Goal: Task Accomplishment & Management: Manage account settings

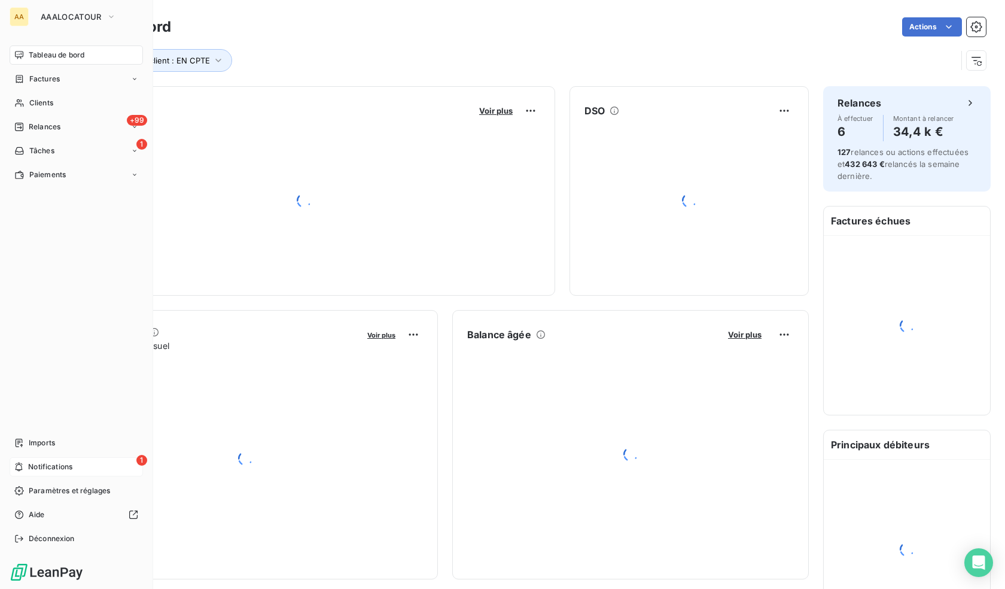
click at [81, 465] on div "1 Notifications" at bounding box center [76, 466] width 133 height 19
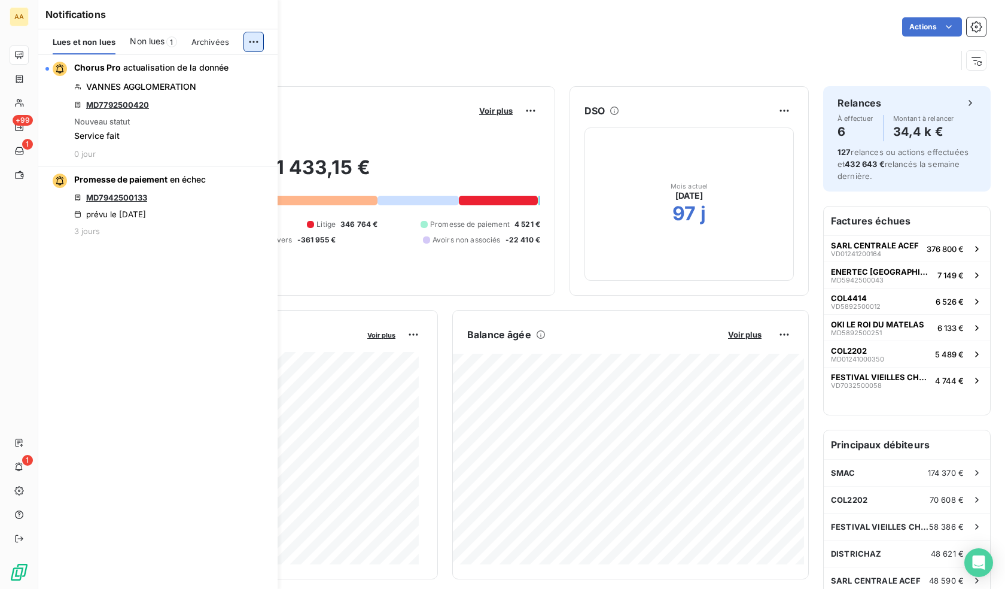
click at [252, 44] on html "AA +99 1 1 Tableau de bord Actions Type client : EN CPTE Encours client Voir pl…" at bounding box center [502, 294] width 1005 height 589
click at [203, 66] on div "Tout marquer comme lu" at bounding box center [173, 68] width 167 height 19
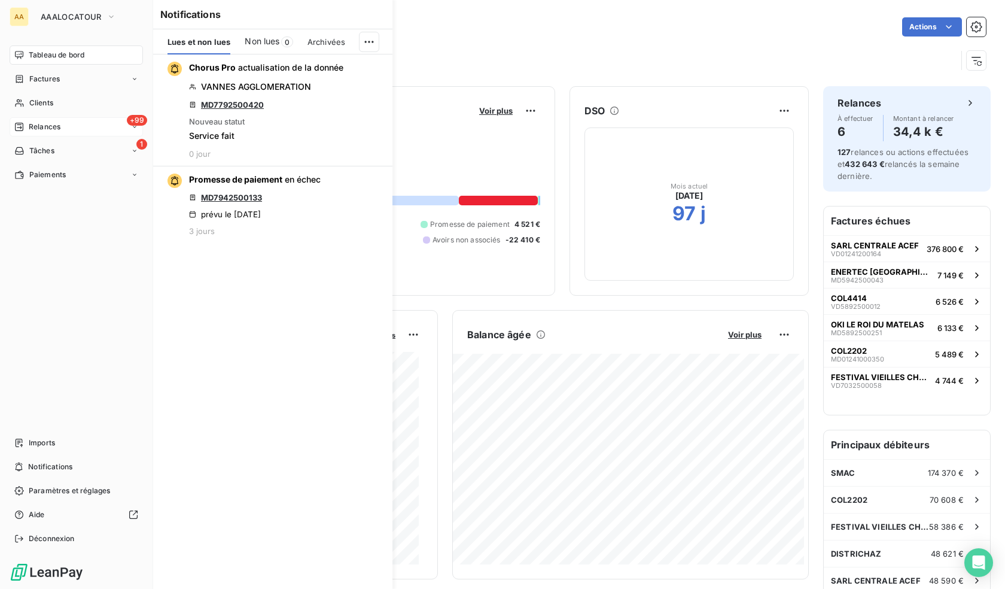
click at [39, 126] on span "Relances" at bounding box center [45, 126] width 32 height 11
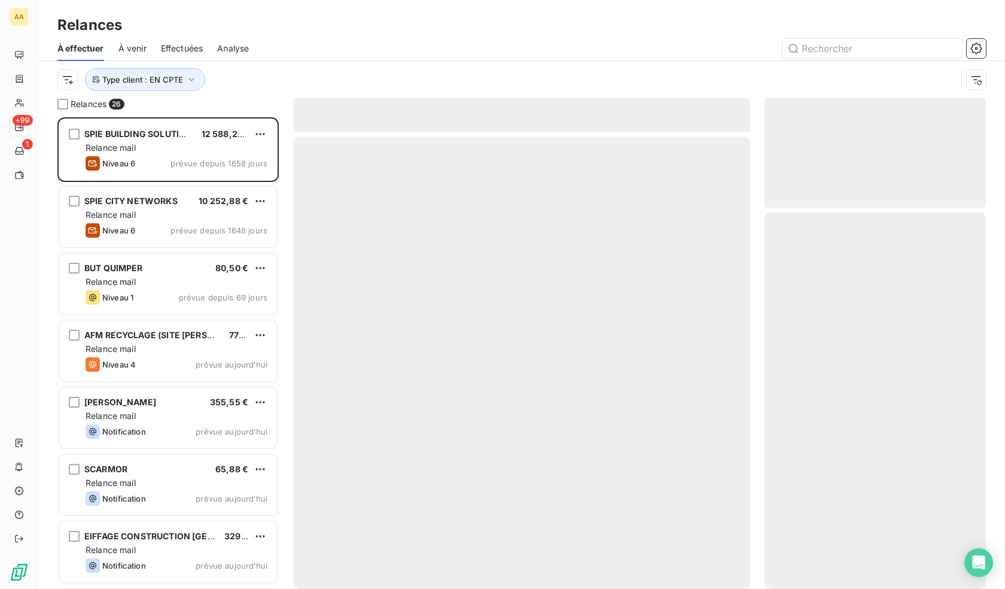
scroll to position [462, 212]
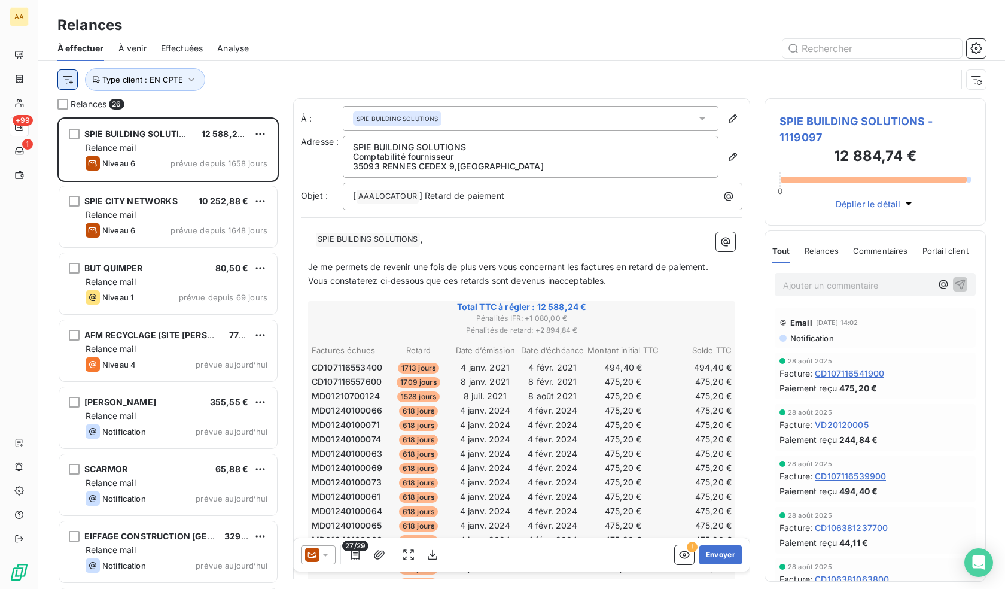
click at [70, 77] on html "AA +99 1 Relances À effectuer À venir Effectuées Analyse Type client : EN CPTE …" at bounding box center [502, 294] width 1005 height 589
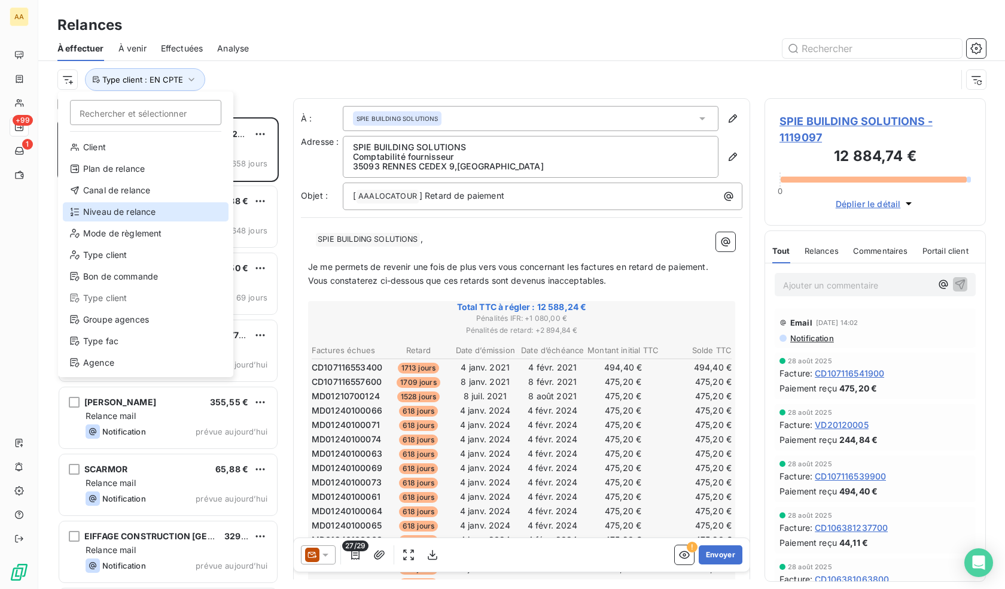
click at [147, 215] on div "Niveau de relance" at bounding box center [146, 211] width 166 height 19
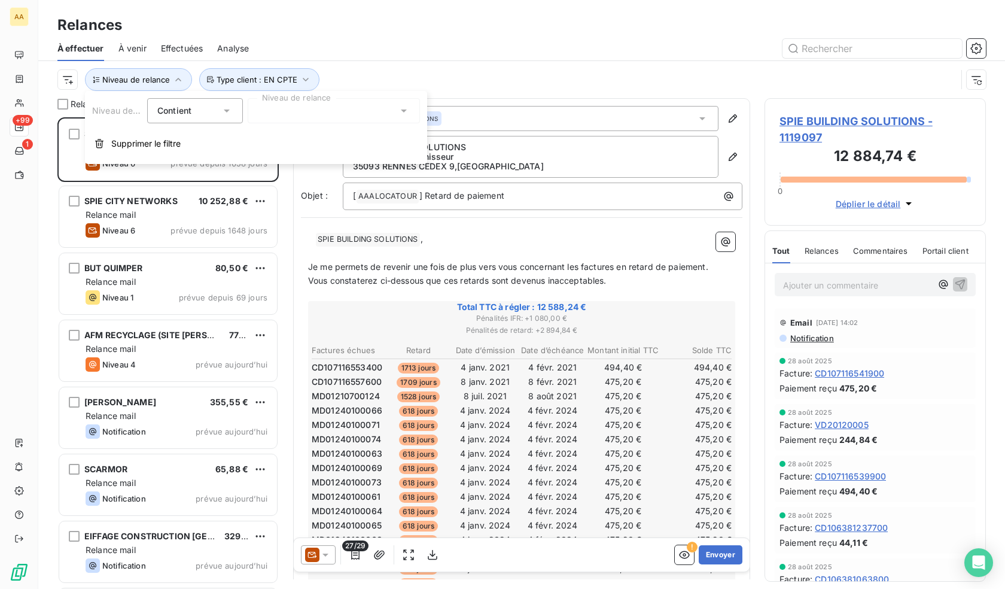
click at [267, 109] on div at bounding box center [334, 110] width 172 height 25
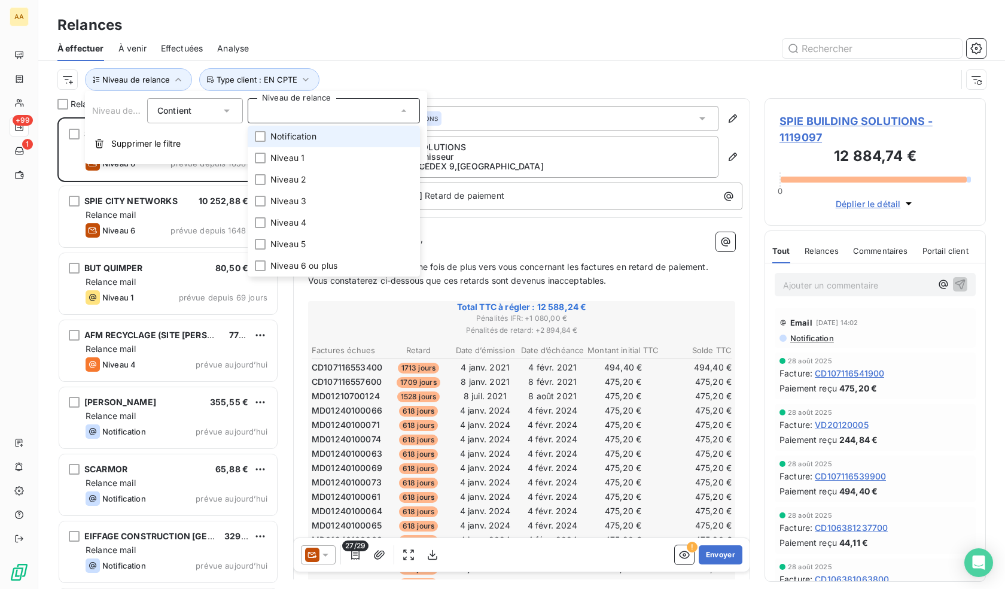
click at [297, 141] on span "Notification" at bounding box center [293, 136] width 46 height 12
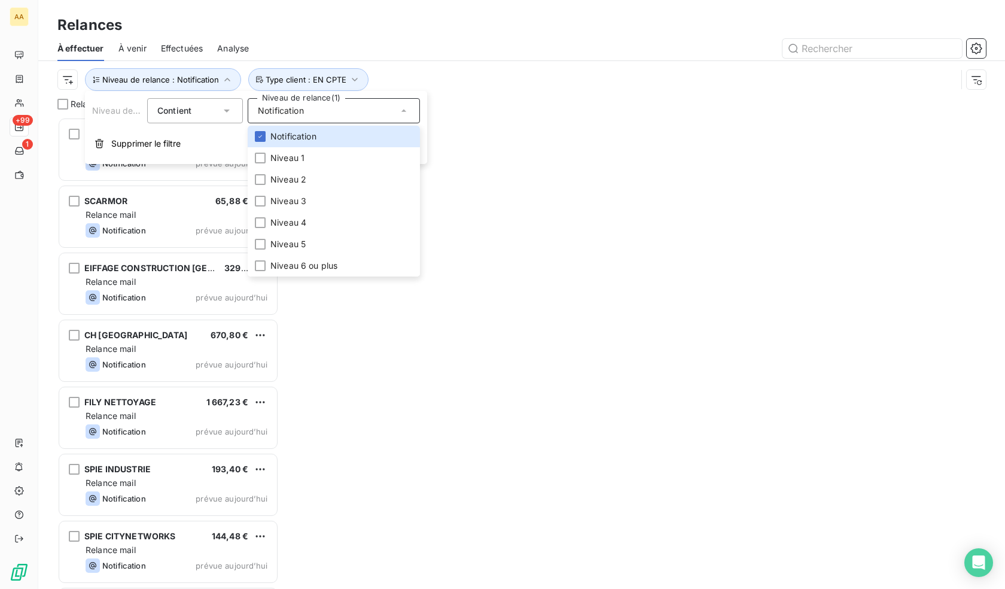
scroll to position [462, 212]
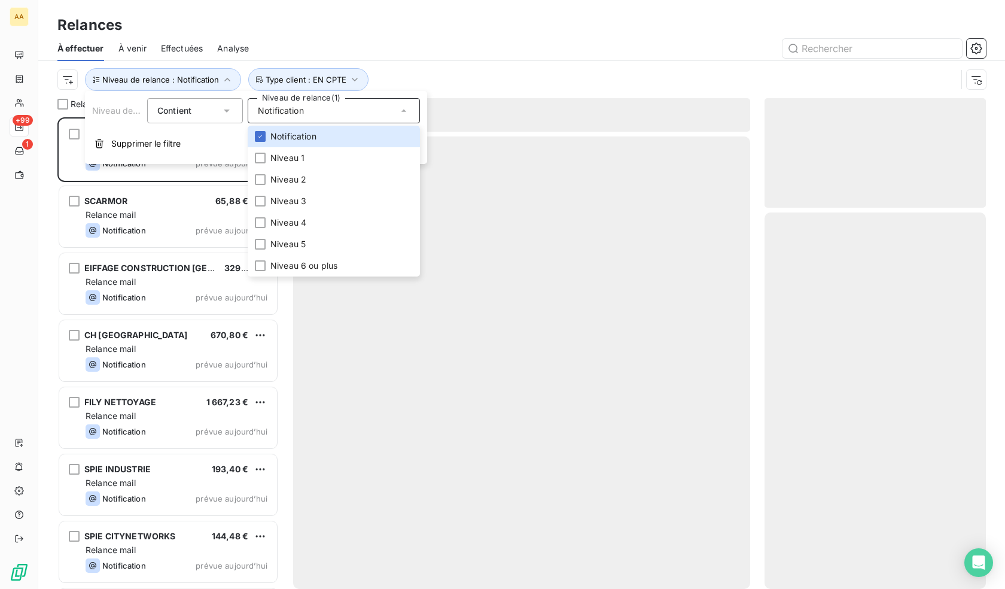
click at [458, 66] on div "Niveau de relance : Notification Type client : EN CPTE" at bounding box center [521, 79] width 928 height 37
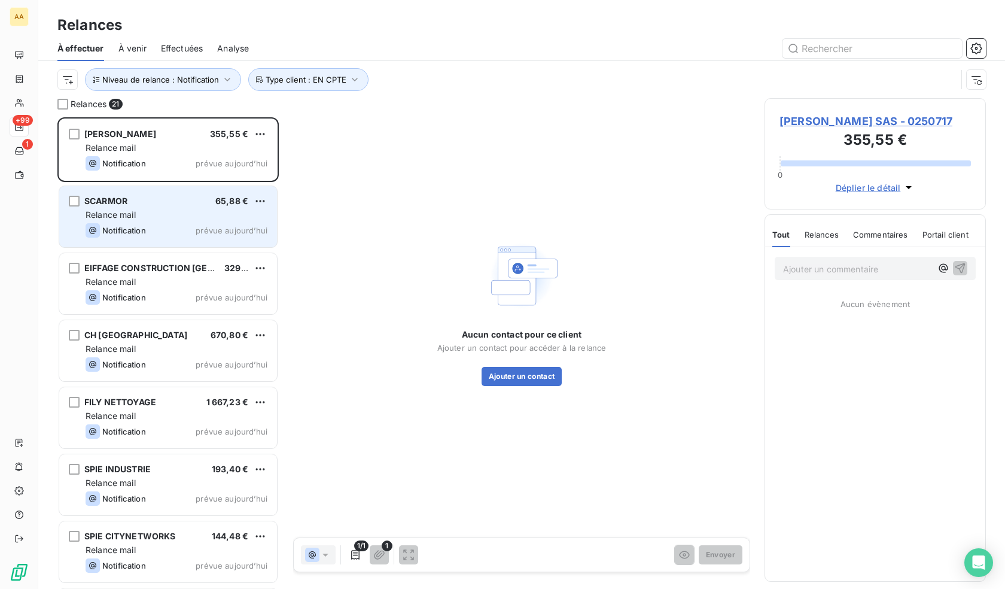
click at [132, 223] on div "SCARMOR 65,88 € Relance mail Notification prévue aujourd’hui" at bounding box center [168, 216] width 218 height 61
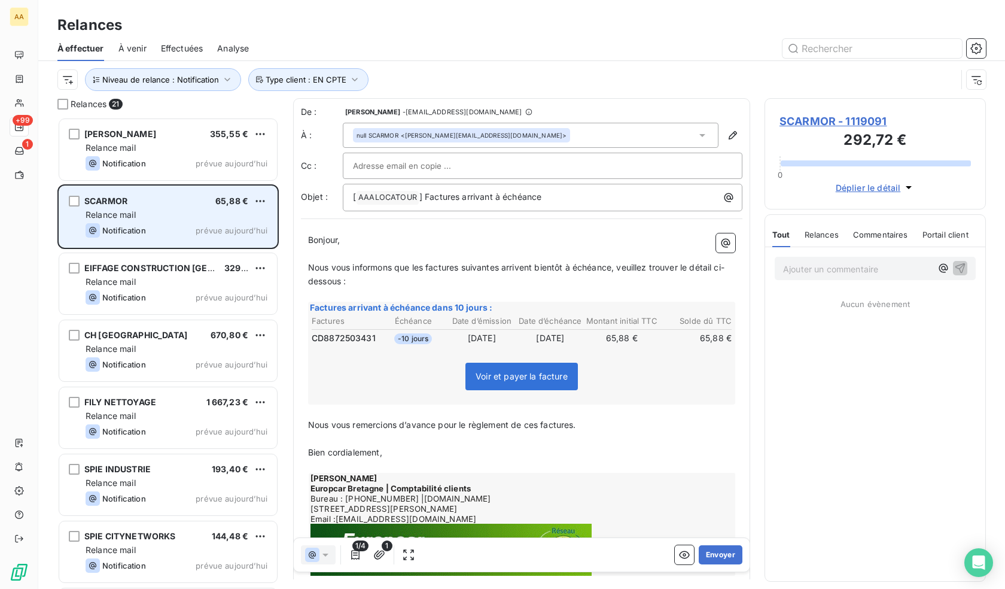
scroll to position [462, 212]
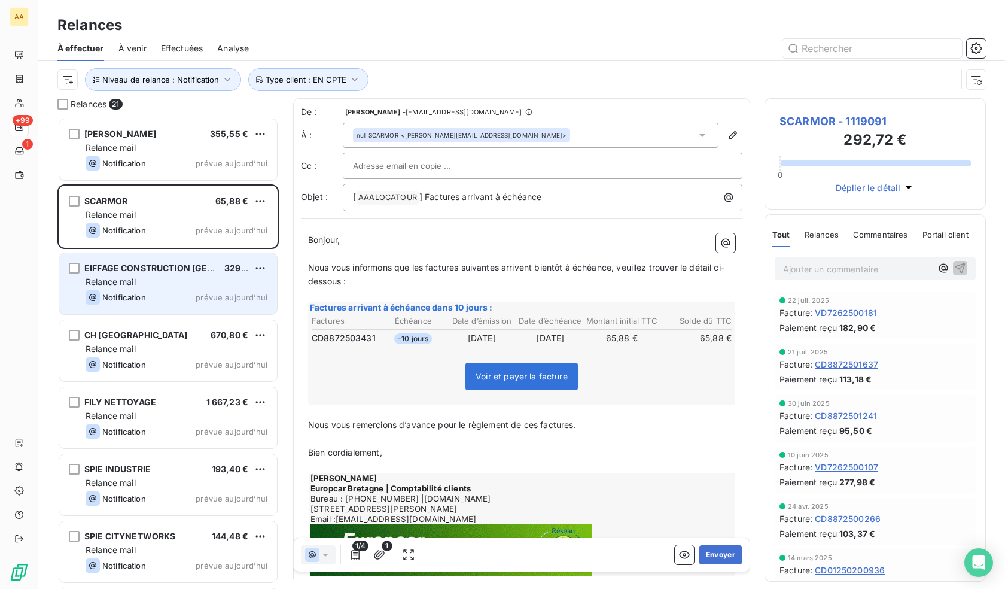
click at [157, 281] on div "Relance mail" at bounding box center [177, 282] width 182 height 12
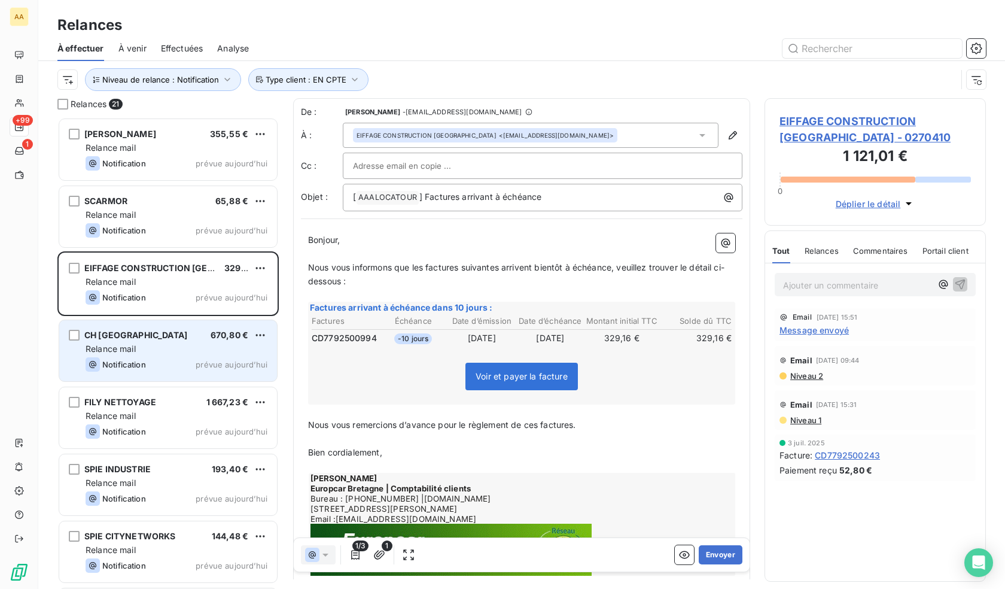
click at [164, 350] on div "Relance mail" at bounding box center [177, 349] width 182 height 12
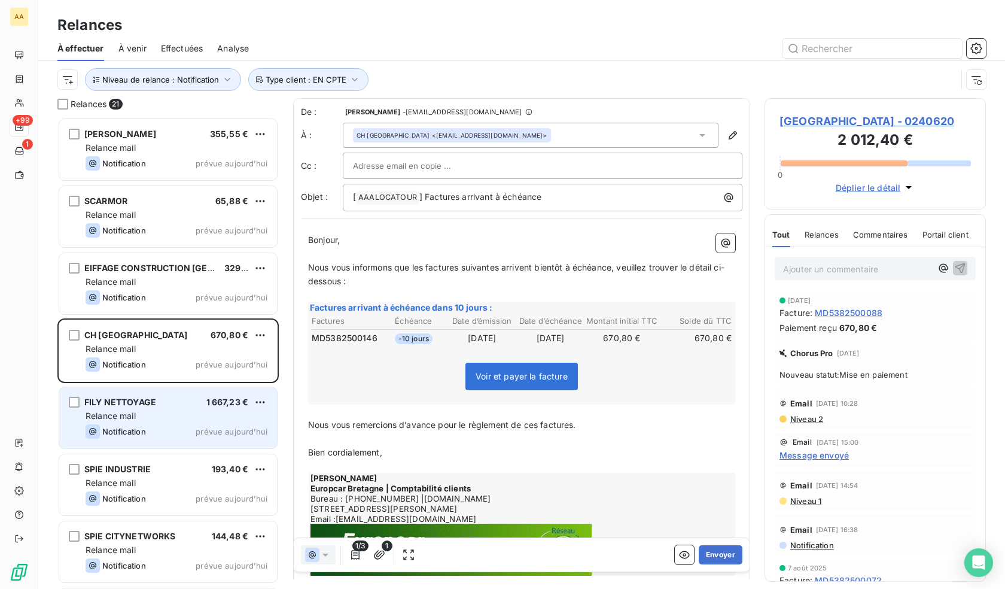
click at [173, 408] on div "FILY NETTOYAGE 1 667,23 € Relance mail Notification prévue aujourd’hui" at bounding box center [168, 417] width 218 height 61
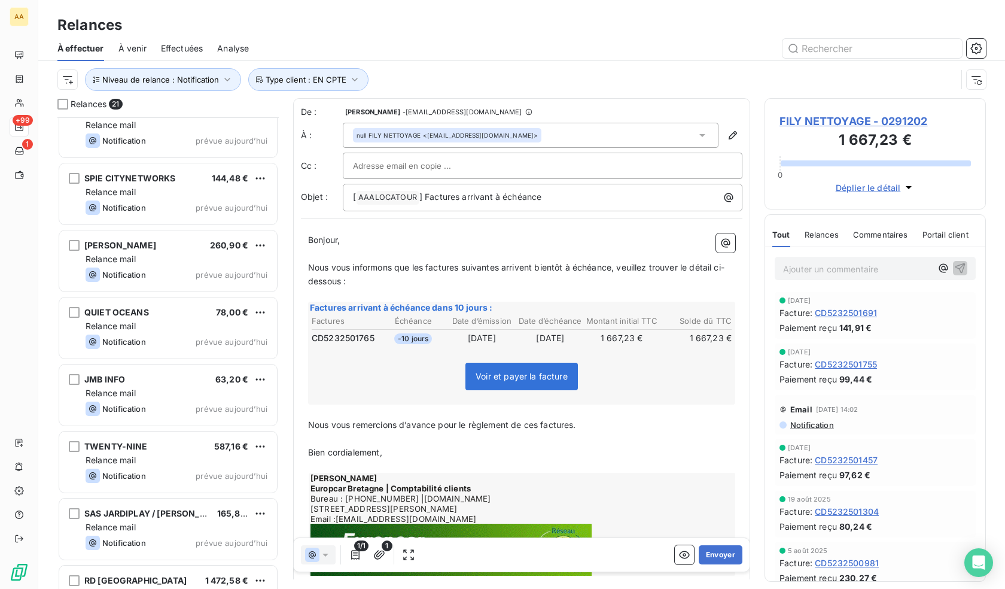
scroll to position [360, 0]
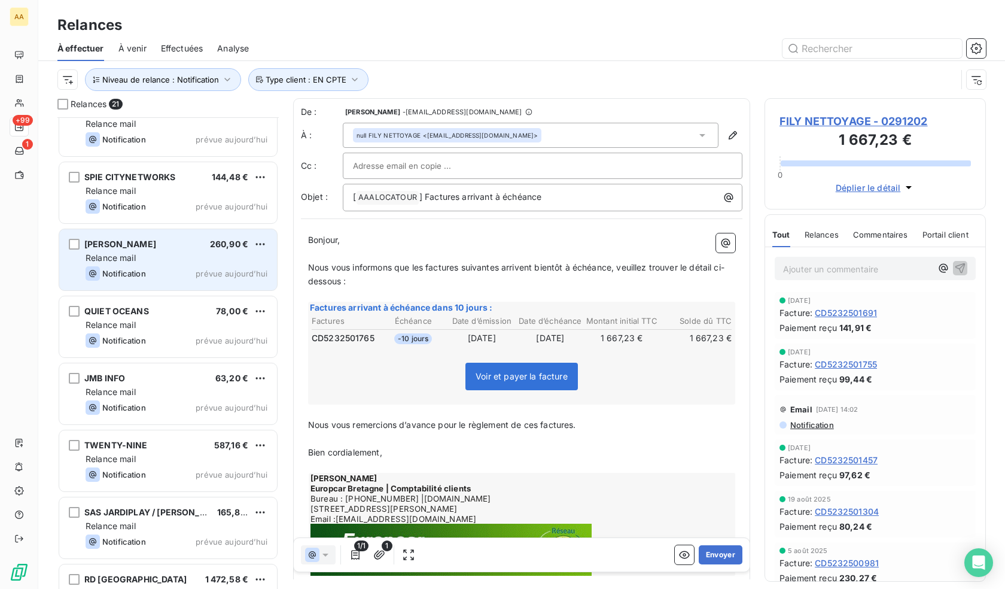
click at [141, 269] on span "Notification" at bounding box center [124, 274] width 44 height 10
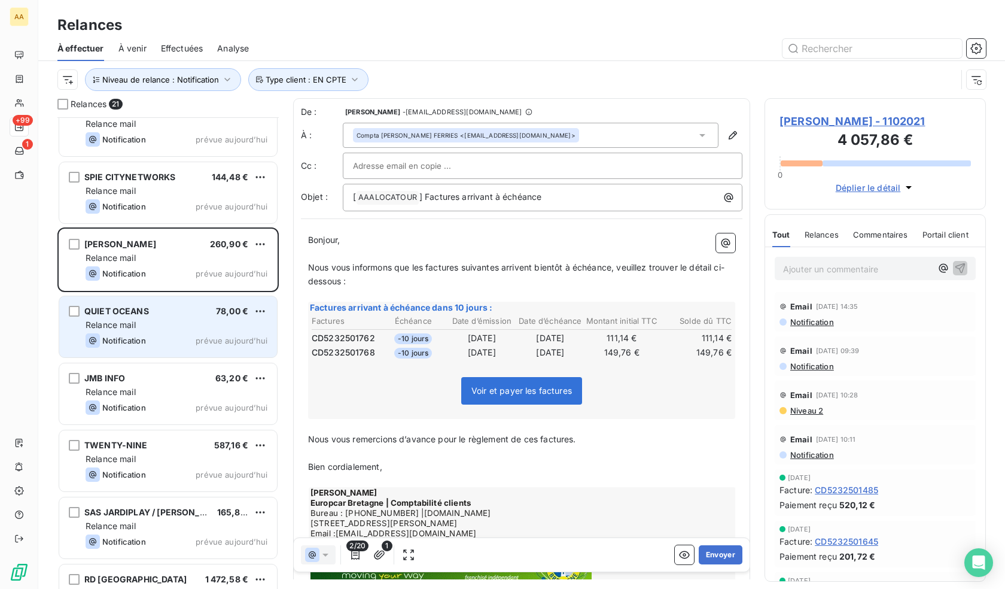
click at [145, 341] on span "Notification" at bounding box center [124, 341] width 44 height 10
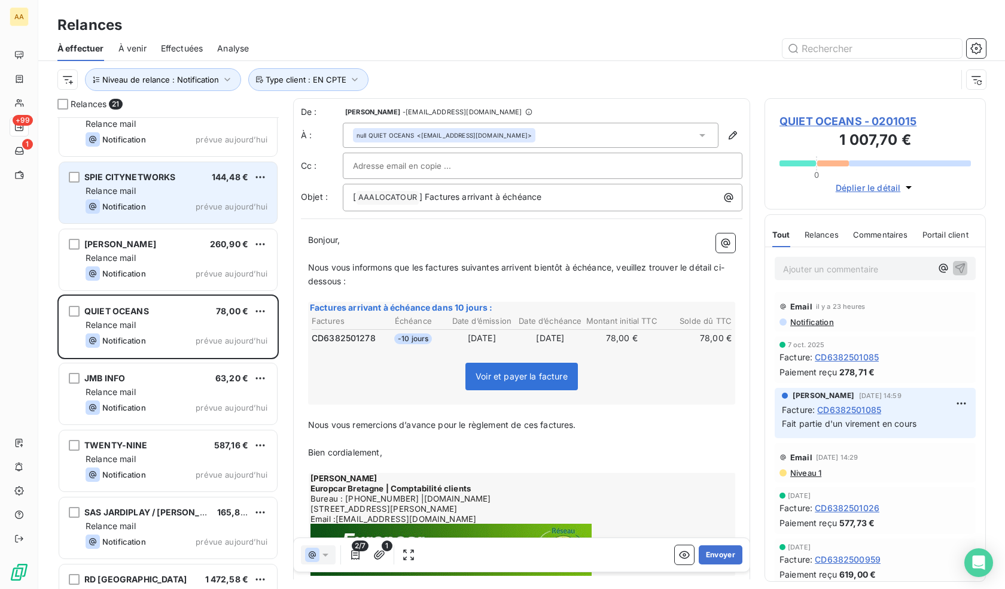
click at [137, 192] on div "Relance mail" at bounding box center [177, 191] width 182 height 12
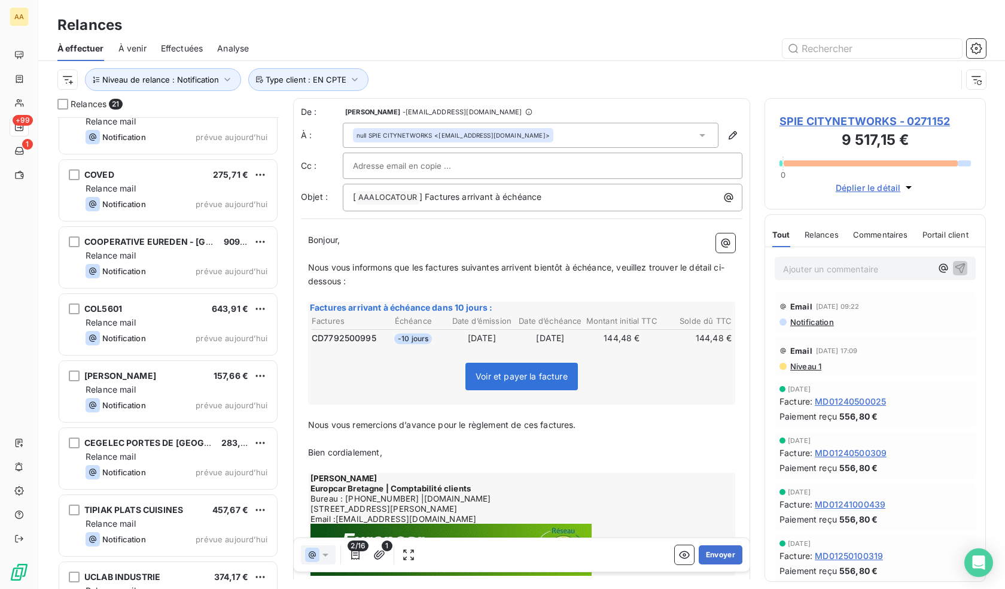
scroll to position [936, 0]
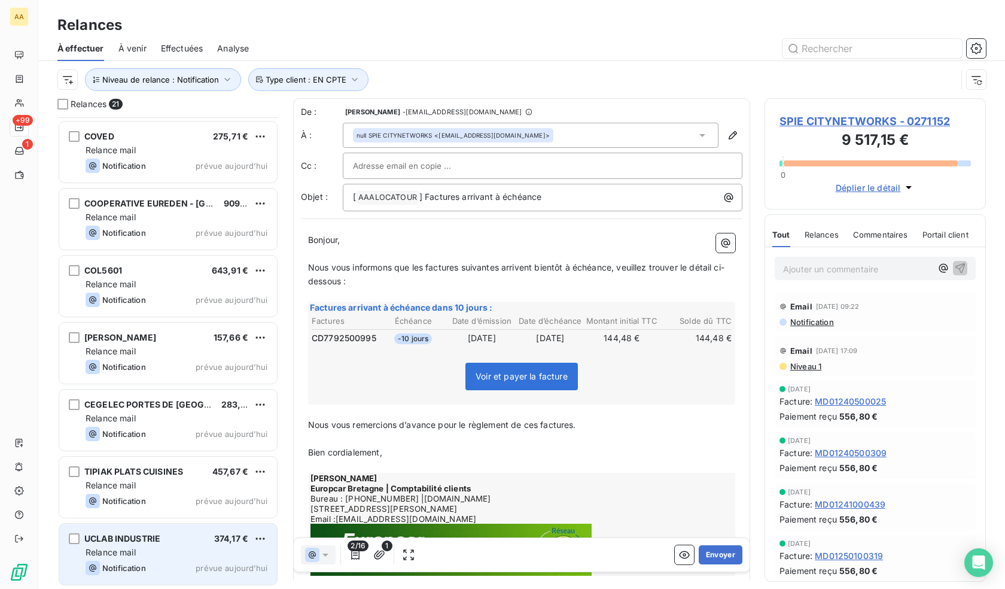
click at [178, 569] on div "Notification prévue aujourd’hui" at bounding box center [177, 568] width 182 height 14
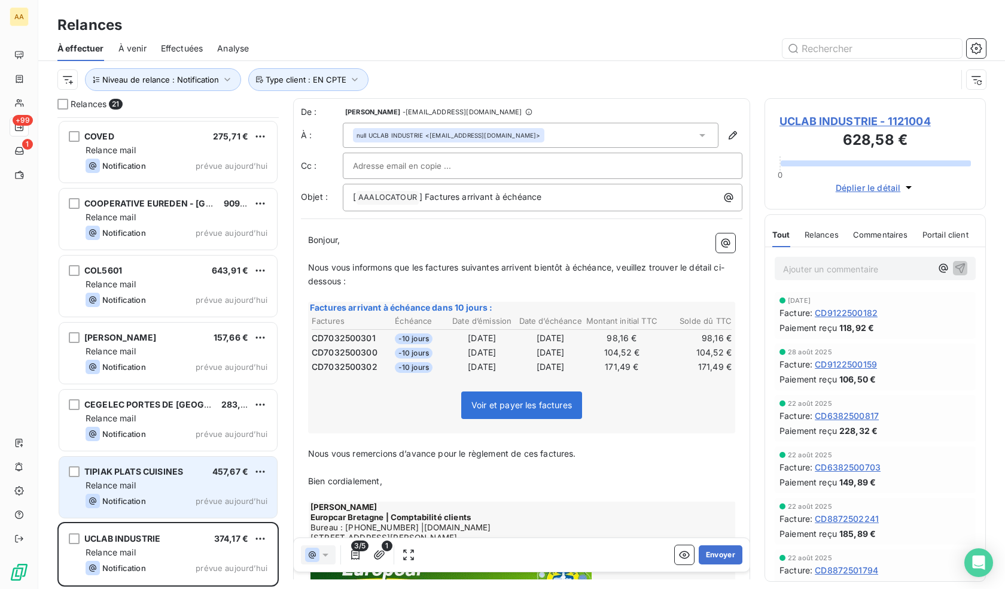
click at [128, 466] on span "TIPIAK PLATS CUISINES" at bounding box center [133, 471] width 99 height 10
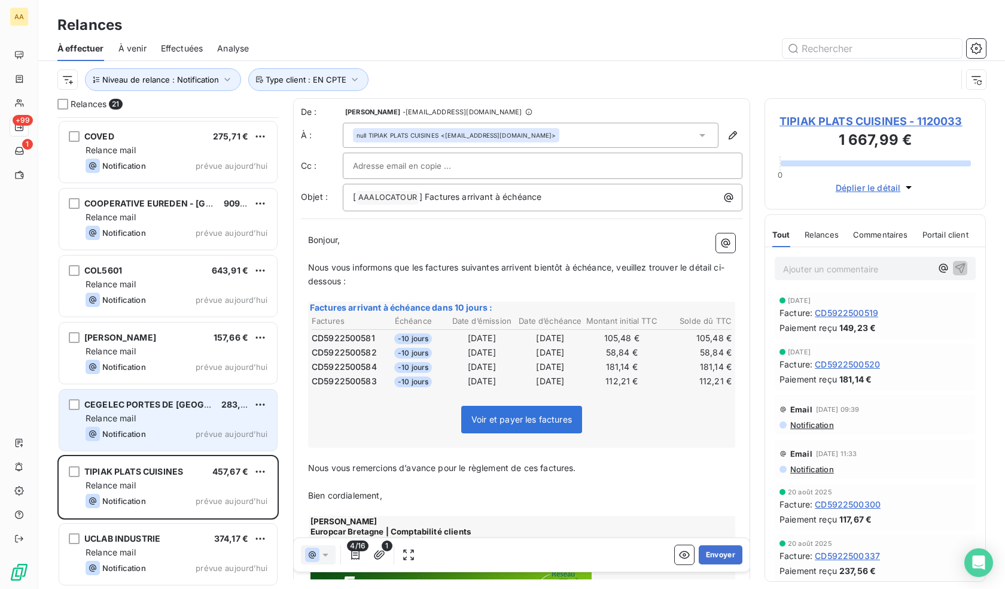
click at [166, 422] on div "Relance mail" at bounding box center [177, 418] width 182 height 12
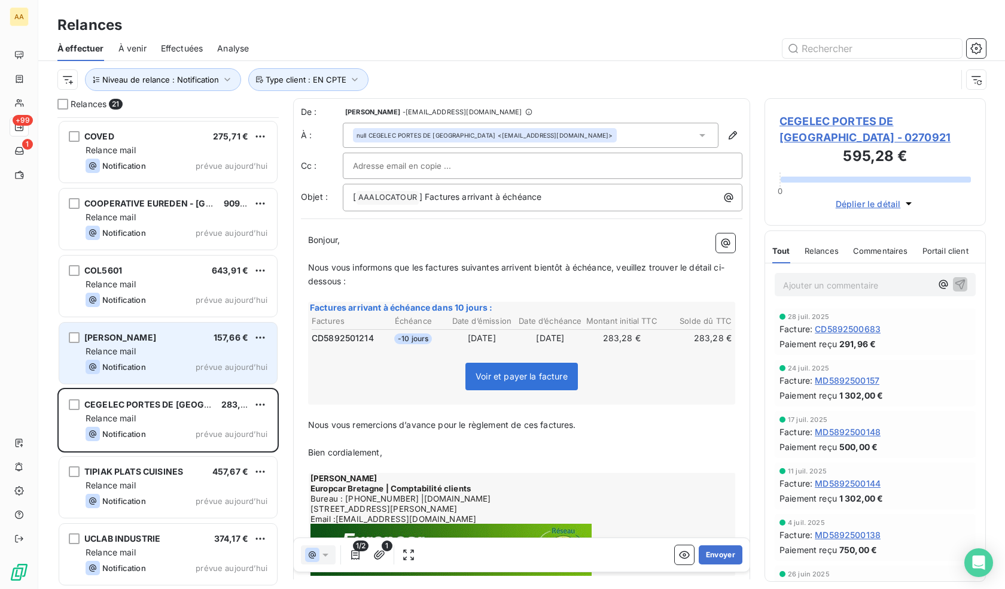
click at [163, 369] on div "Notification prévue aujourd’hui" at bounding box center [177, 367] width 182 height 14
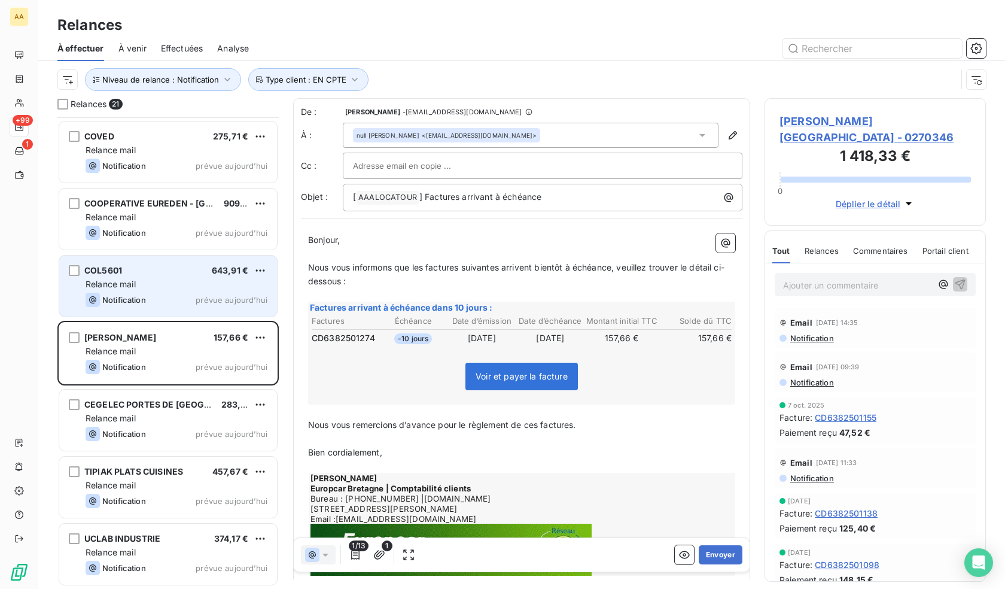
click at [162, 285] on div "Relance mail" at bounding box center [177, 284] width 182 height 12
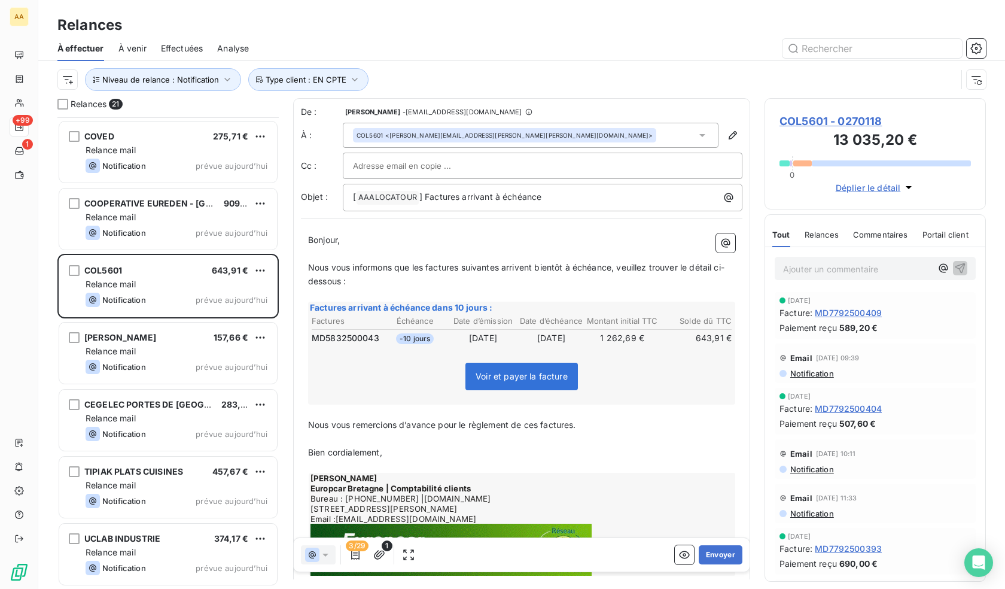
click at [352, 340] on span "MD5832500043" at bounding box center [346, 338] width 68 height 12
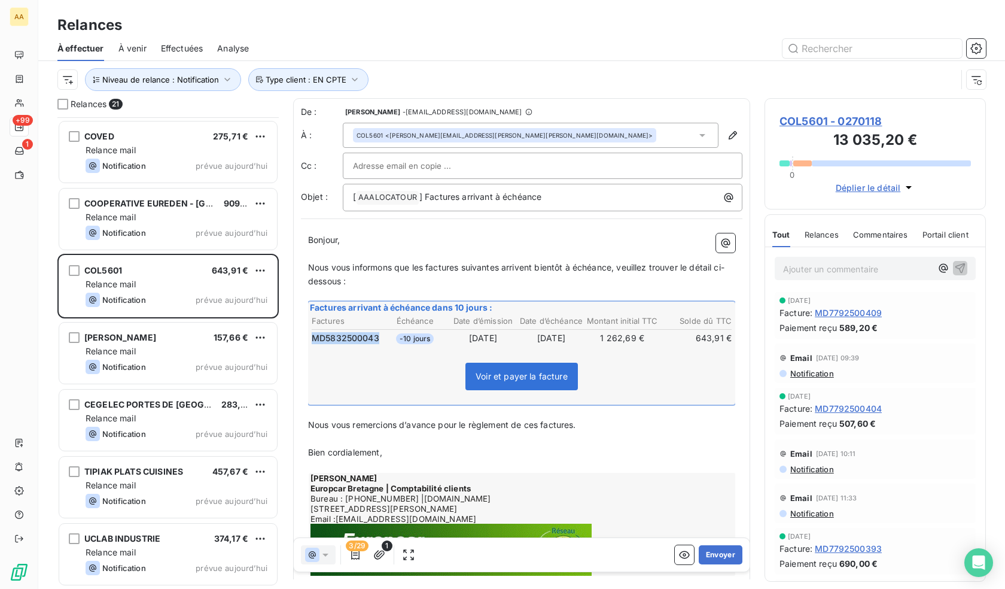
click at [352, 340] on span "MD5832500043" at bounding box center [346, 338] width 68 height 12
copy span "MD5832500043"
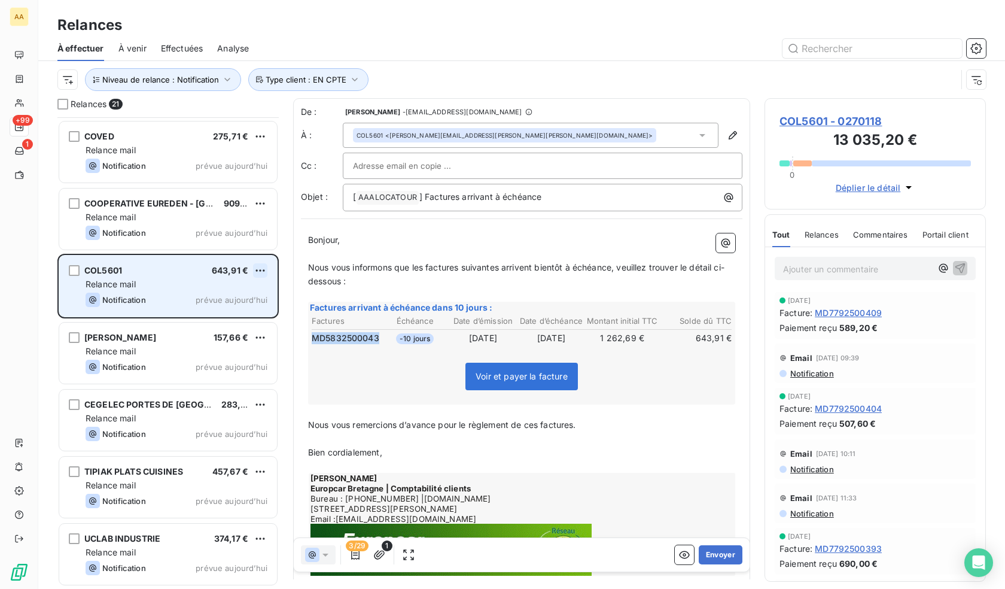
click at [263, 270] on html "AA +99 1 Relances À effectuer À venir Effectuées Analyse Niveau de relance : No…" at bounding box center [502, 294] width 1005 height 589
click at [215, 319] on div "Passer cette action" at bounding box center [208, 315] width 107 height 19
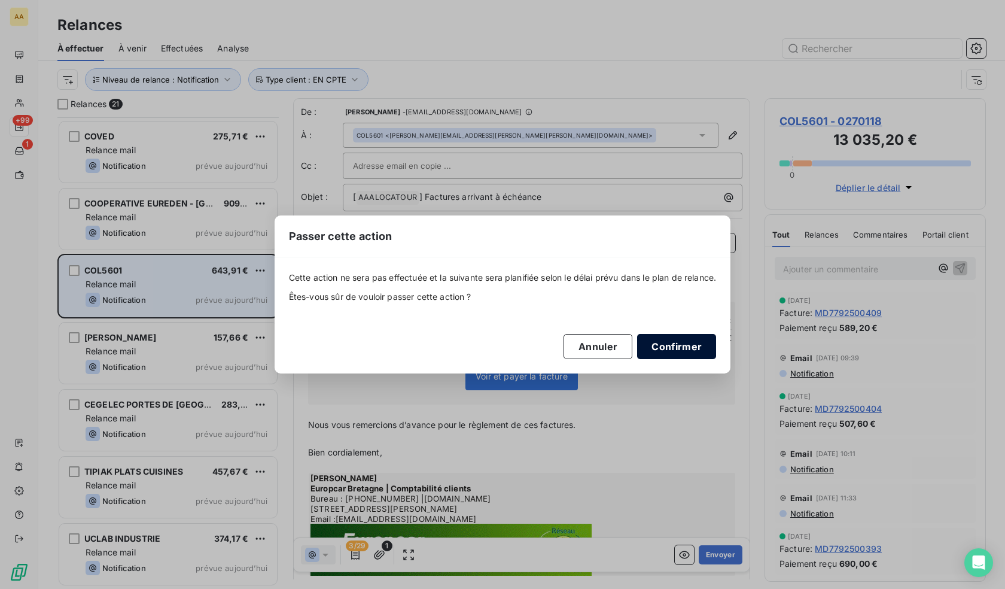
click at [693, 346] on button "Confirmer" at bounding box center [676, 346] width 79 height 25
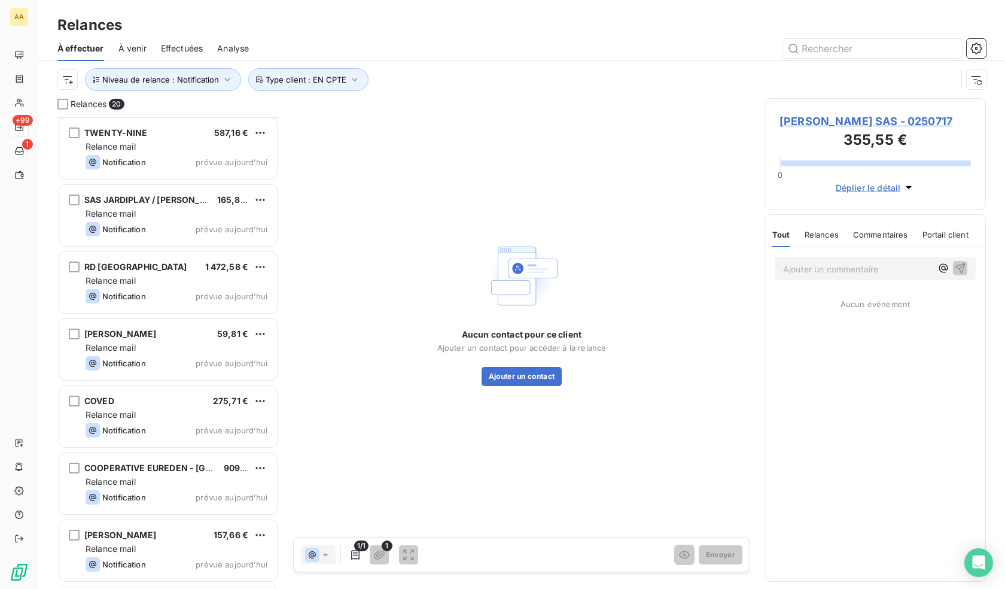
scroll to position [689, 0]
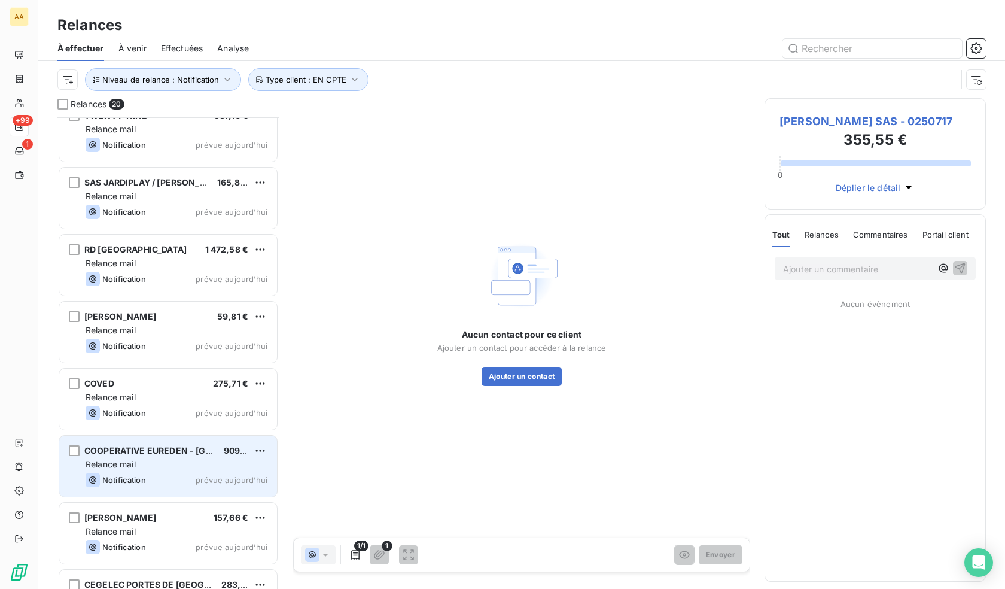
click at [135, 460] on span "Relance mail" at bounding box center [111, 464] width 50 height 10
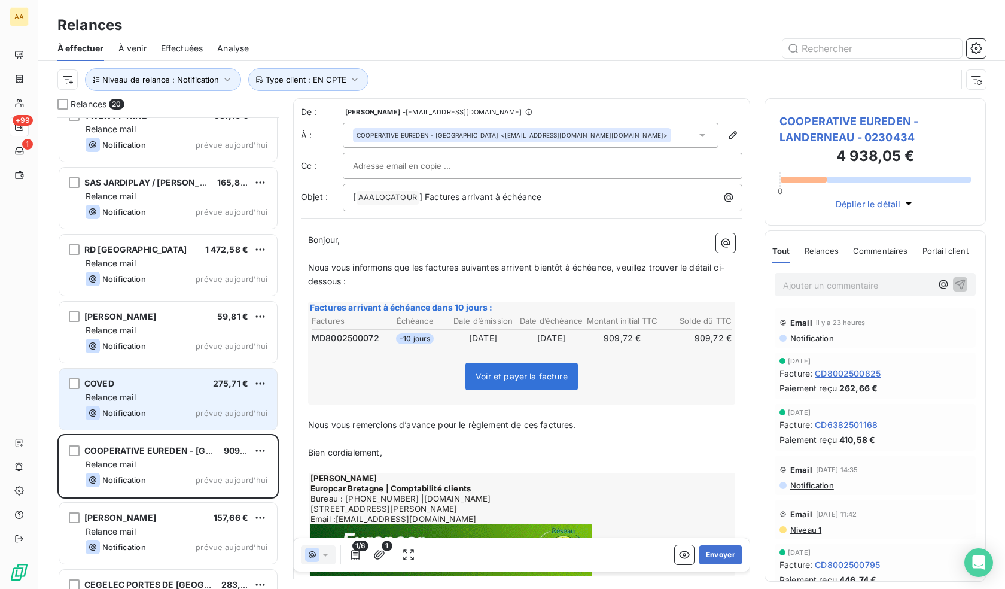
click at [175, 388] on div "COVED 275,71 €" at bounding box center [177, 383] width 182 height 11
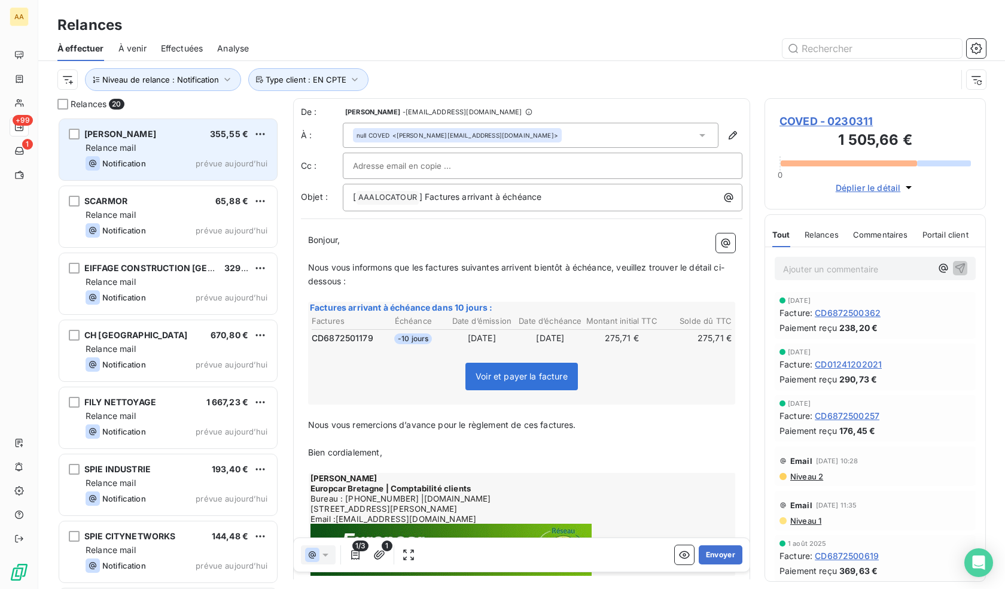
click at [147, 142] on div "Relance mail" at bounding box center [177, 148] width 182 height 12
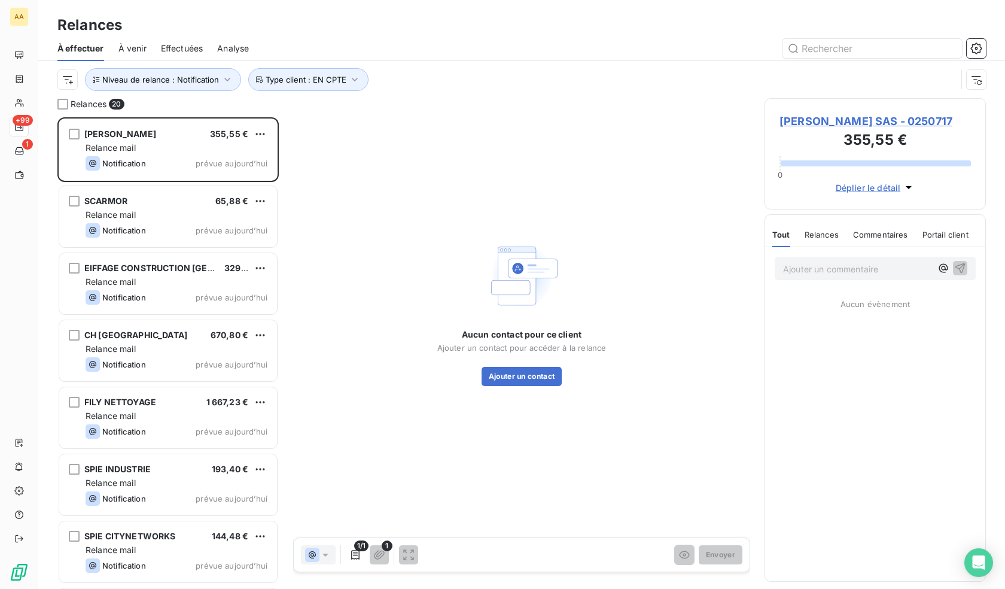
click at [838, 118] on span "[PERSON_NAME] SAS - 0250717" at bounding box center [874, 121] width 191 height 16
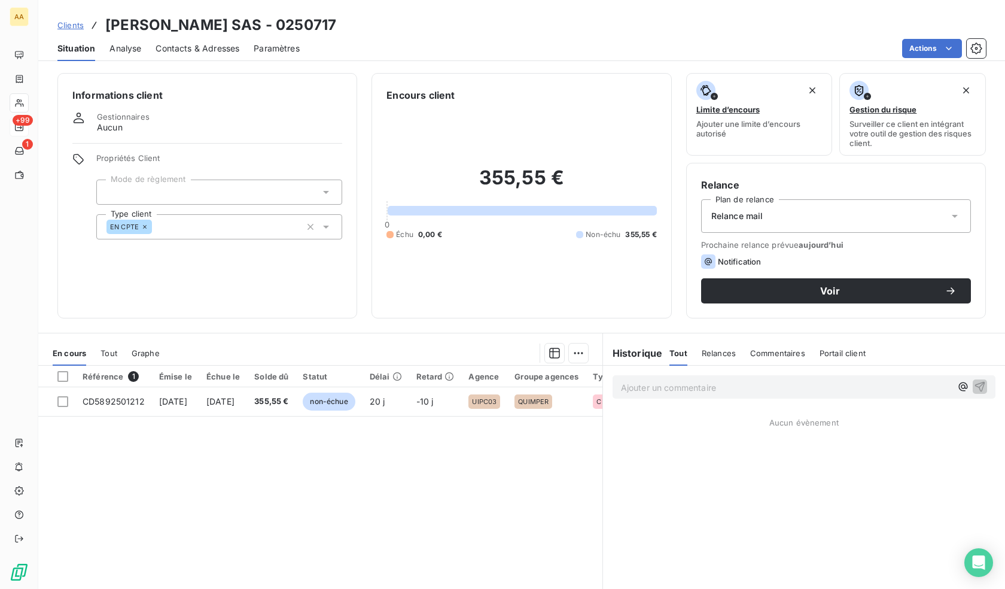
click at [185, 50] on span "Contacts & Adresses" at bounding box center [198, 48] width 84 height 12
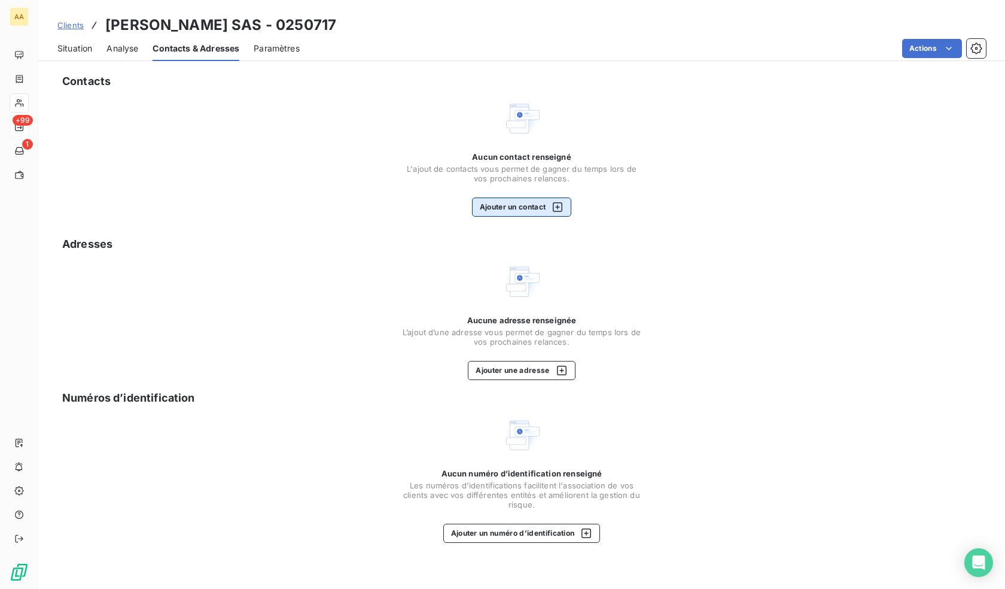
click at [520, 207] on button "Ajouter un contact" at bounding box center [522, 206] width 100 height 19
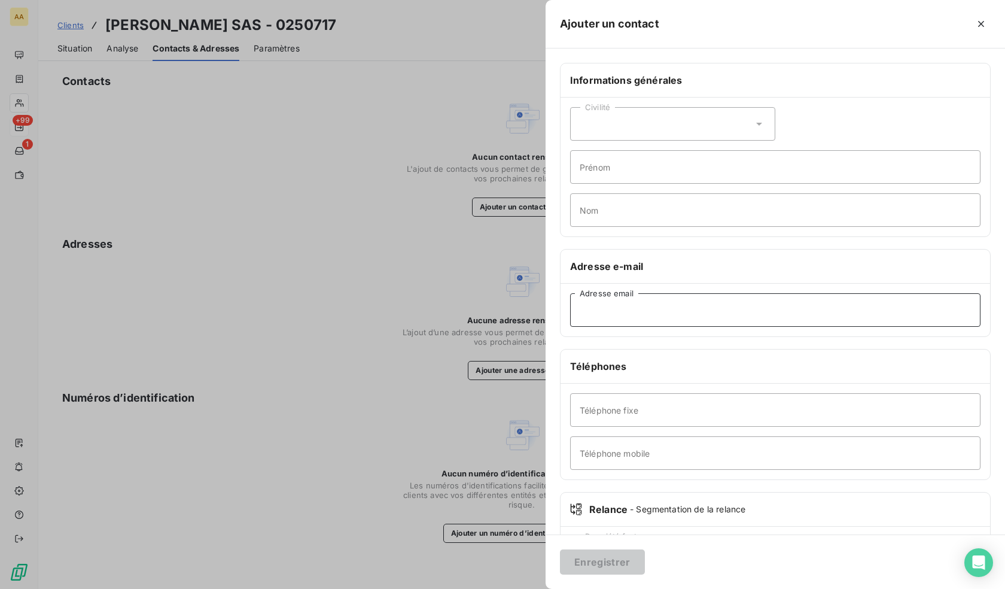
click at [631, 324] on input "Adresse email" at bounding box center [775, 309] width 410 height 33
paste input "[EMAIL_ADDRESS][DOMAIN_NAME]"
type input "[EMAIL_ADDRESS][DOMAIN_NAME]"
click at [602, 564] on button "Enregistrer" at bounding box center [602, 561] width 85 height 25
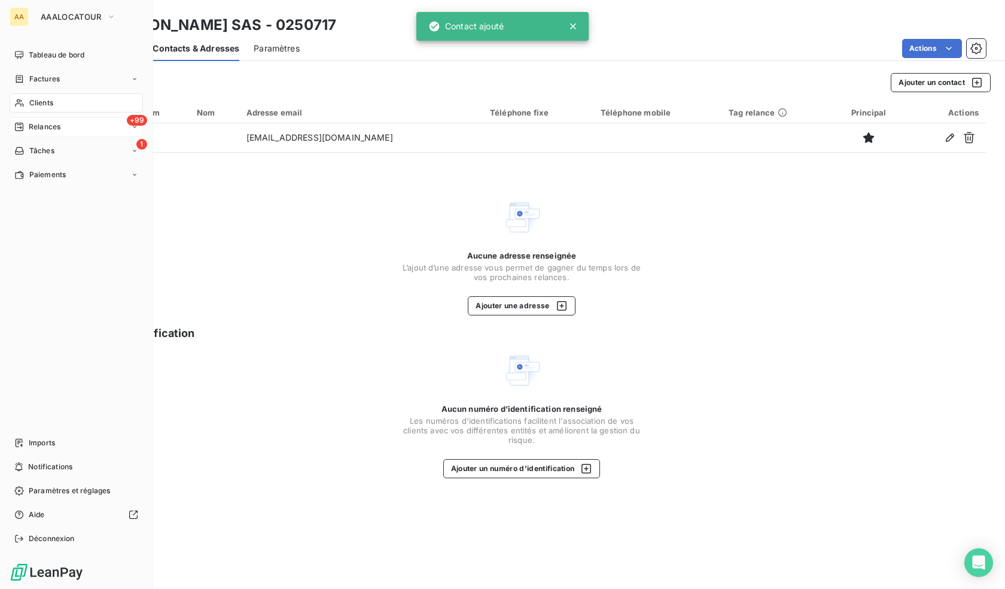
click at [36, 98] on span "Clients" at bounding box center [41, 103] width 24 height 11
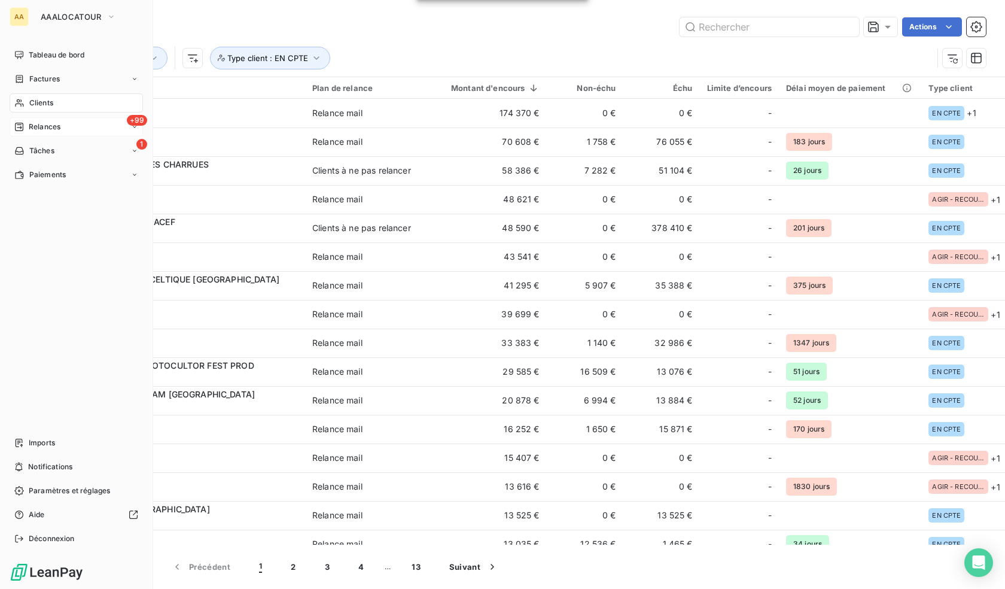
click at [34, 122] on span "Relances" at bounding box center [45, 126] width 32 height 11
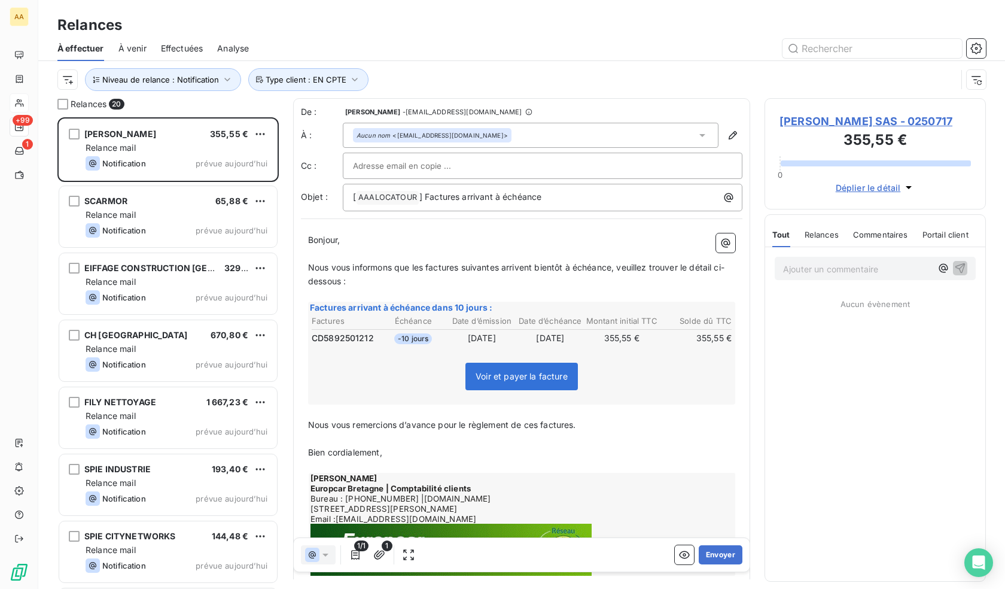
scroll to position [462, 212]
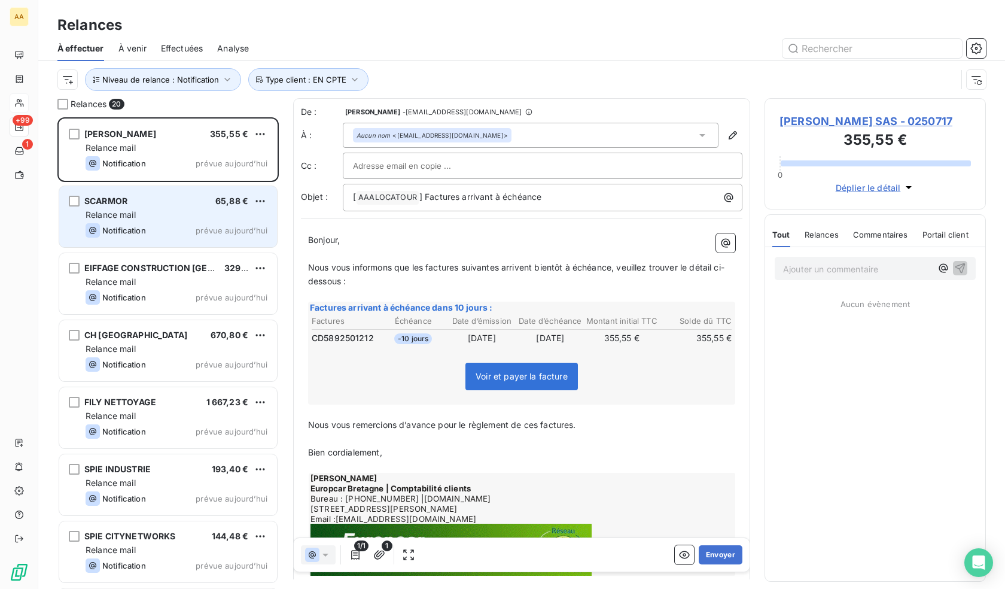
click at [187, 229] on div "Notification prévue aujourd’hui" at bounding box center [177, 230] width 182 height 14
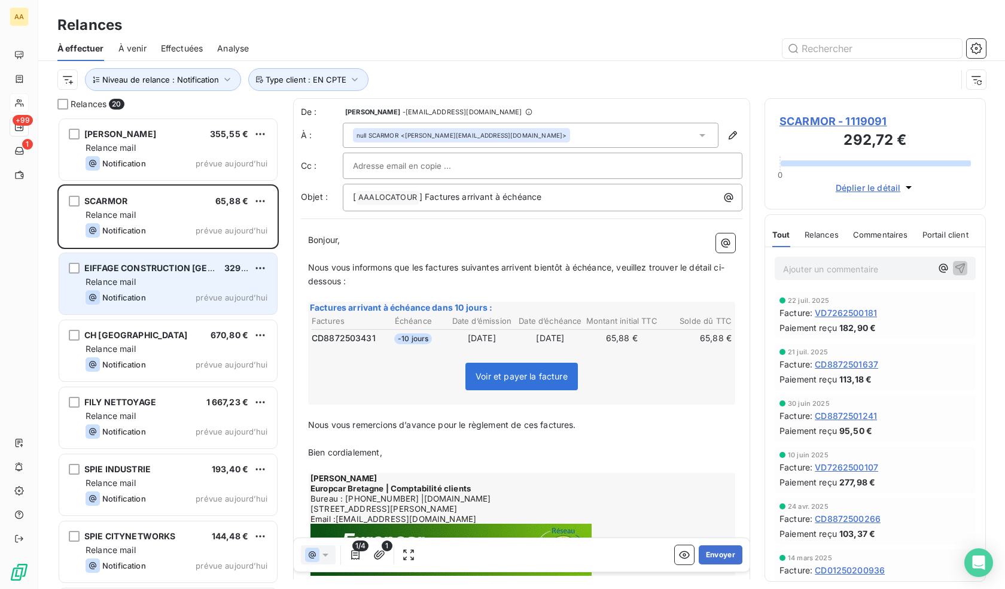
click at [181, 267] on span "EIFFAGE CONSTRUCTION [GEOGRAPHIC_DATA]" at bounding box center [182, 268] width 197 height 10
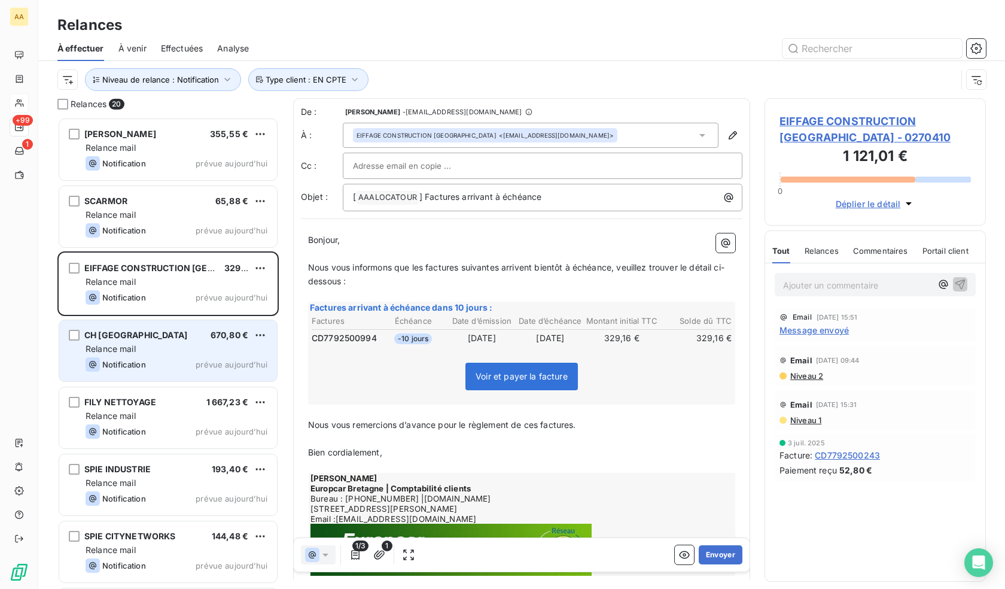
click at [156, 351] on div "Relance mail" at bounding box center [177, 349] width 182 height 12
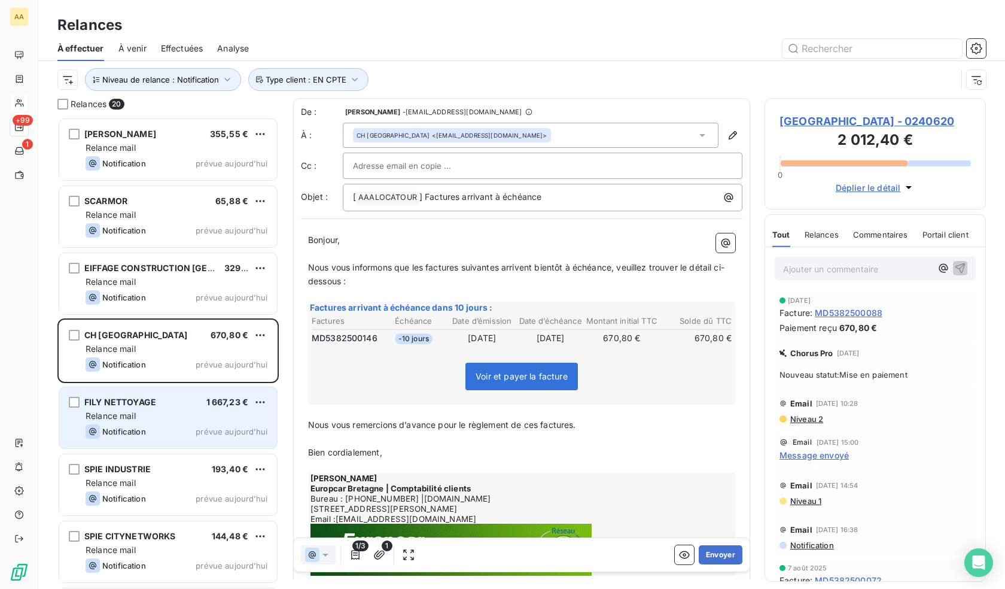
click at [161, 405] on div "FILY NETTOYAGE 1 667,23 €" at bounding box center [177, 402] width 182 height 11
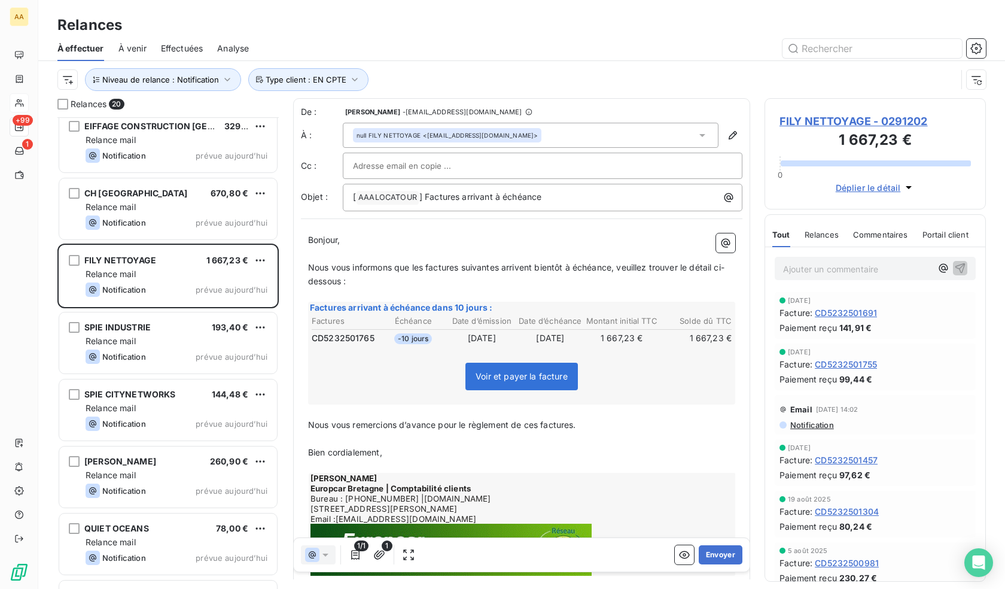
scroll to position [180, 0]
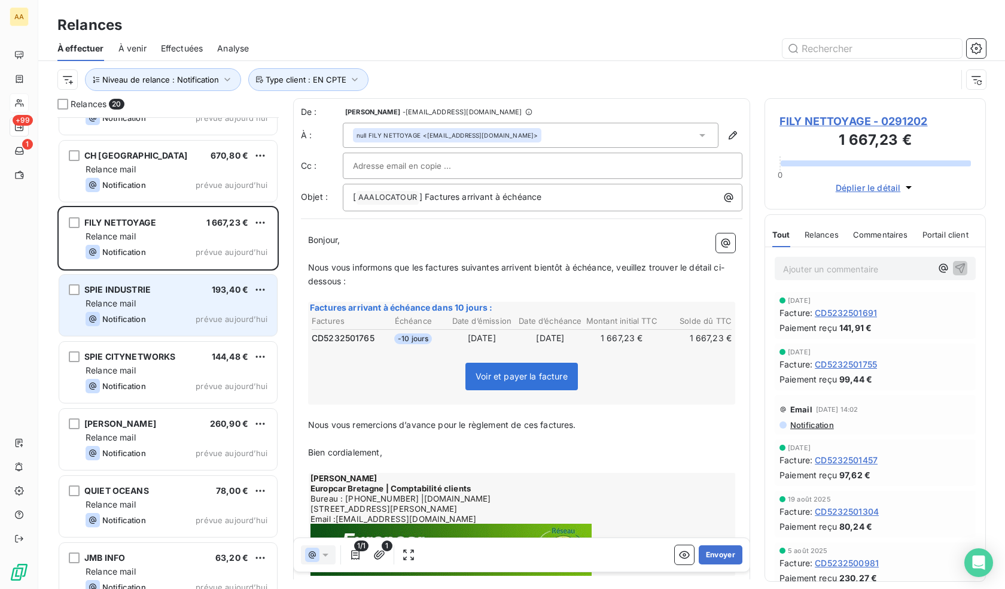
click at [139, 302] on div "Relance mail" at bounding box center [177, 303] width 182 height 12
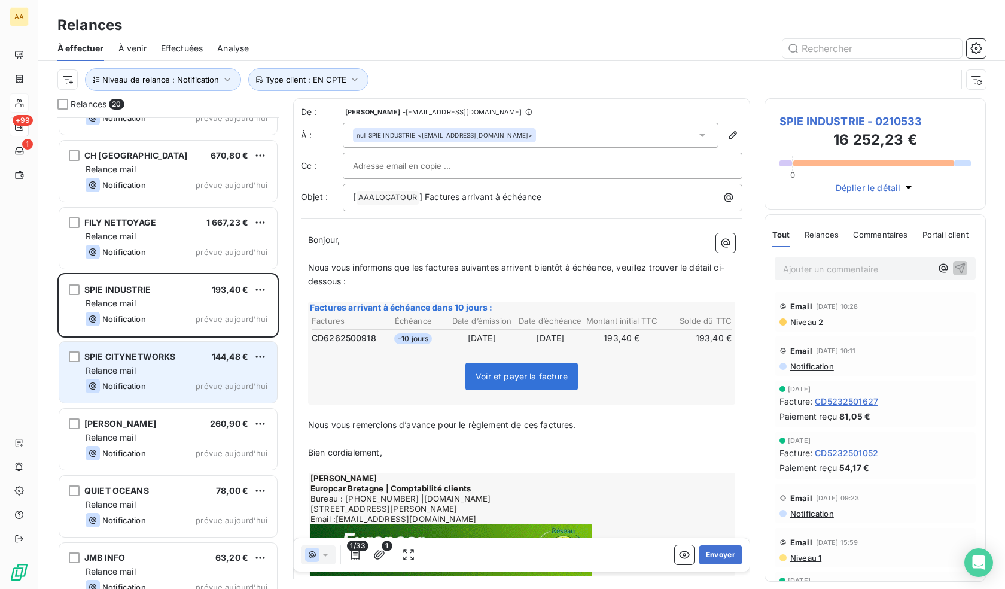
click at [170, 372] on div "Relance mail" at bounding box center [177, 370] width 182 height 12
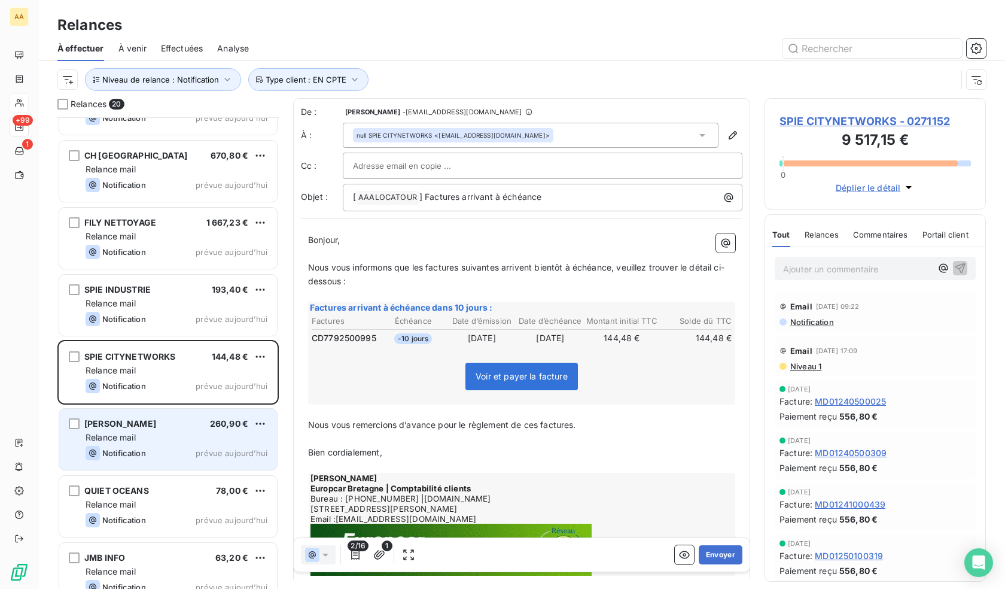
click at [169, 431] on div "Relance mail" at bounding box center [177, 437] width 182 height 12
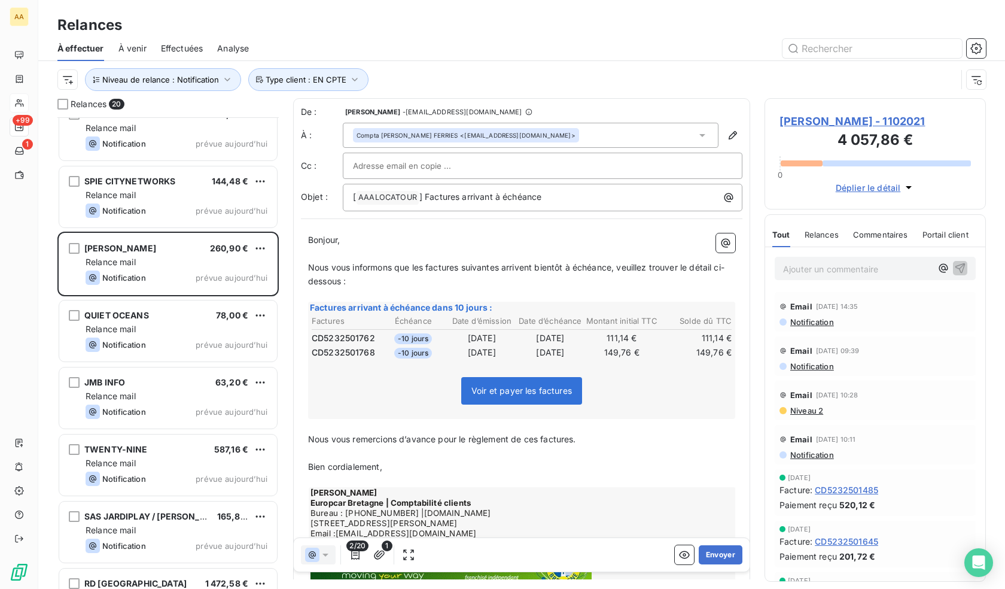
scroll to position [360, 0]
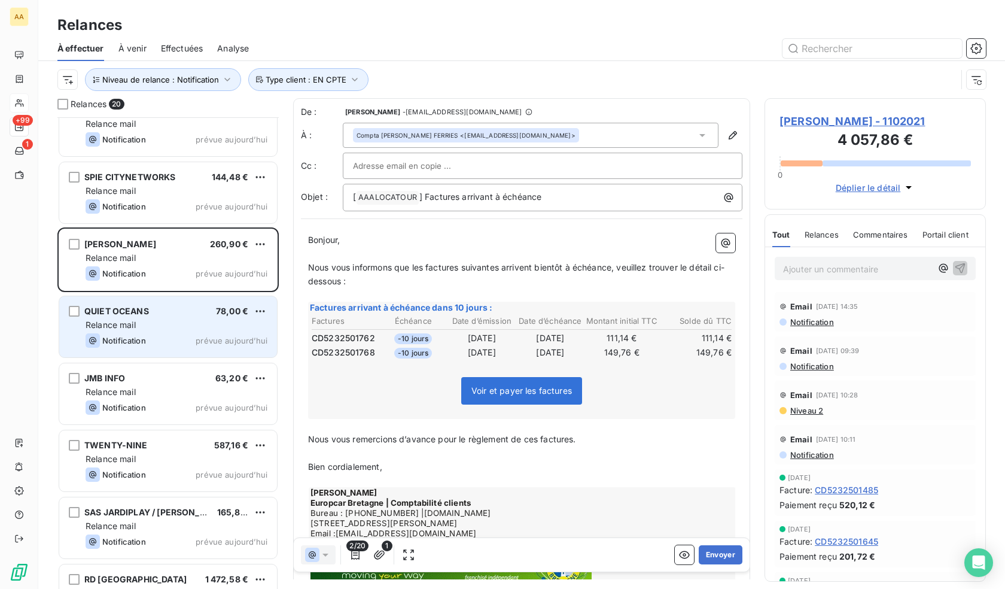
click at [153, 328] on div "Relance mail" at bounding box center [177, 325] width 182 height 12
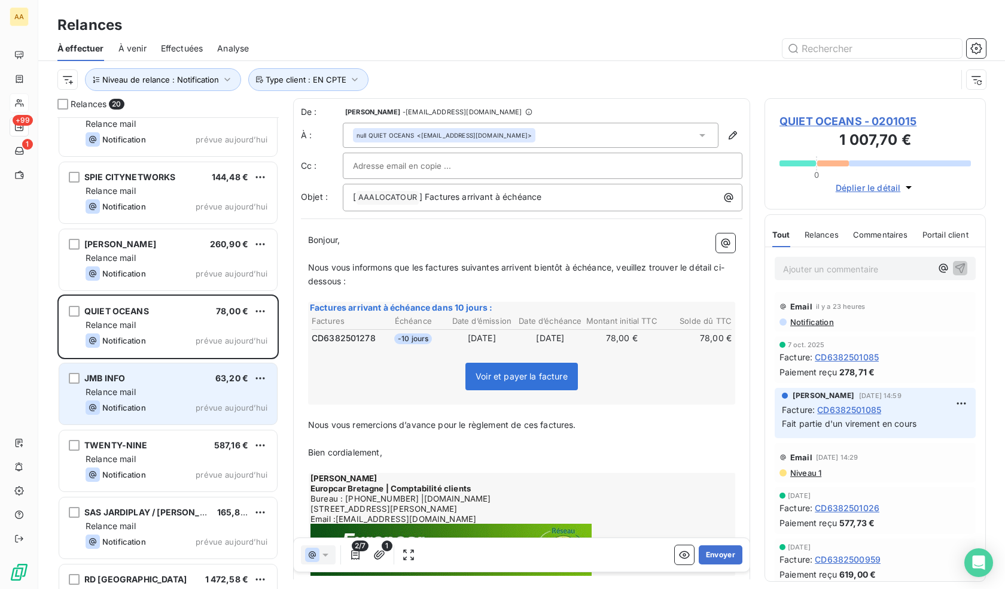
click at [159, 383] on div "JMB INFO 63,20 €" at bounding box center [177, 378] width 182 height 11
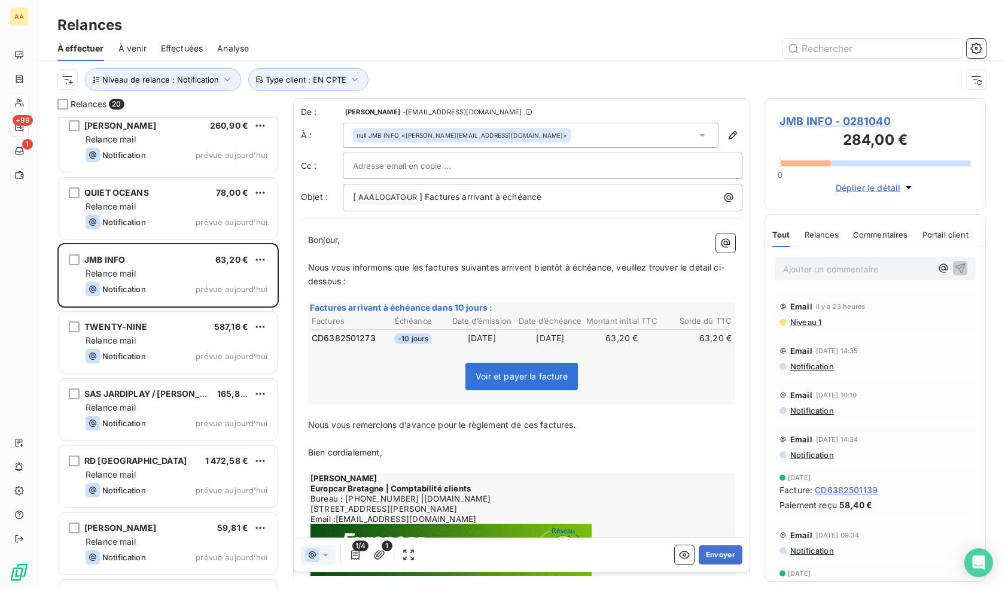
scroll to position [479, 0]
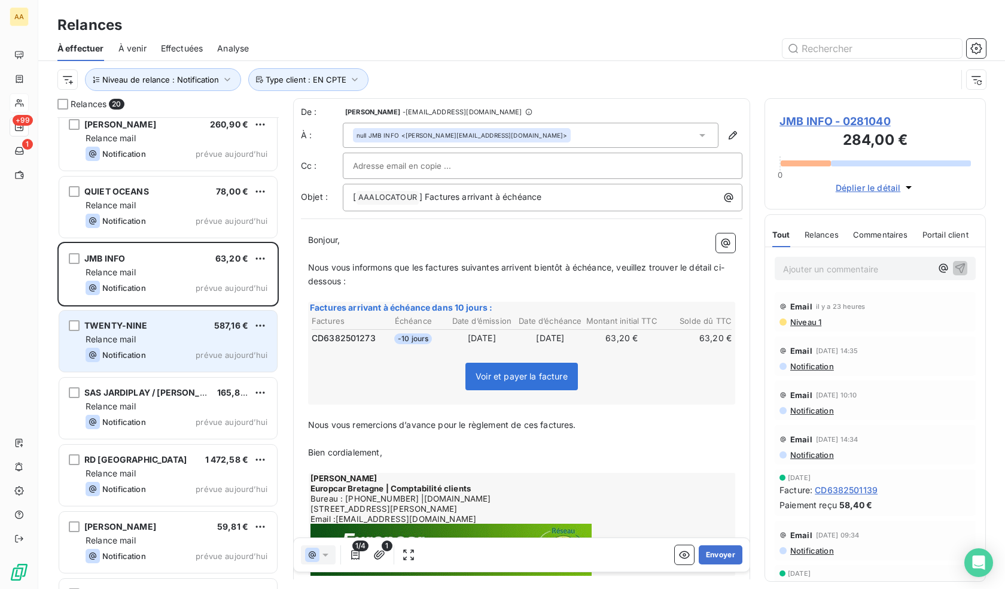
click at [164, 337] on div "Relance mail" at bounding box center [177, 339] width 182 height 12
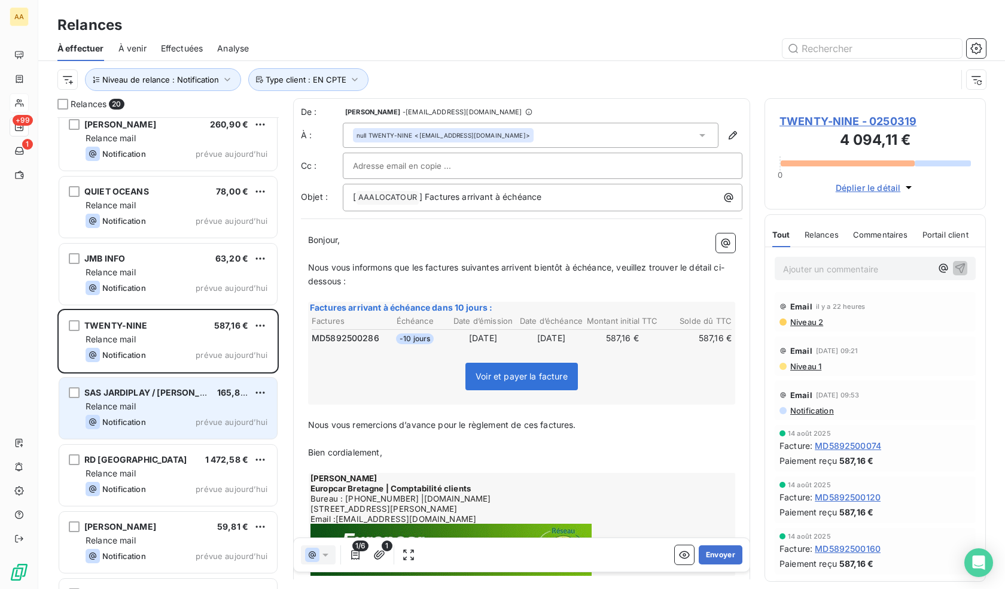
click at [164, 404] on div "Relance mail" at bounding box center [177, 406] width 182 height 12
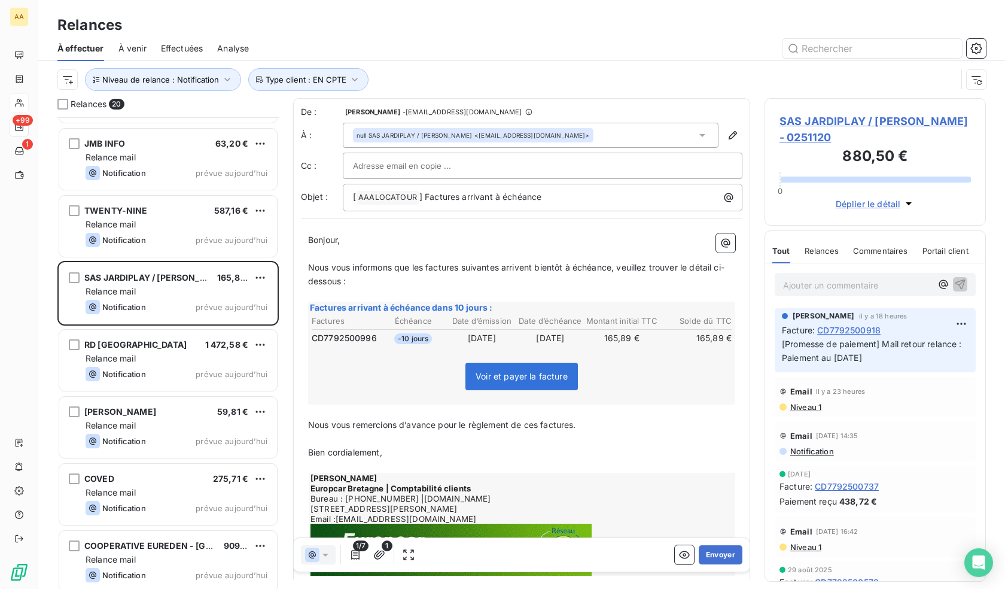
scroll to position [599, 0]
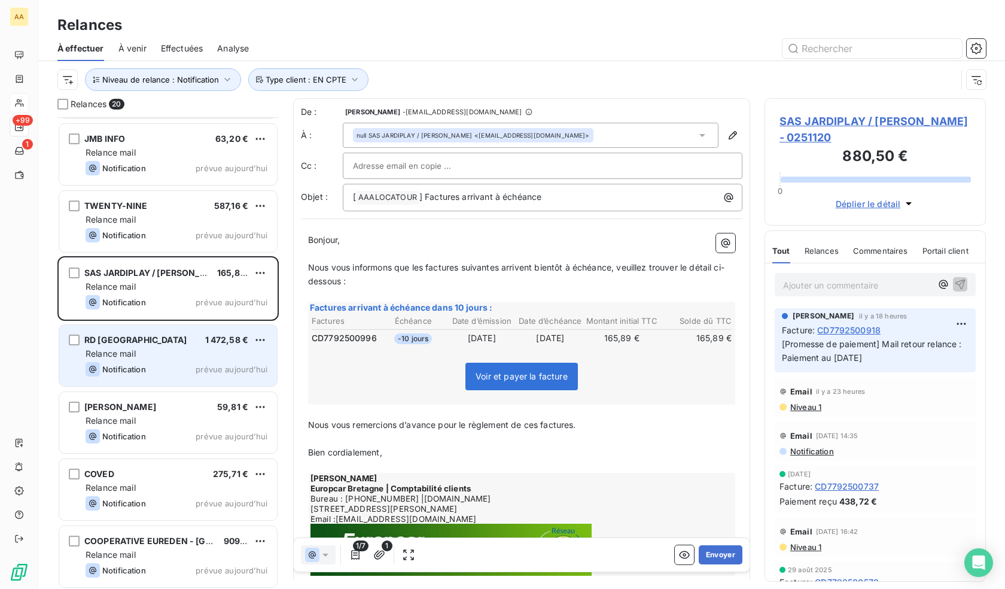
click at [182, 355] on div "Relance mail" at bounding box center [177, 354] width 182 height 12
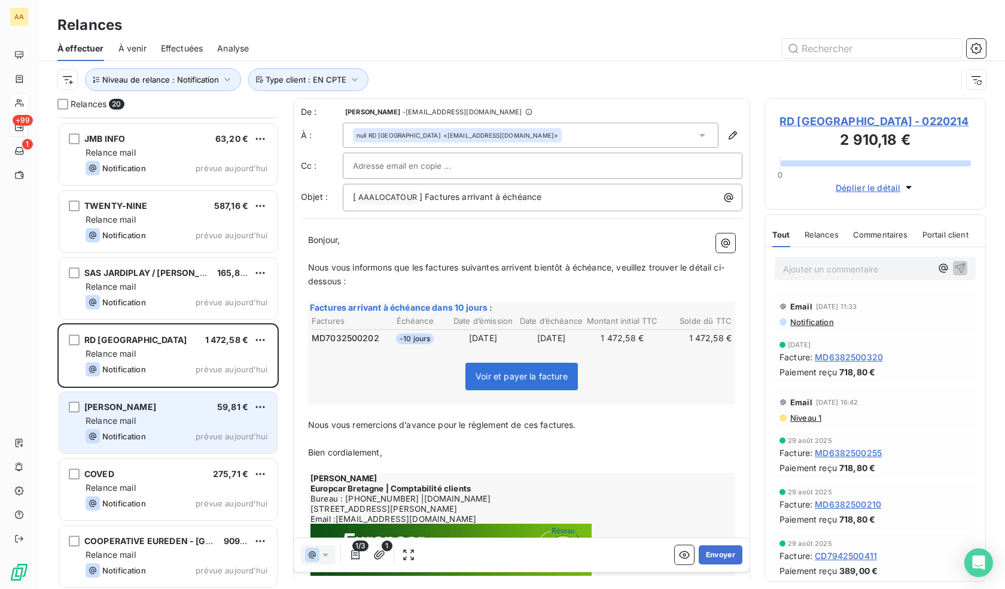
click at [184, 417] on div "Relance mail" at bounding box center [177, 421] width 182 height 12
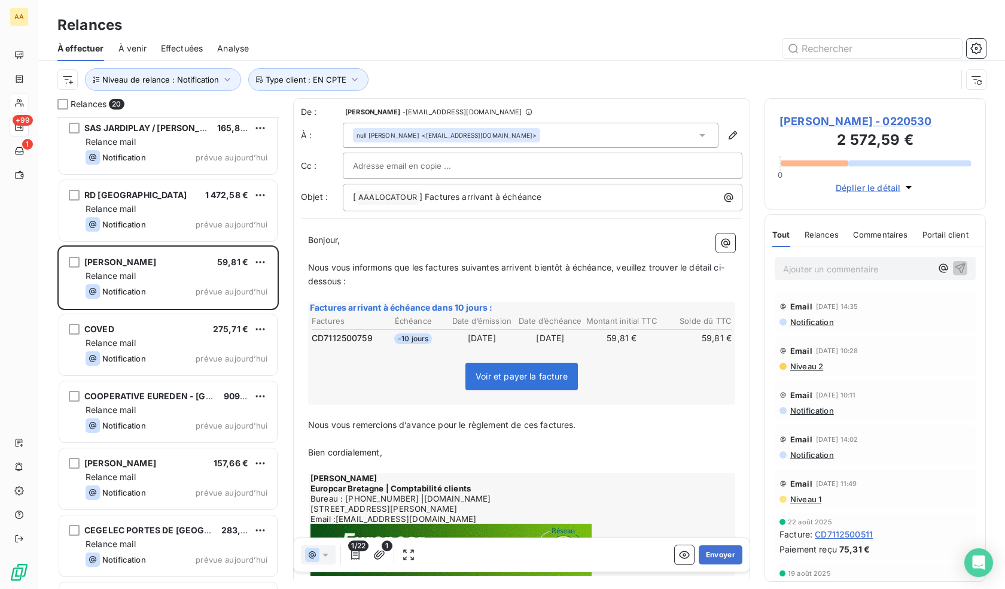
scroll to position [778, 0]
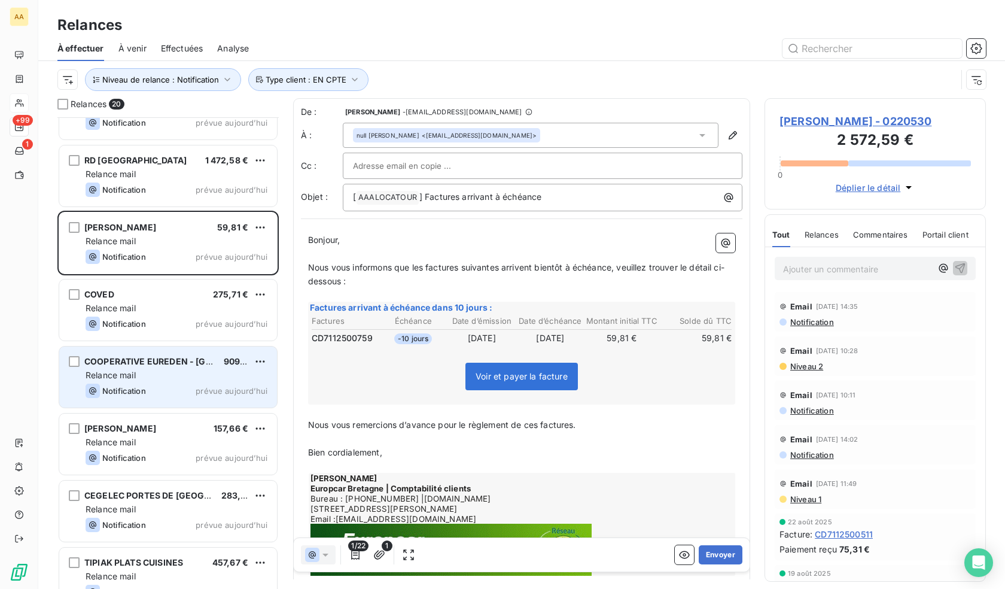
click at [183, 363] on span "COOPERATIVE EUREDEN - [GEOGRAPHIC_DATA]" at bounding box center [184, 361] width 200 height 10
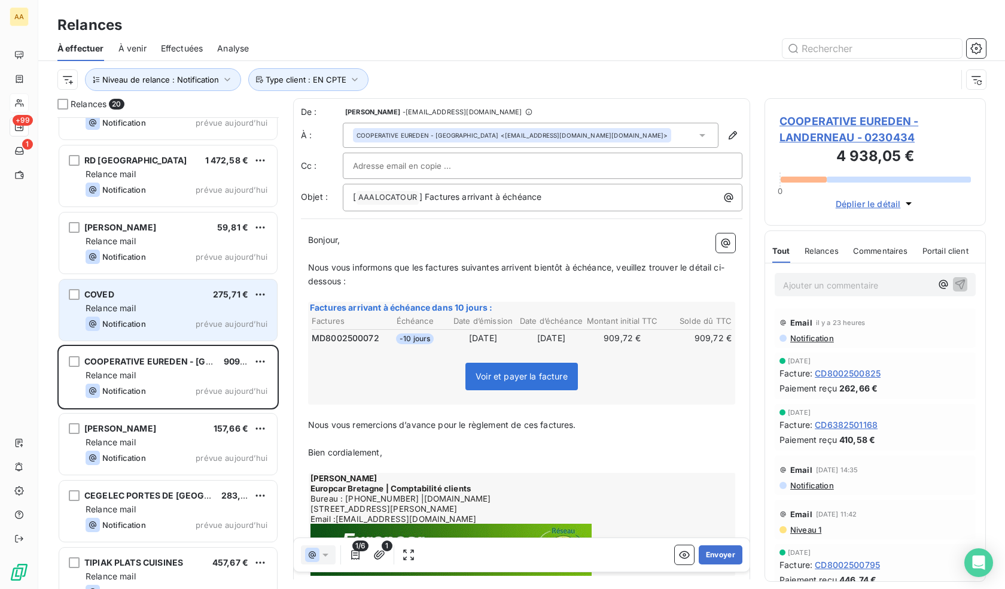
click at [179, 325] on div "Notification prévue aujourd’hui" at bounding box center [177, 323] width 182 height 14
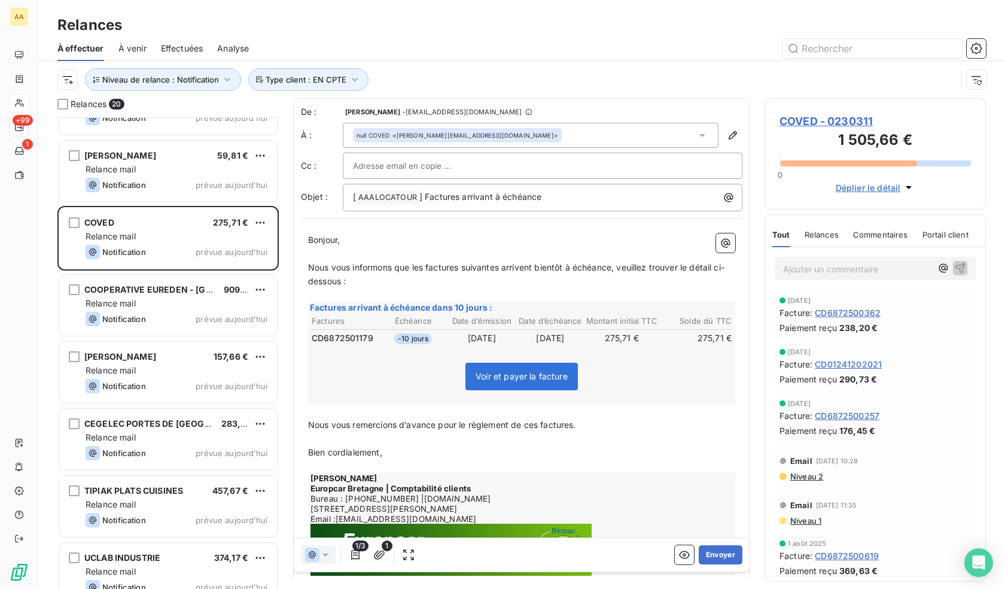
scroll to position [869, 0]
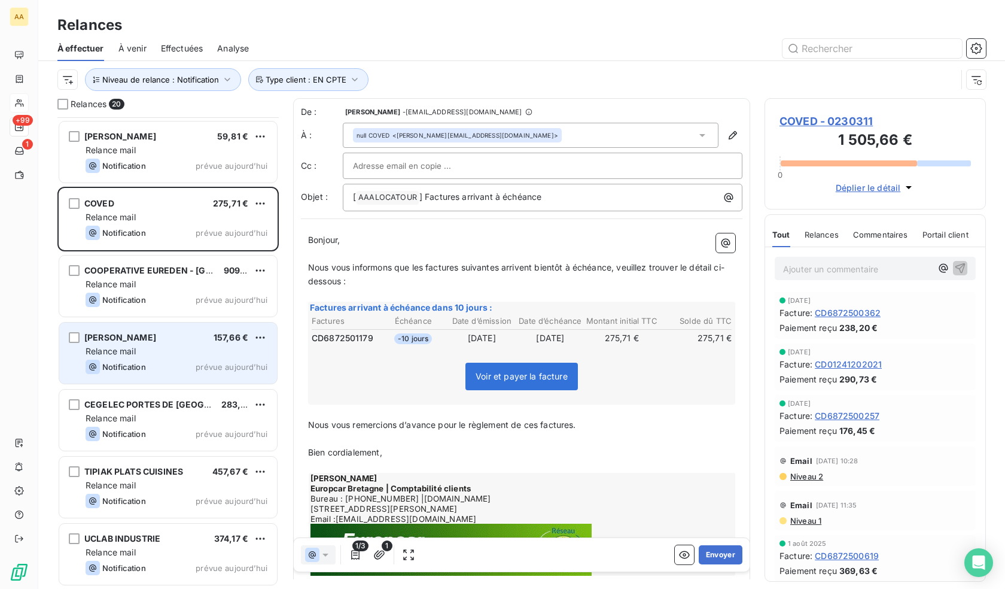
click at [188, 368] on div "Notification prévue aujourd’hui" at bounding box center [177, 367] width 182 height 14
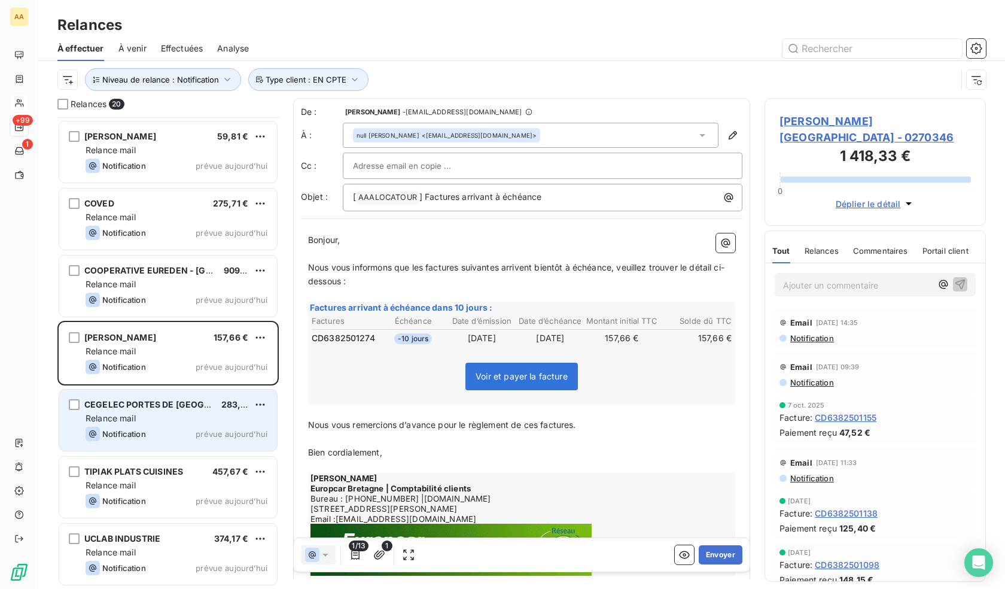
click at [188, 425] on div "CEGELEC PORTES DE [GEOGRAPHIC_DATA] 283,28 € Relance mail Notification prévue a…" at bounding box center [168, 419] width 218 height 61
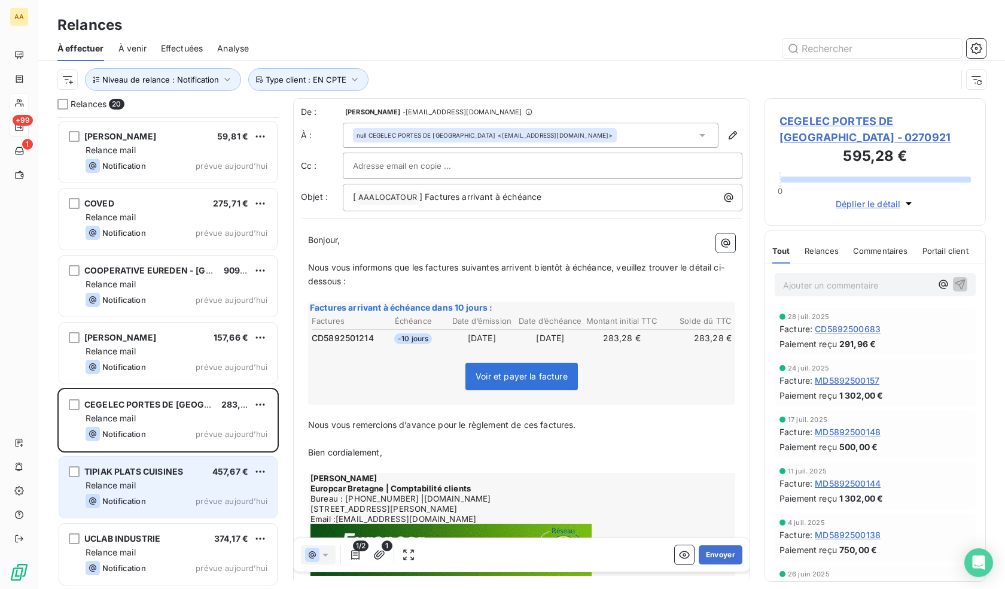
click at [188, 465] on div "TIPIAK PLATS CUISINES 457,67 € Relance mail Notification prévue aujourd’hui" at bounding box center [168, 486] width 218 height 61
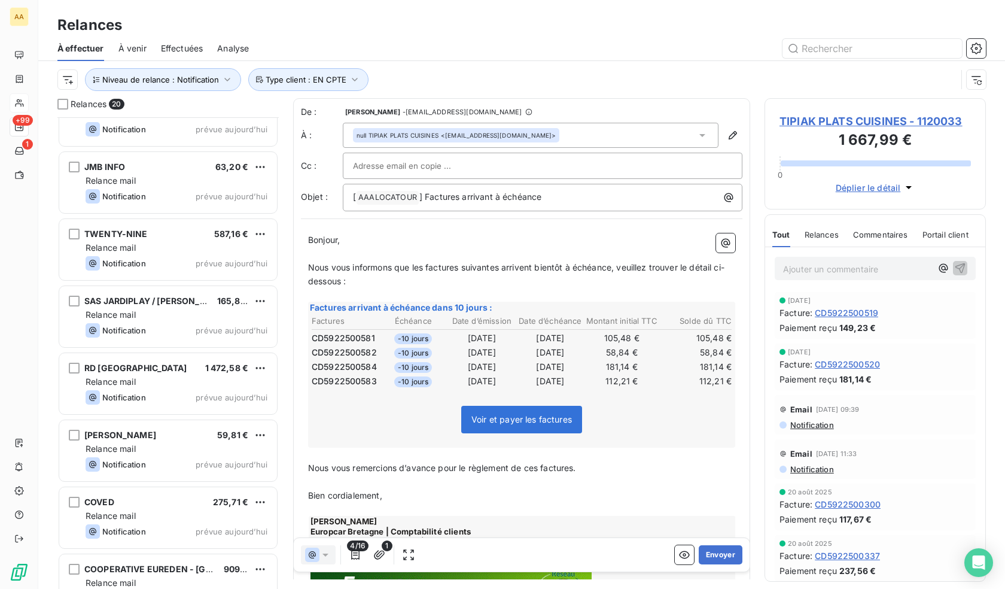
scroll to position [570, 0]
click at [64, 105] on div at bounding box center [62, 104] width 11 height 11
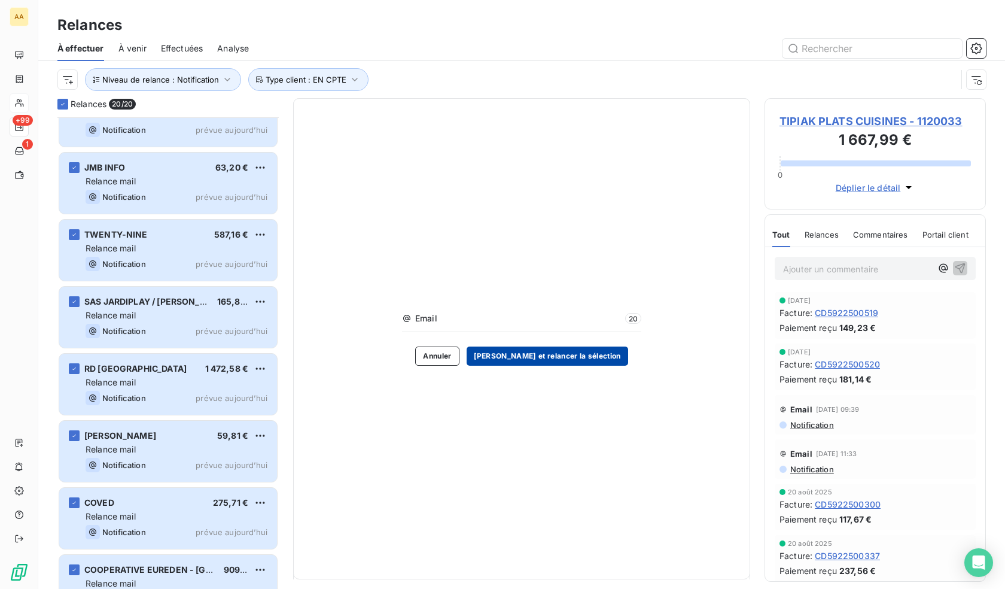
click at [597, 359] on button "[PERSON_NAME] et relancer la sélection" at bounding box center [548, 355] width 162 height 19
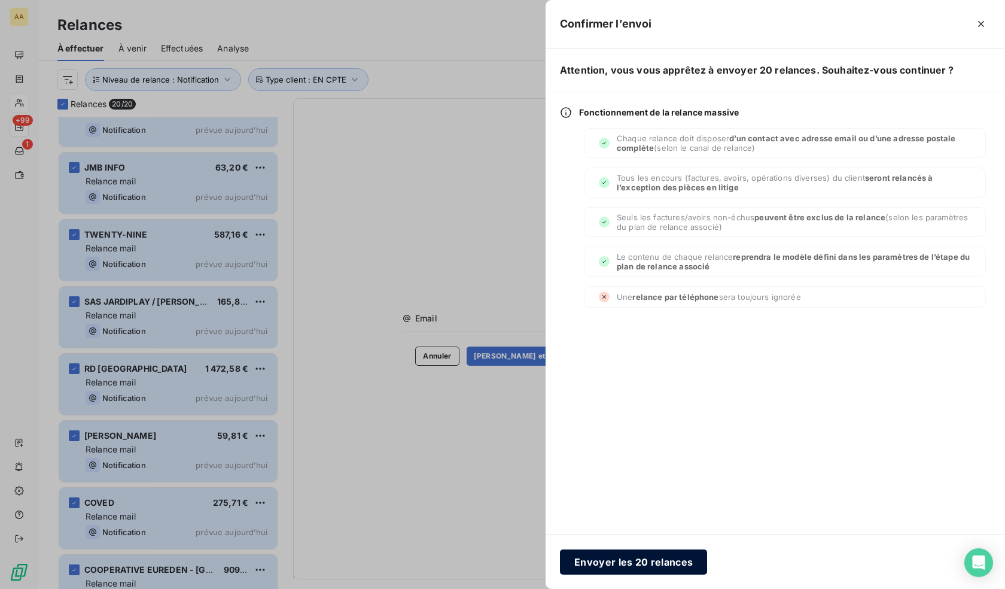
click at [651, 556] on button "Envoyer les 20 relances" at bounding box center [633, 561] width 147 height 25
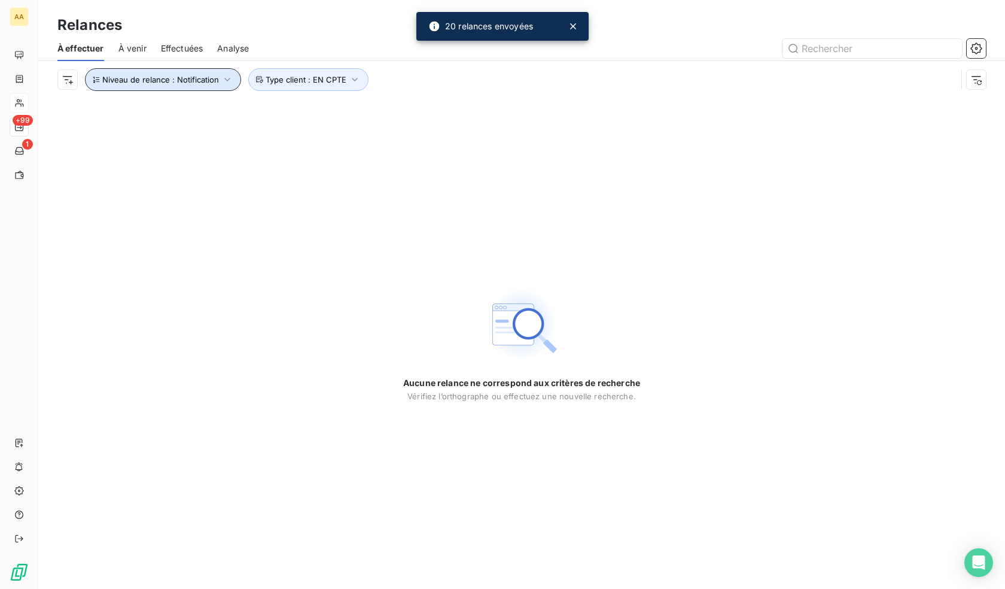
click at [177, 80] on span "Niveau de relance : Notification" at bounding box center [160, 80] width 117 height 10
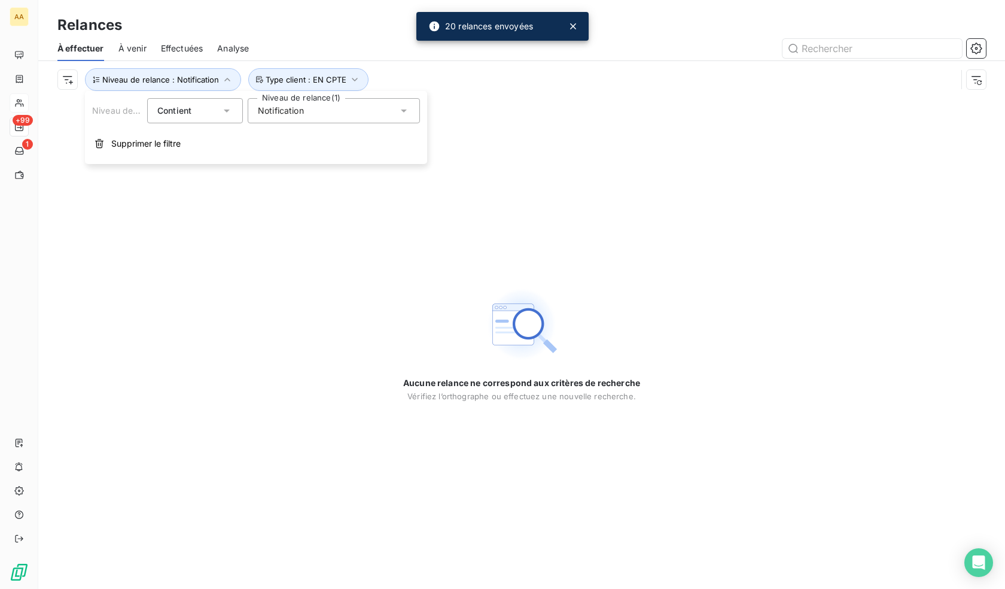
click at [319, 117] on div "Notification" at bounding box center [334, 110] width 172 height 25
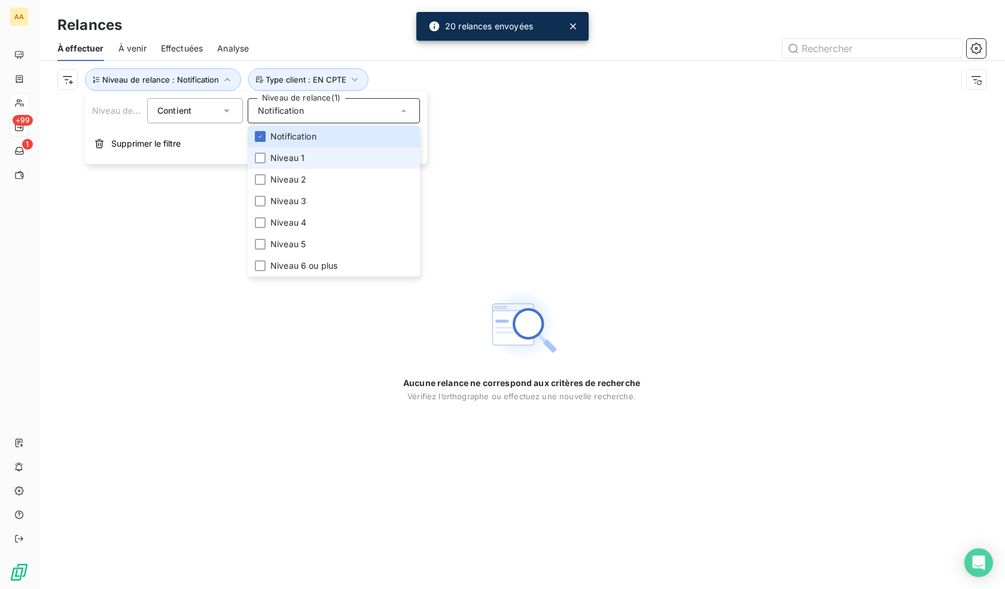
click at [308, 157] on li "Niveau 1" at bounding box center [334, 158] width 172 height 22
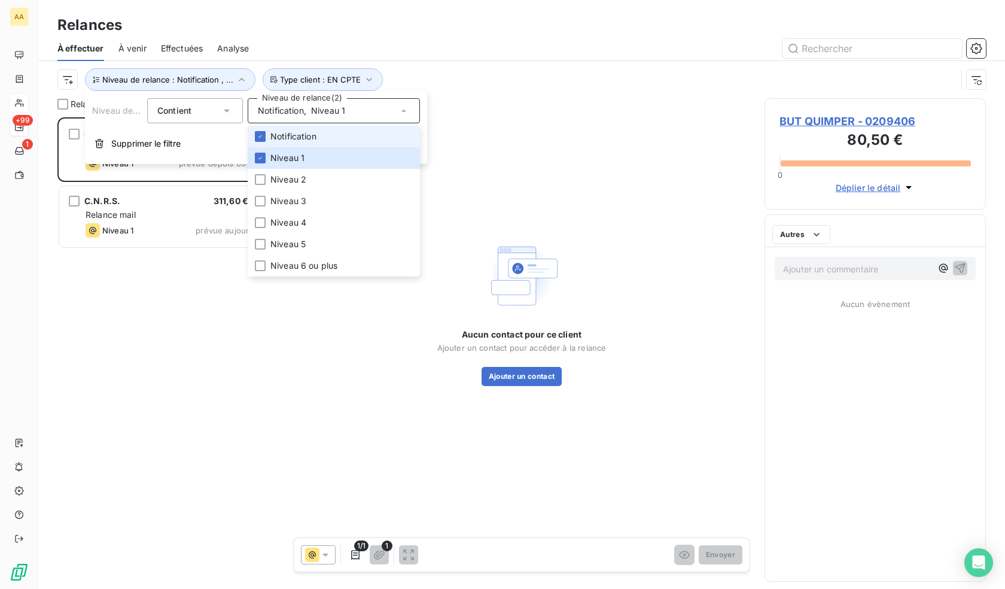
click at [299, 138] on span "Notification" at bounding box center [293, 136] width 46 height 12
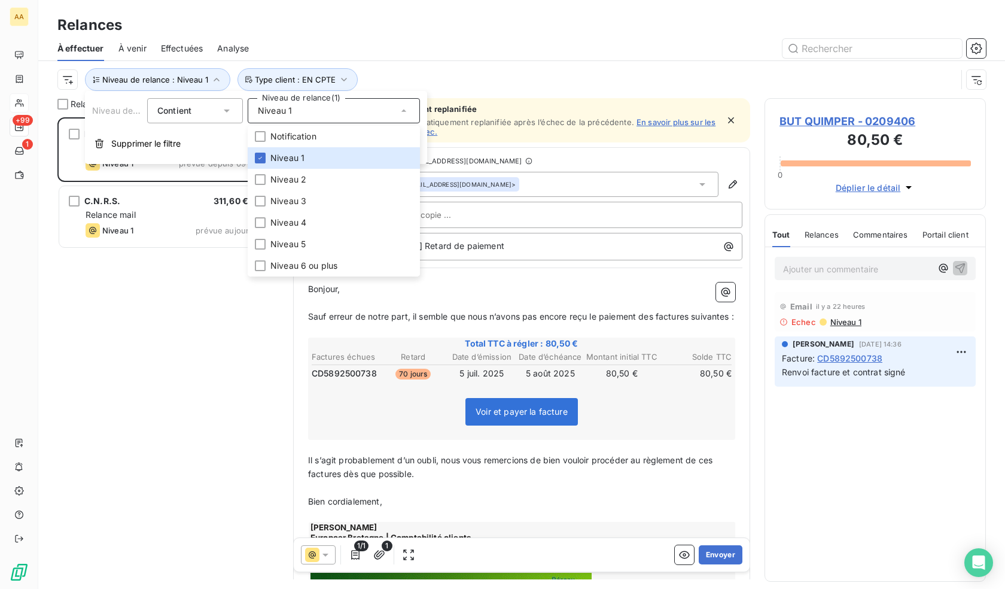
scroll to position [462, 212]
click at [123, 279] on div "BUT QUIMPER 80,50 € Relance mail Niveau 1 prévue depuis 69 jours C.N.R.S. 311,6…" at bounding box center [167, 352] width 221 height 471
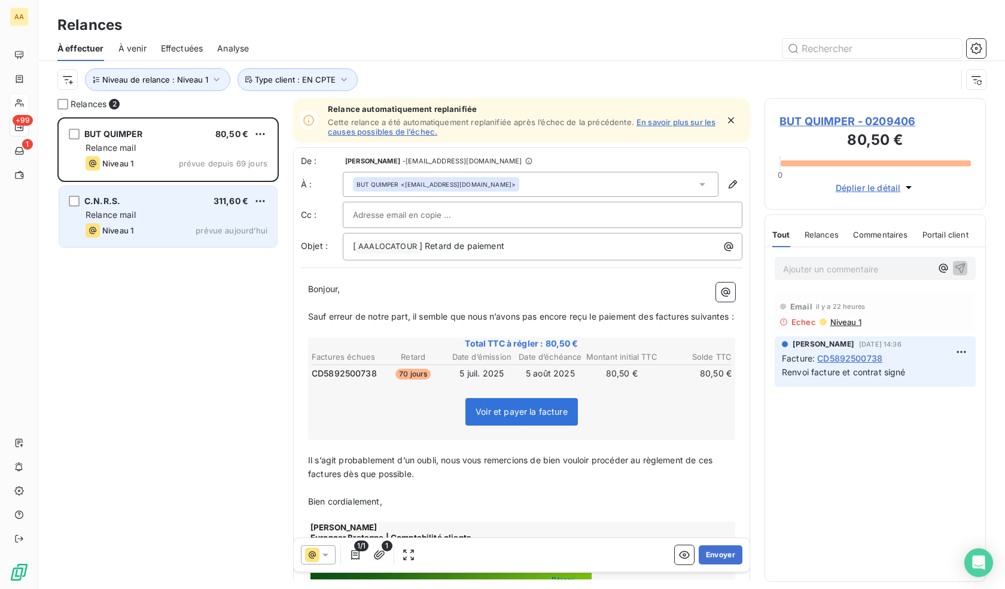
click at [100, 208] on div "C.N.R.S. 311,60 € Relance mail Niveau 1 prévue aujourd’hui" at bounding box center [168, 216] width 218 height 61
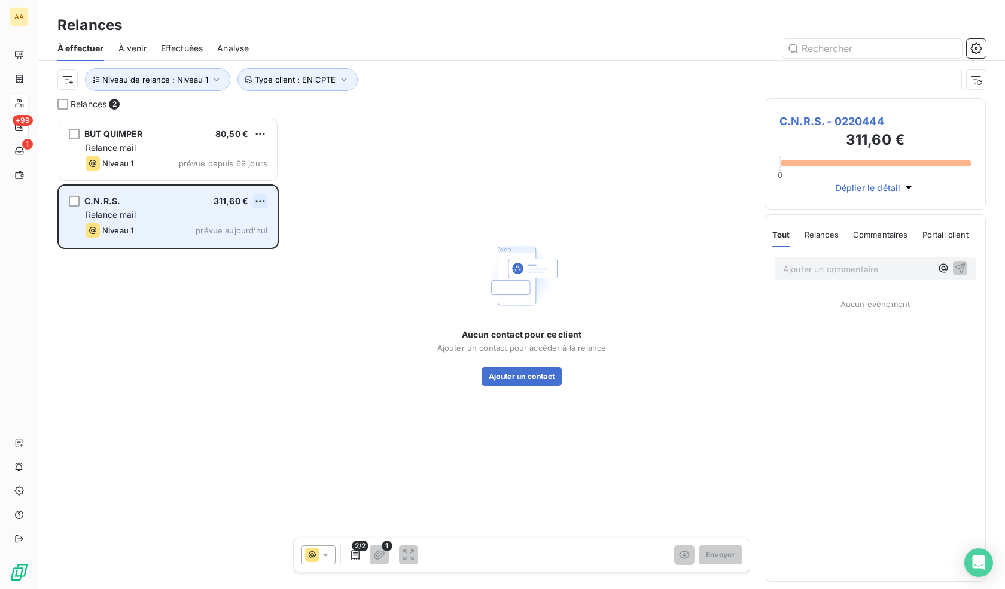
click at [260, 204] on html "AA +99 1 Relances À effectuer À venir Effectuées Analyse Niveau de relance : Ni…" at bounding box center [502, 294] width 1005 height 589
click at [224, 245] on div "Passer cette action" at bounding box center [208, 246] width 107 height 19
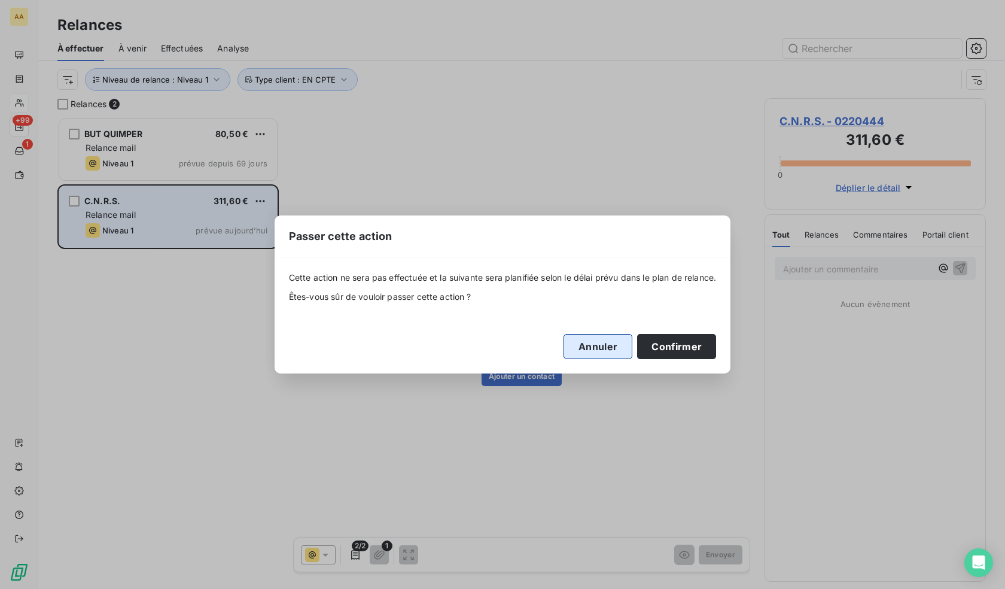
drag, startPoint x: 605, startPoint y: 349, endPoint x: 394, endPoint y: 302, distance: 215.8
click at [604, 349] on button "Annuler" at bounding box center [598, 346] width 69 height 25
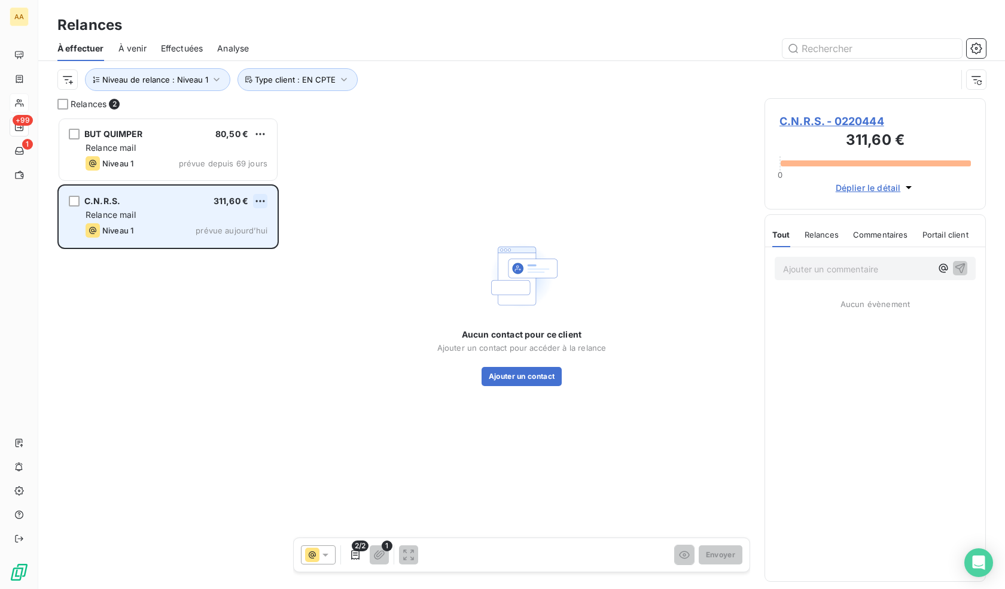
click at [260, 204] on html "AA +99 1 Relances À effectuer À venir Effectuées Analyse Niveau de relance : Ni…" at bounding box center [502, 294] width 1005 height 589
click at [220, 225] on div "Replanifier cette action" at bounding box center [208, 224] width 107 height 19
select select "9"
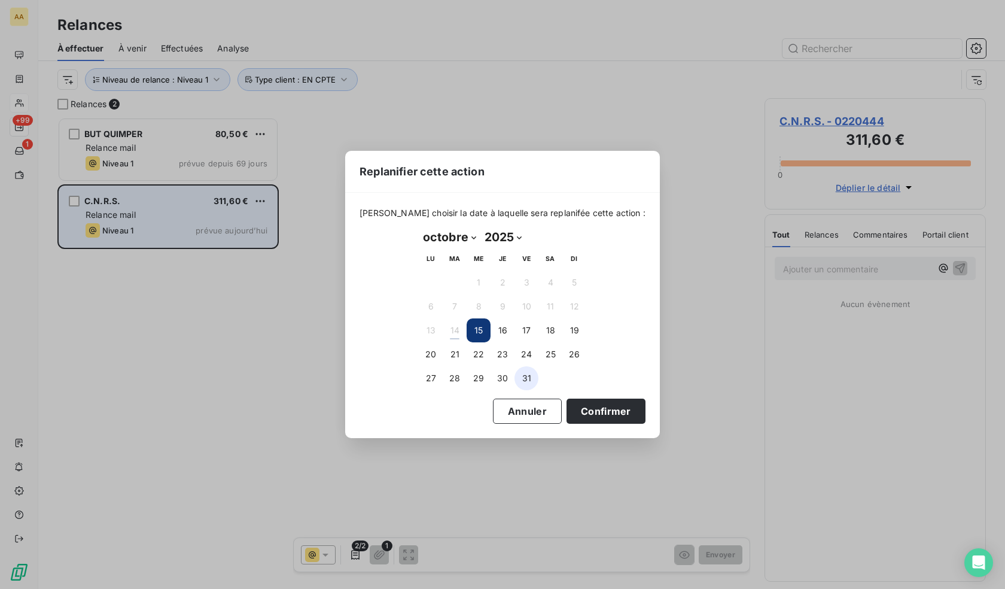
click at [528, 373] on button "31" at bounding box center [526, 378] width 24 height 24
click at [578, 409] on button "Confirmer" at bounding box center [606, 410] width 79 height 25
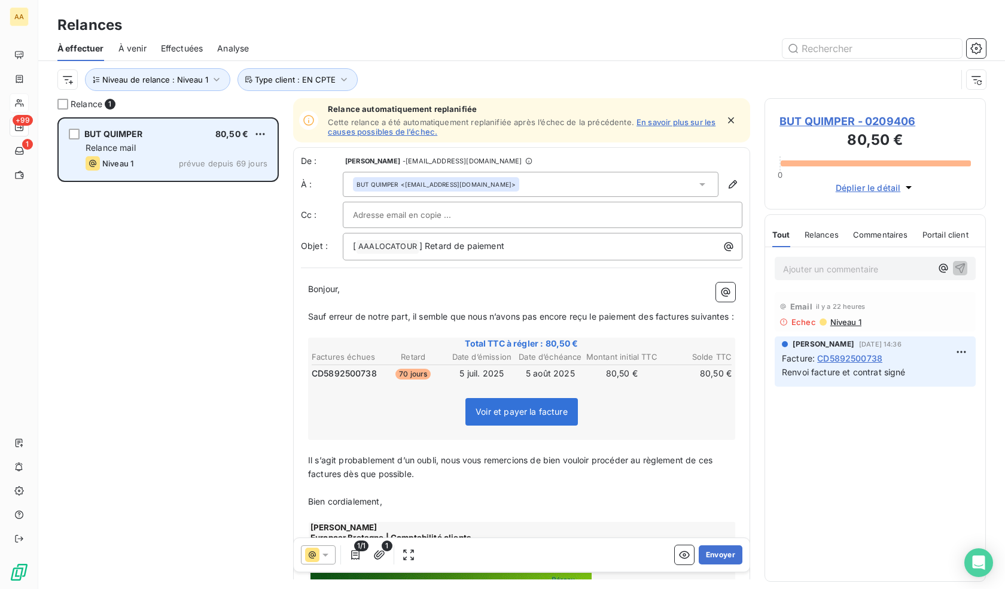
click at [182, 158] on div "Niveau 1 prévue depuis 69 jours" at bounding box center [177, 163] width 182 height 14
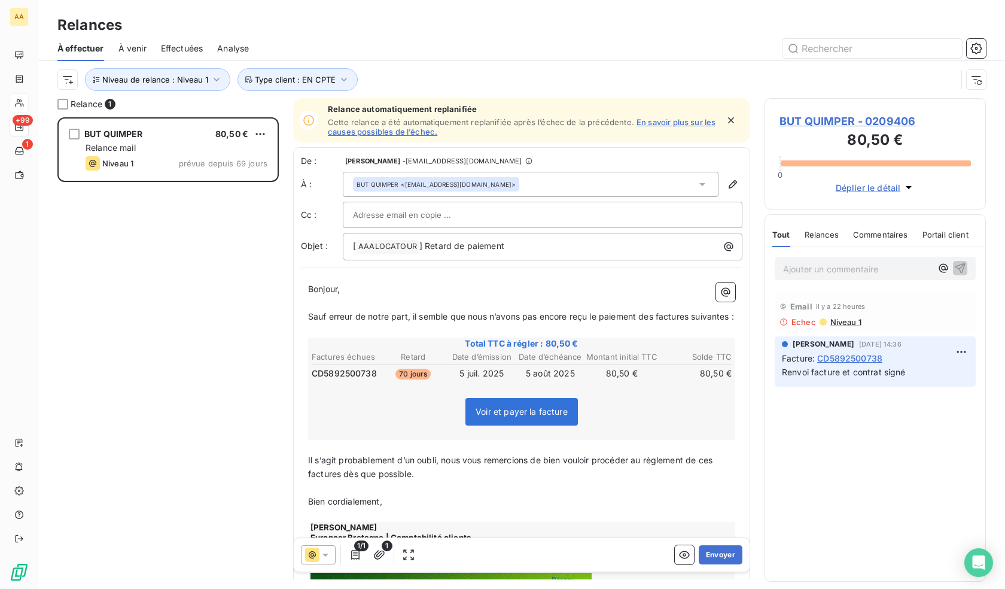
click at [352, 379] on span "CD5892500738" at bounding box center [344, 373] width 65 height 12
copy span "CD5892500738"
click at [888, 120] on span "BUT QUIMPER - 0209406" at bounding box center [874, 121] width 191 height 16
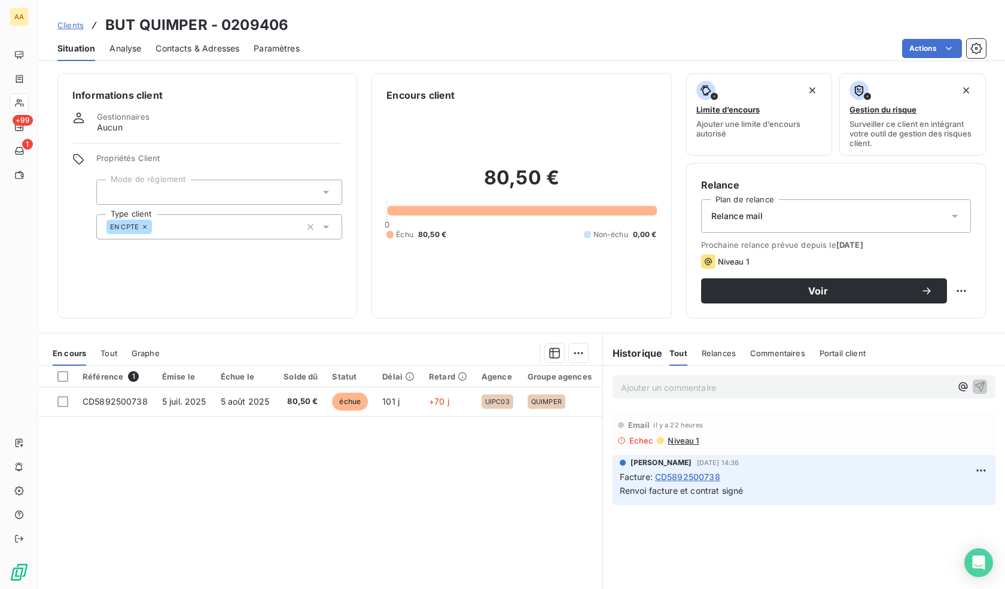
click at [206, 50] on span "Contacts & Adresses" at bounding box center [198, 48] width 84 height 12
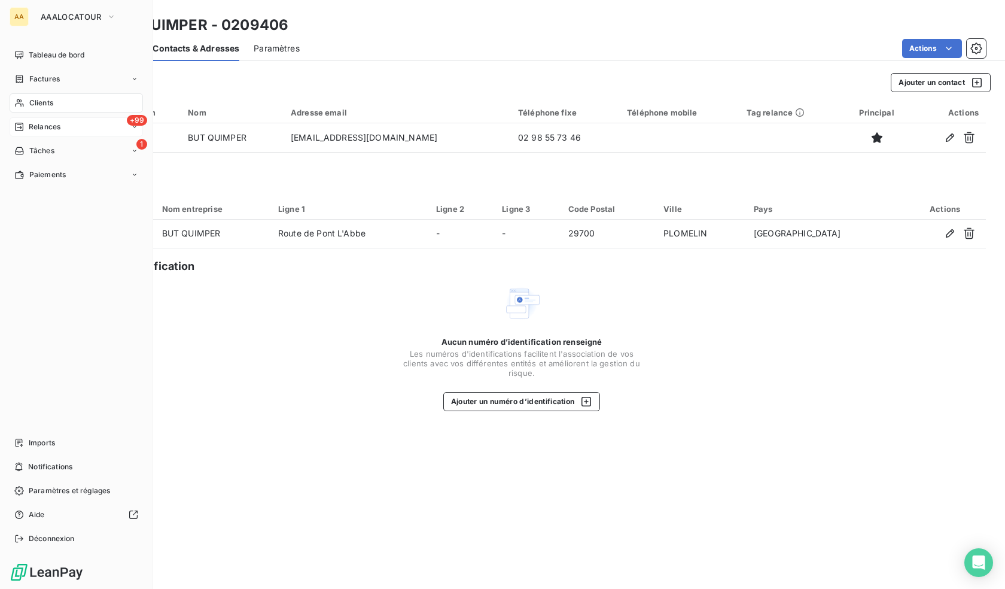
click at [50, 136] on div "+99 Relances" at bounding box center [76, 126] width 133 height 19
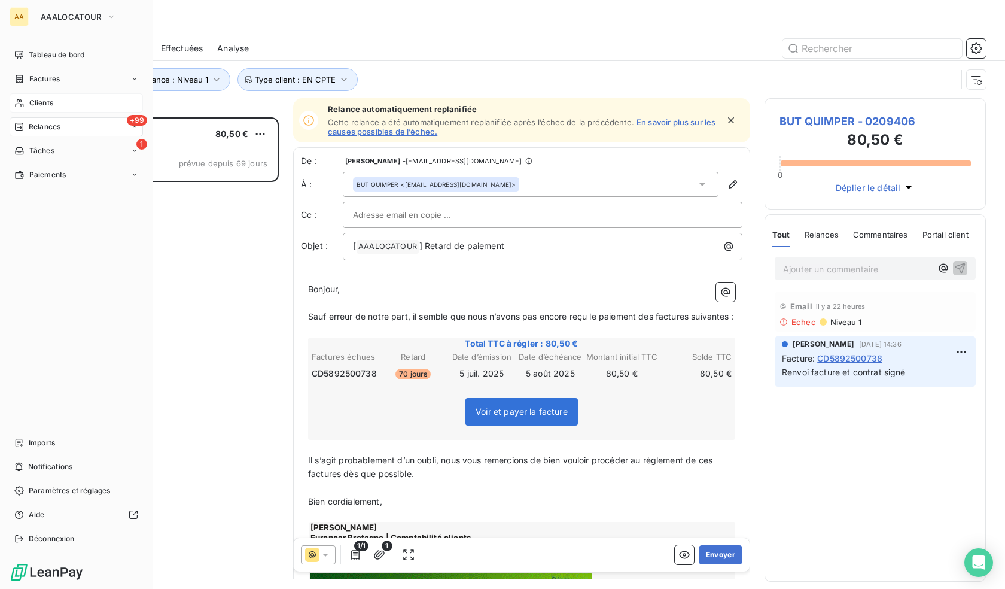
scroll to position [462, 212]
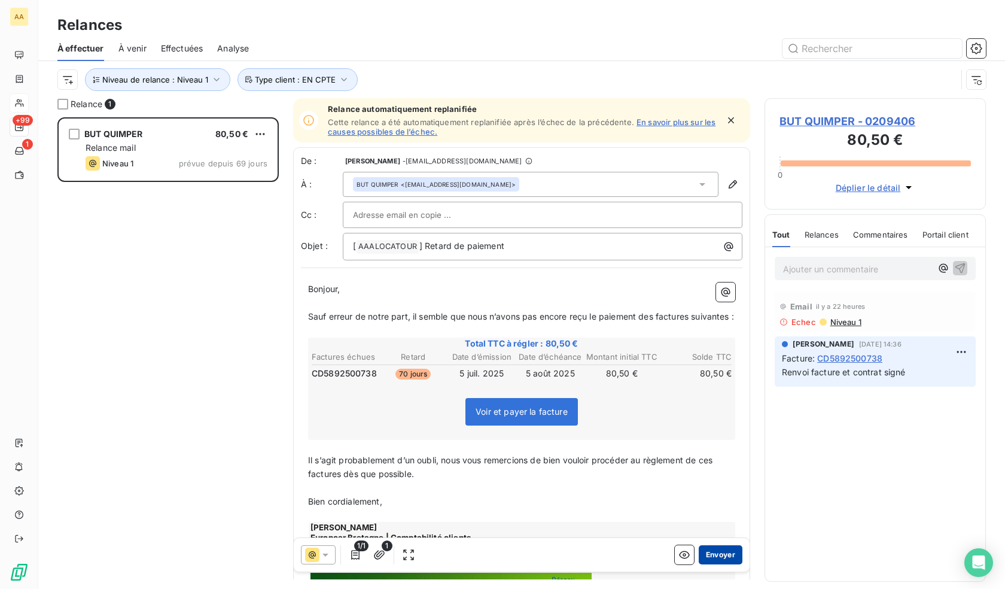
click at [714, 554] on button "Envoyer" at bounding box center [721, 554] width 44 height 19
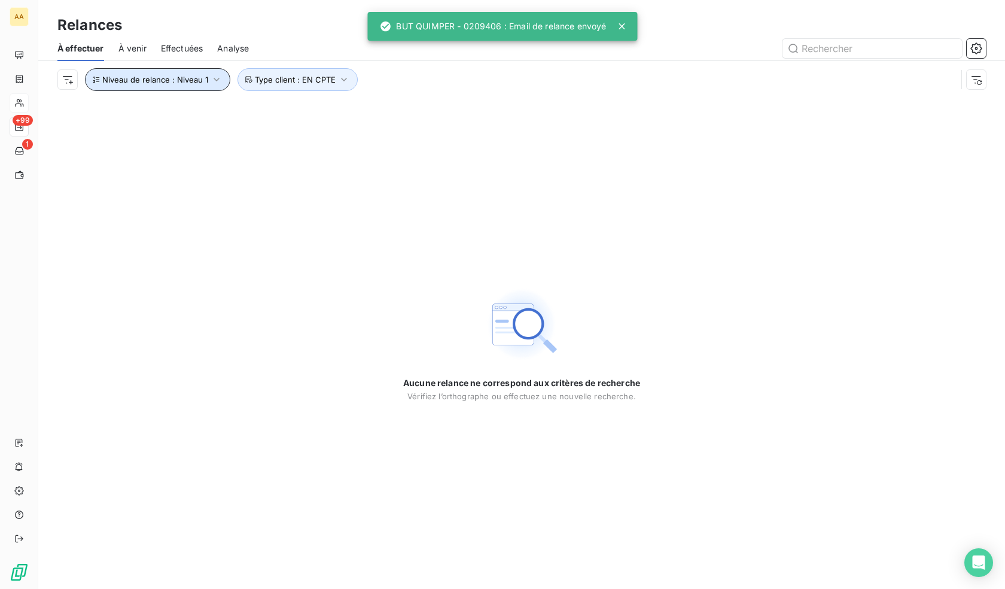
click at [211, 79] on icon "button" at bounding box center [217, 80] width 12 height 12
click at [288, 106] on span "Niveau 1" at bounding box center [275, 111] width 34 height 12
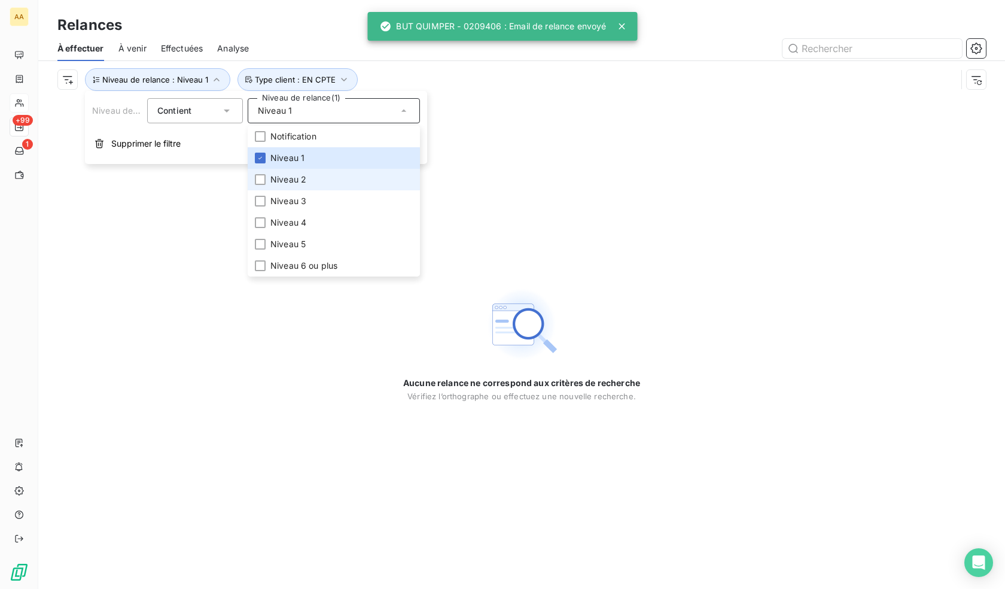
click at [294, 176] on span "Niveau 2" at bounding box center [288, 179] width 36 height 12
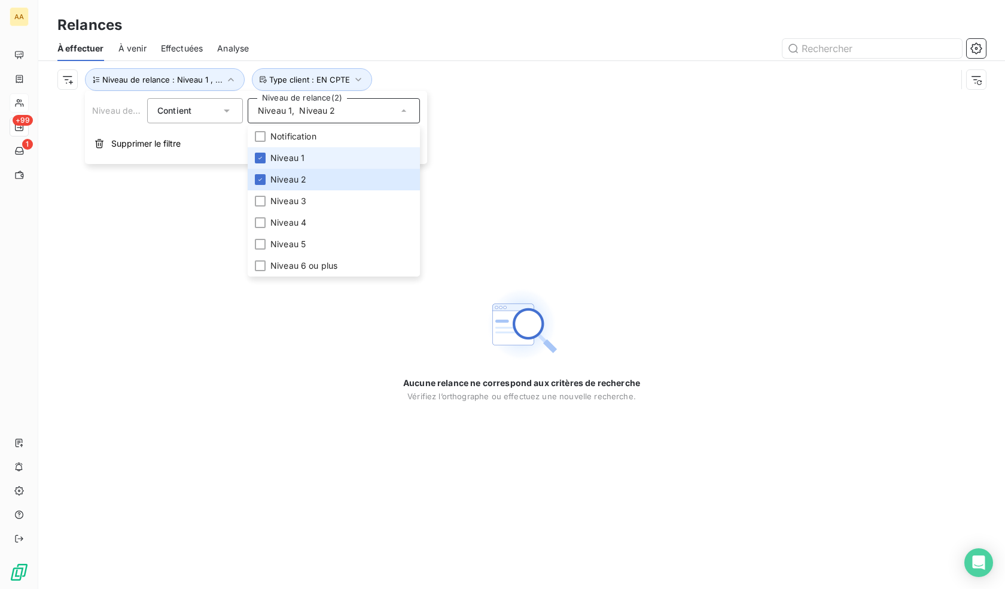
click at [287, 154] on span "Niveau 1" at bounding box center [287, 158] width 34 height 12
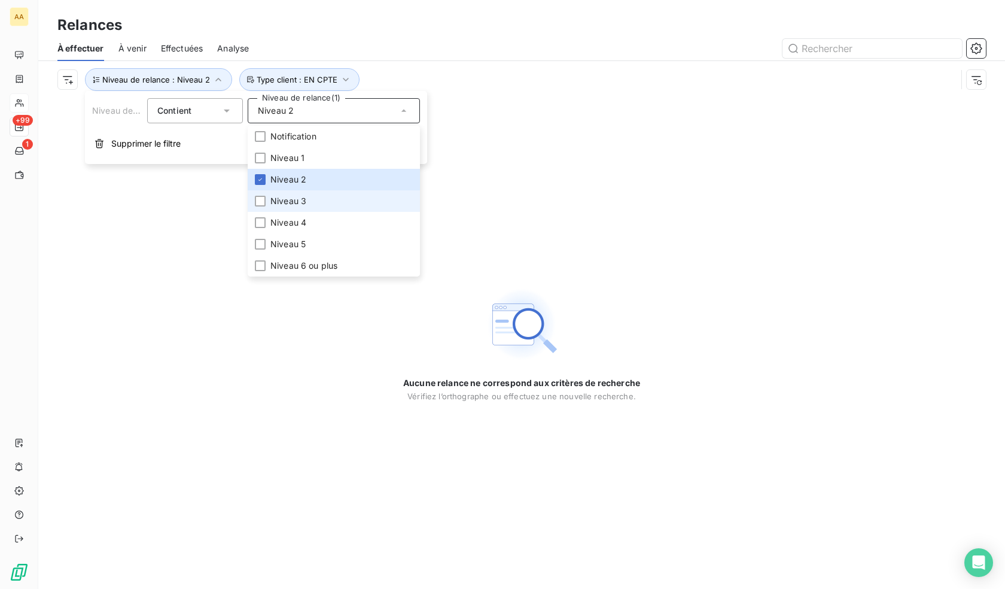
click at [295, 204] on span "Niveau 3" at bounding box center [288, 201] width 36 height 12
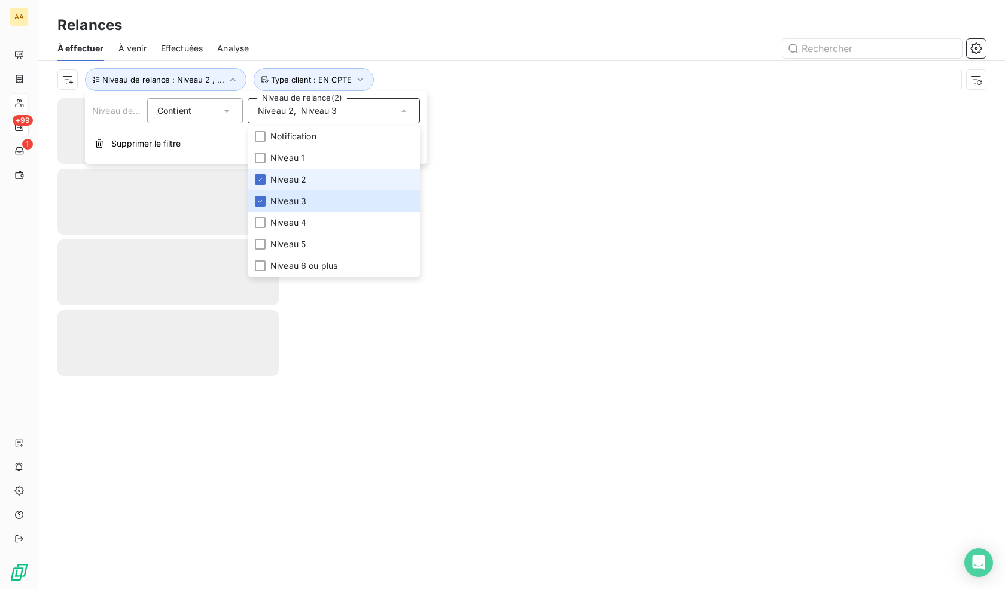
click at [300, 181] on span "Niveau 2" at bounding box center [288, 179] width 36 height 12
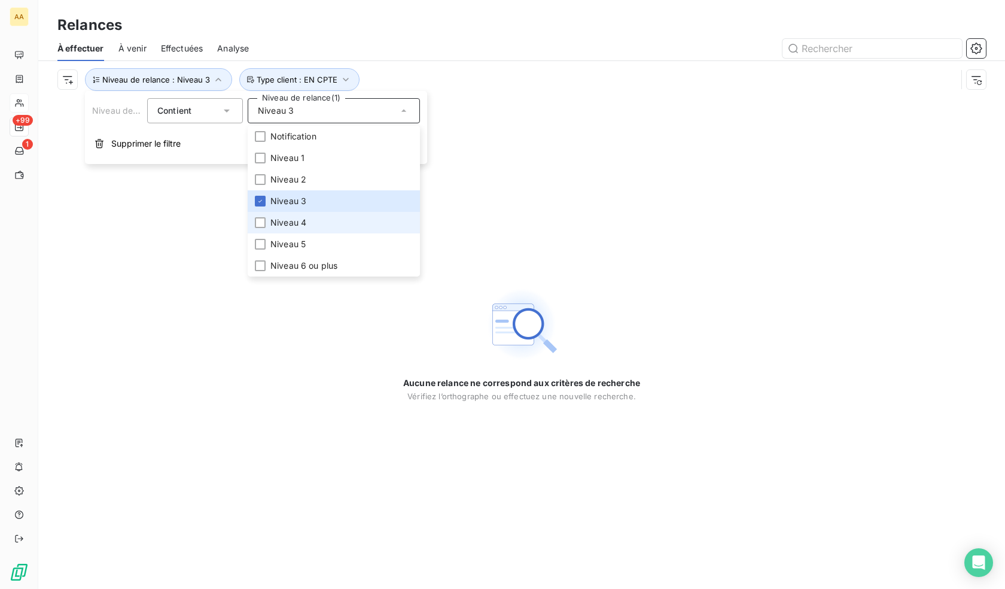
click at [300, 227] on span "Niveau 4" at bounding box center [288, 223] width 36 height 12
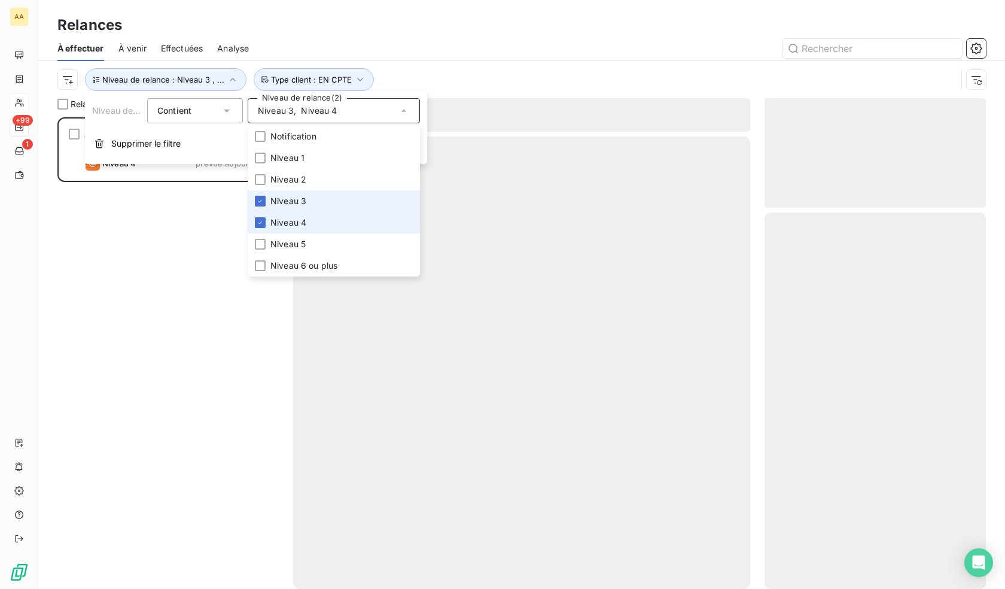
scroll to position [462, 212]
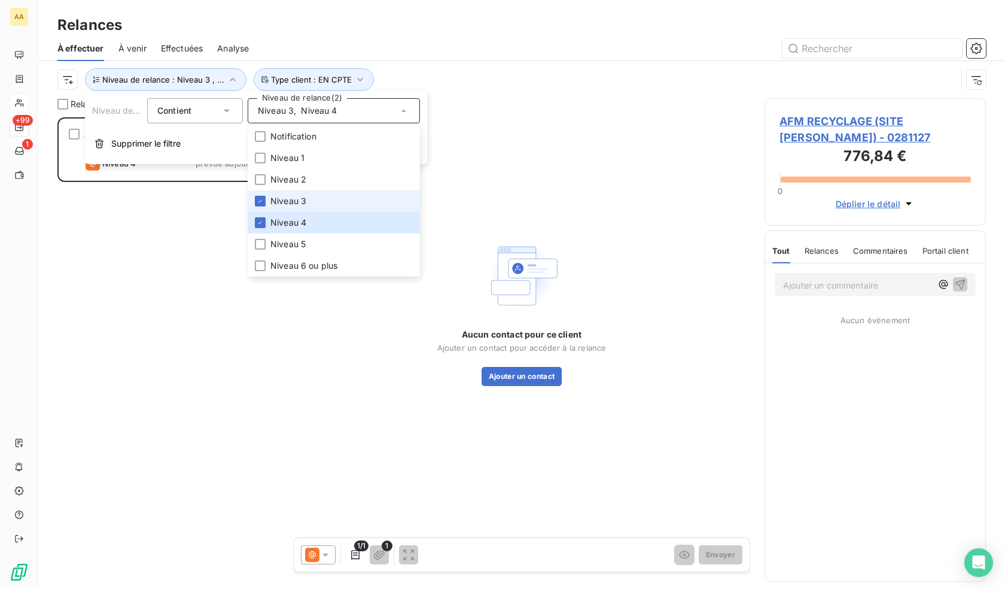
click at [287, 205] on span "Niveau 3" at bounding box center [288, 201] width 36 height 12
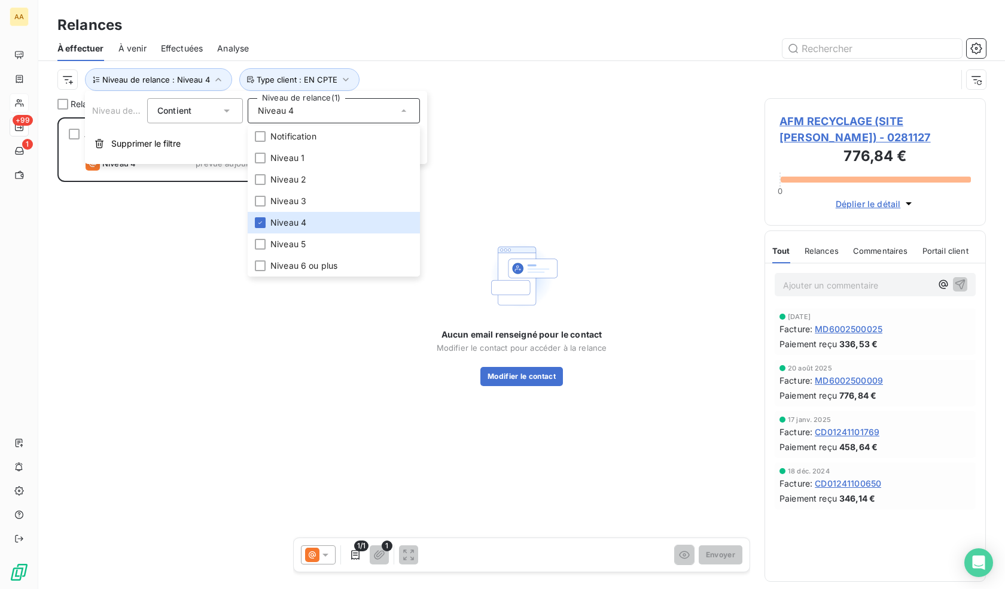
click at [151, 215] on div "AFM RECYCLAGE (SITE [PERSON_NAME]) 776,84 € Relance mail Niveau 4 prévue aujour…" at bounding box center [167, 352] width 221 height 471
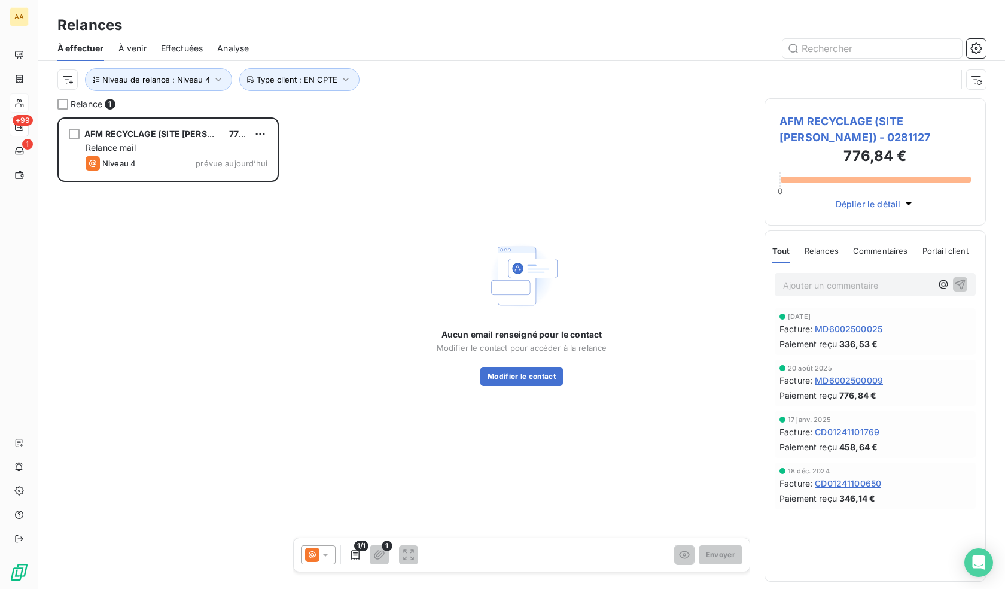
click at [886, 125] on span "AFM RECYCLAGE (SITE [PERSON_NAME]) - 0281127" at bounding box center [874, 129] width 191 height 32
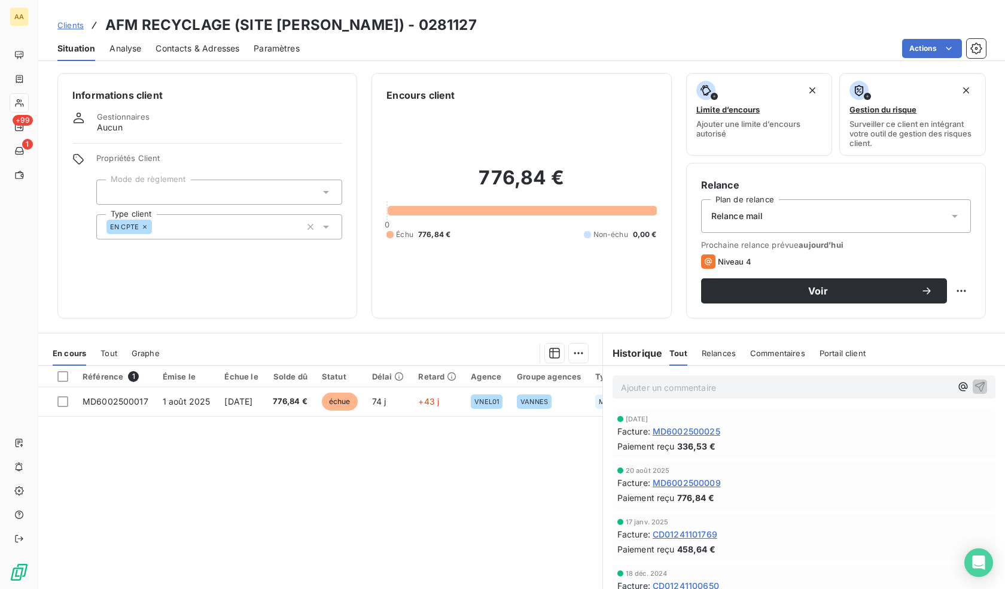
click at [199, 49] on span "Contacts & Adresses" at bounding box center [198, 48] width 84 height 12
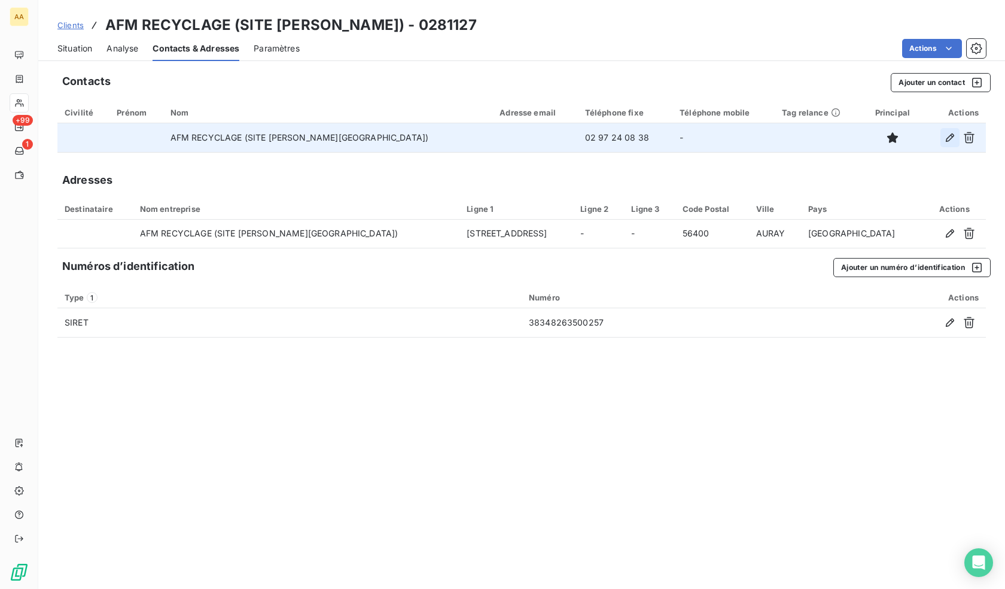
click at [946, 135] on icon "button" at bounding box center [950, 138] width 12 height 12
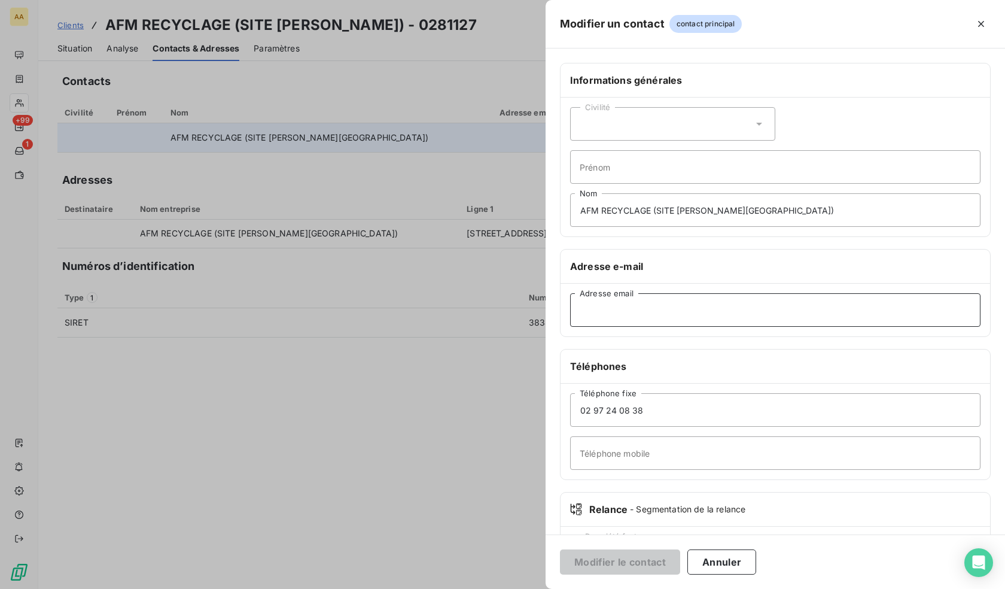
click at [736, 310] on input "Adresse email" at bounding box center [775, 309] width 410 height 33
paste input "[EMAIL_ADDRESS][DOMAIN_NAME]"
type input "[EMAIL_ADDRESS][DOMAIN_NAME]"
click at [634, 559] on button "Modifier le contact" at bounding box center [620, 561] width 120 height 25
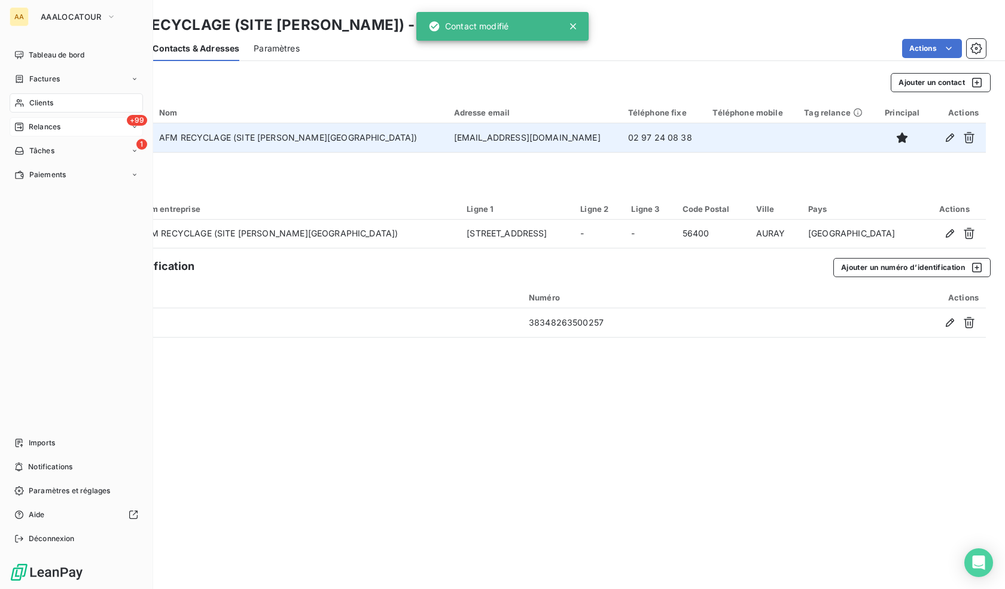
click at [31, 121] on span "Relances" at bounding box center [45, 126] width 32 height 11
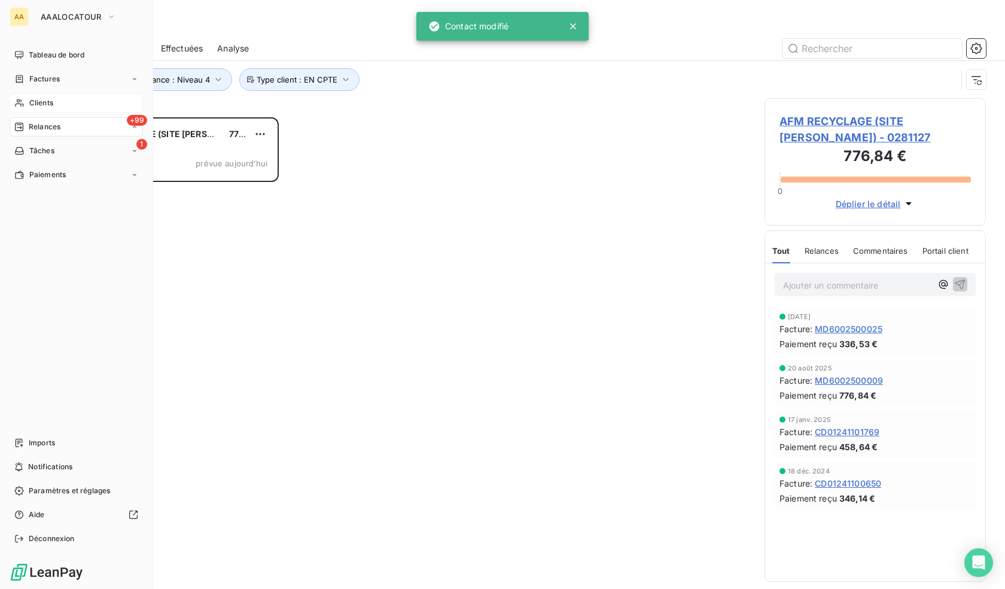
scroll to position [462, 212]
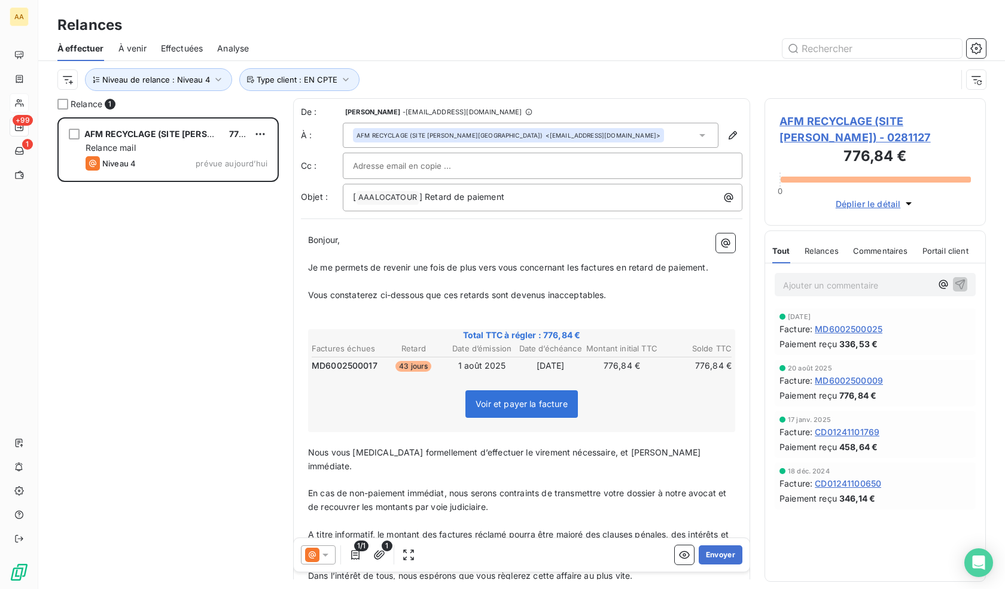
click at [321, 560] on icon at bounding box center [325, 555] width 12 height 12
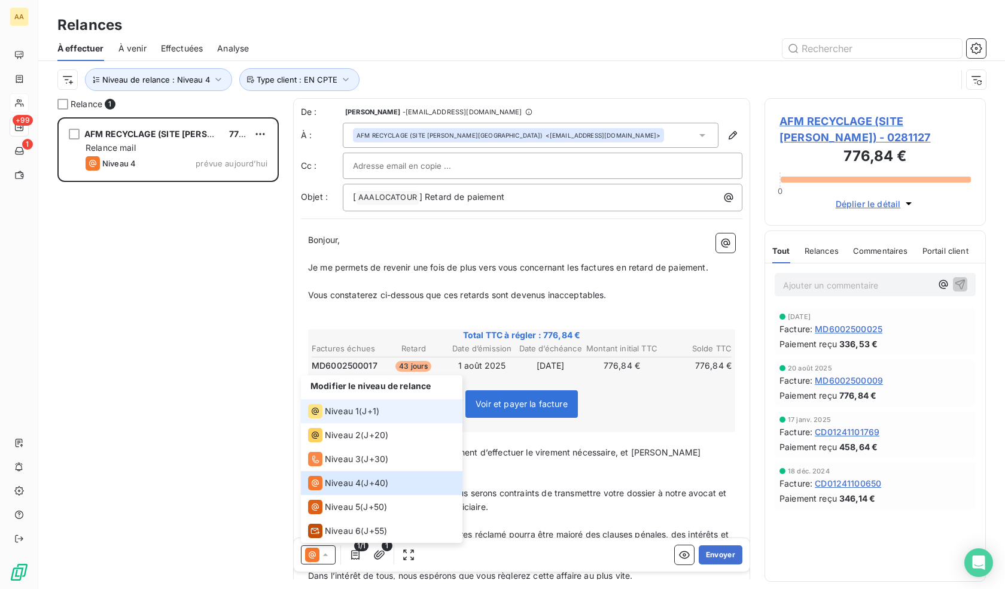
click at [349, 410] on span "Niveau 1" at bounding box center [342, 411] width 34 height 12
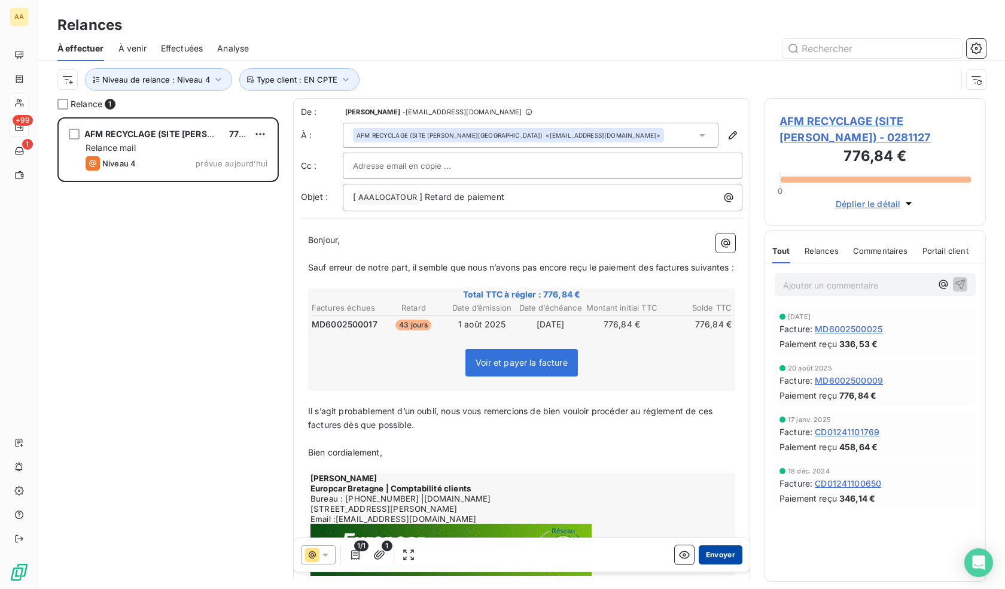
click at [703, 552] on button "Envoyer" at bounding box center [721, 554] width 44 height 19
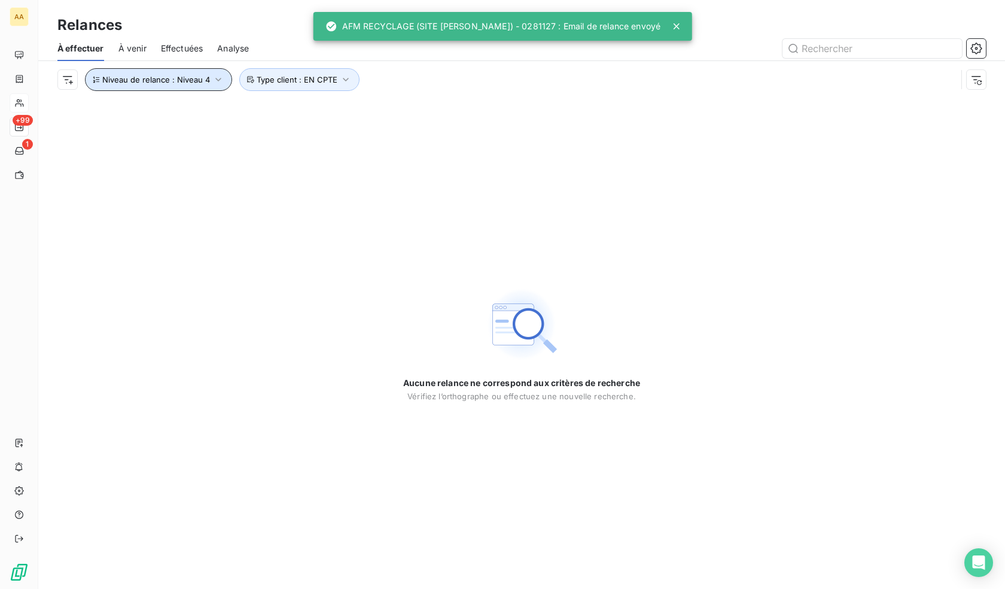
click at [205, 80] on span "Niveau de relance : Niveau 4" at bounding box center [156, 80] width 108 height 10
click at [277, 112] on span "Niveau 4" at bounding box center [276, 111] width 36 height 12
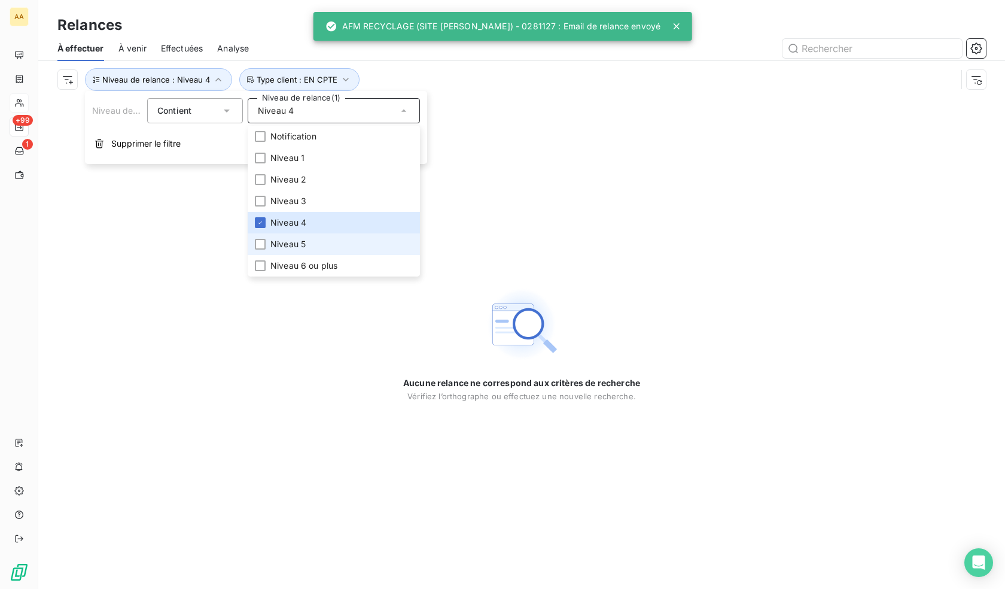
click at [284, 237] on li "Niveau 5" at bounding box center [334, 244] width 172 height 22
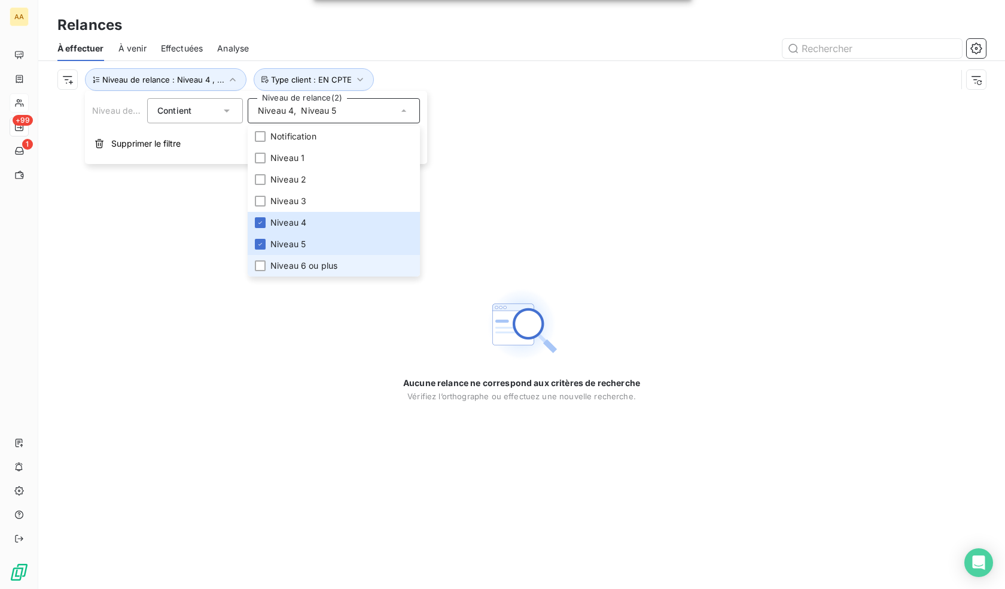
click at [297, 261] on span "Niveau 6 ou plus" at bounding box center [303, 266] width 67 height 12
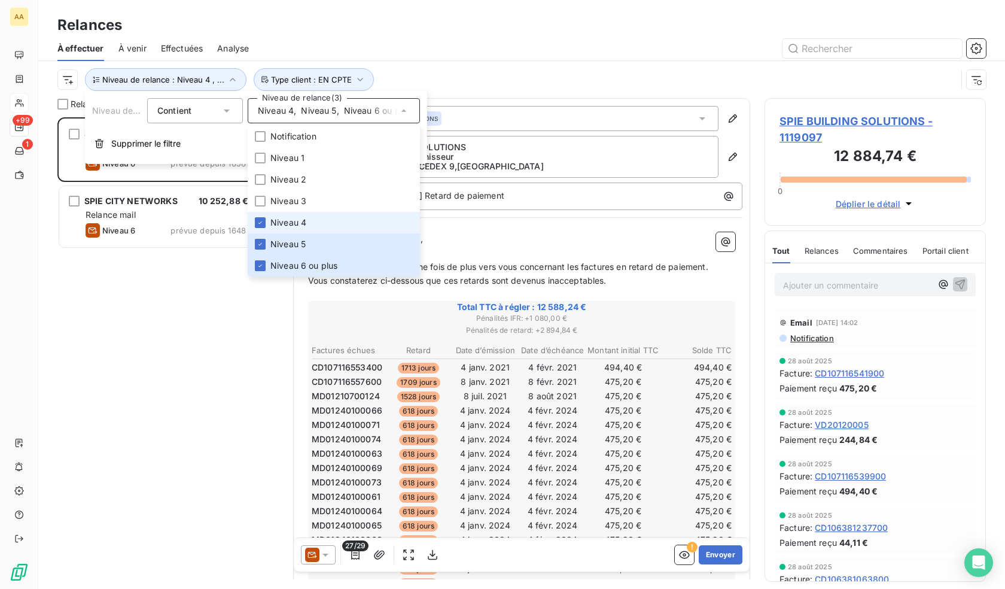
scroll to position [462, 212]
click at [150, 292] on div "SPIE BUILDING SOLUTIONS 12 588,24 € Relance mail Niveau 6 prévue depuis 1658 jo…" at bounding box center [167, 352] width 221 height 471
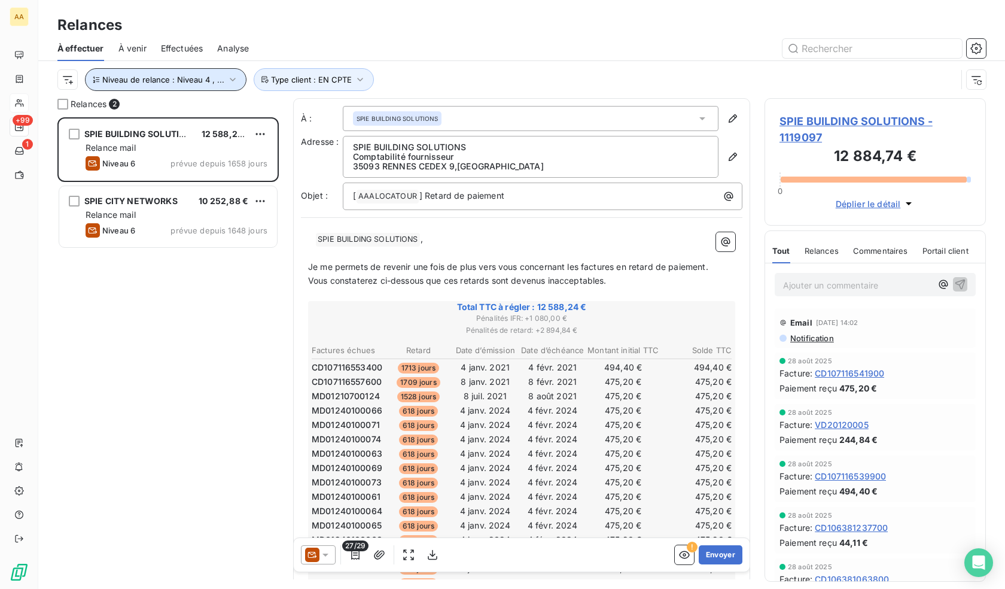
click at [212, 81] on span "Niveau de relance : Niveau 4 , ..." at bounding box center [163, 80] width 122 height 10
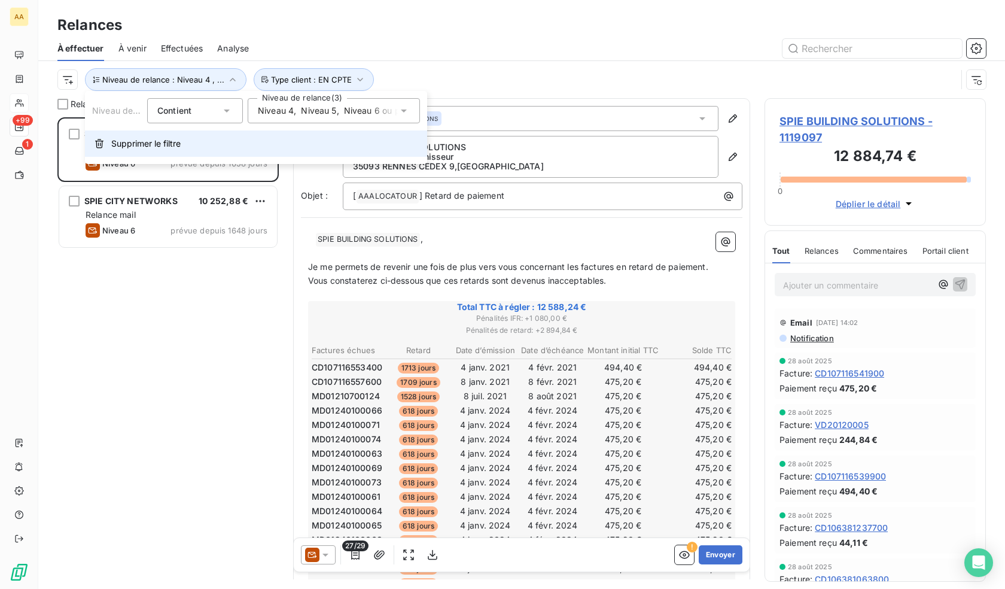
click at [200, 148] on button "Supprimer le filtre" at bounding box center [256, 143] width 342 height 26
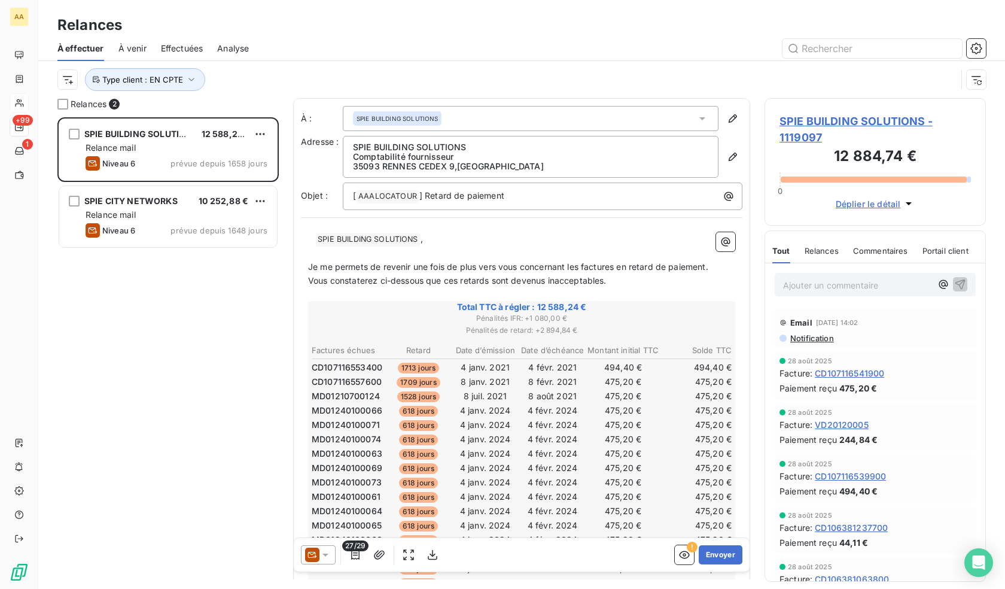
click at [167, 370] on div "SPIE BUILDING SOLUTIONS 12 588,24 € Relance mail Niveau 6 prévue depuis 1658 jo…" at bounding box center [167, 352] width 221 height 471
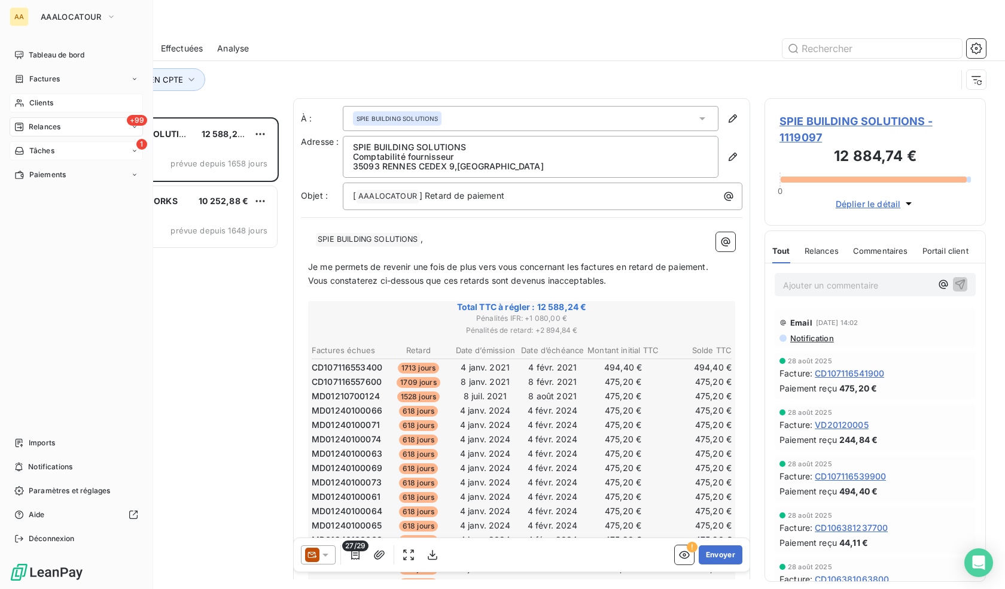
click at [29, 145] on div "1 Tâches" at bounding box center [76, 150] width 133 height 19
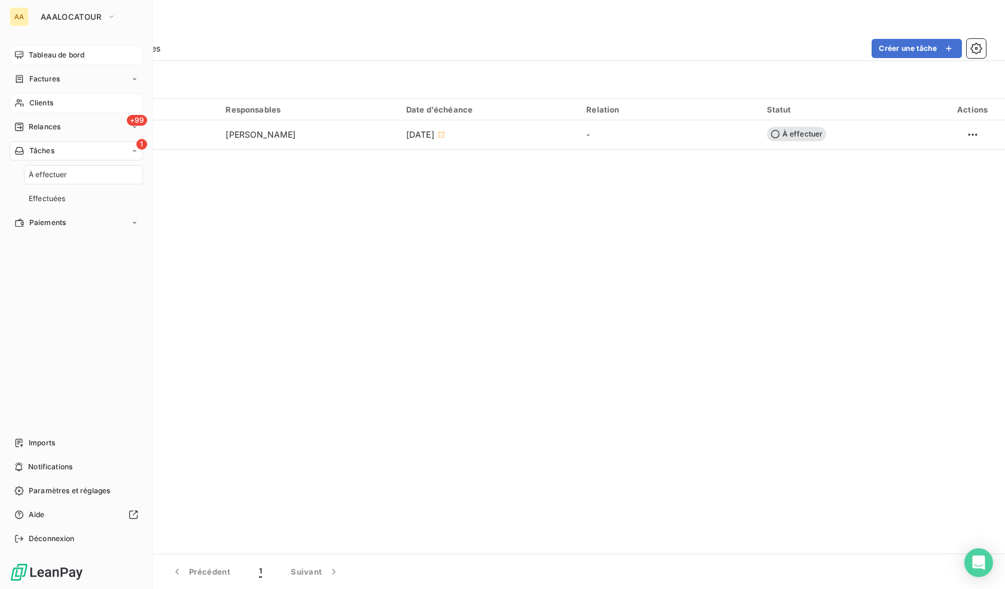
click at [48, 46] on div "Tableau de bord" at bounding box center [76, 54] width 133 height 19
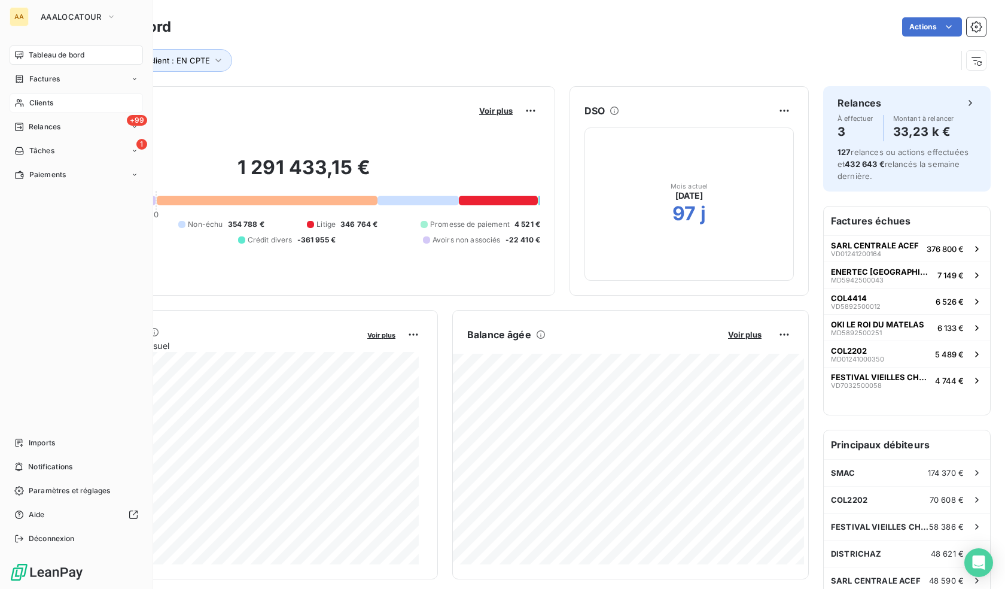
click at [35, 105] on span "Clients" at bounding box center [41, 103] width 24 height 11
